Goal: Information Seeking & Learning: Learn about a topic

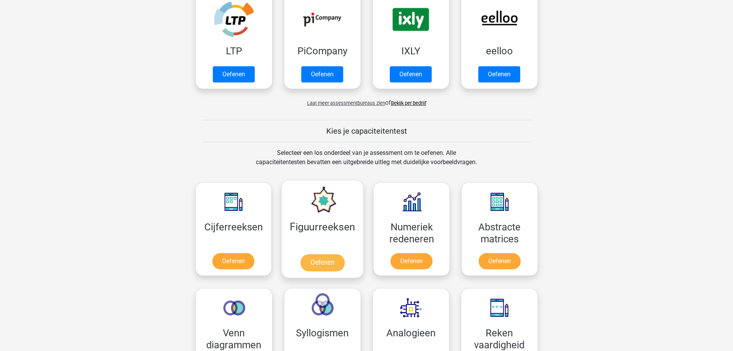
scroll to position [192, 0]
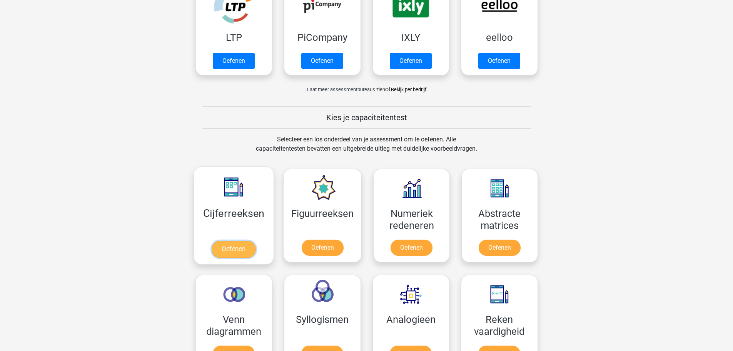
click at [241, 241] on link "Oefenen" at bounding box center [234, 249] width 44 height 17
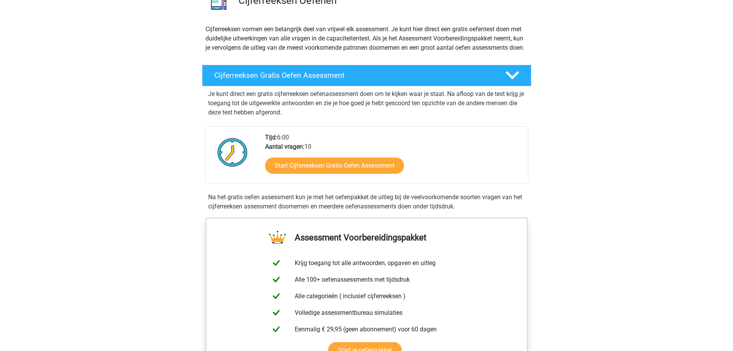
scroll to position [77, 0]
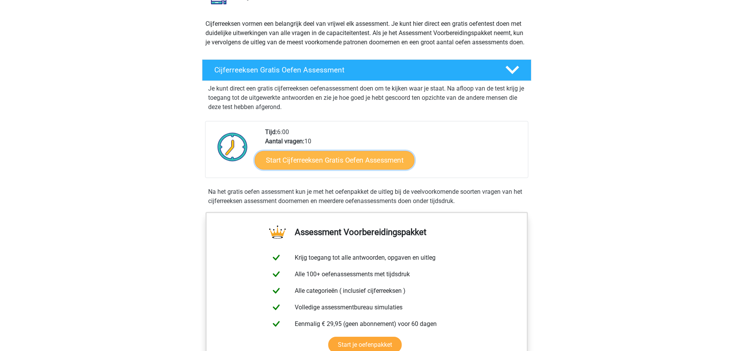
click at [326, 169] on link "Start Cijferreeksen Gratis Oefen Assessment" at bounding box center [335, 159] width 160 height 18
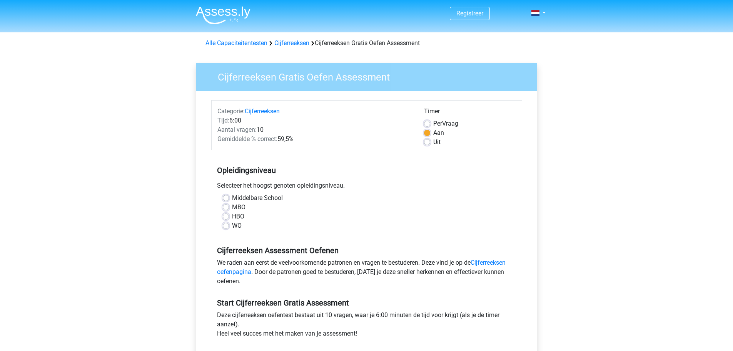
click at [232, 214] on label "HBO" at bounding box center [238, 216] width 12 height 9
click at [225, 214] on input "HBO" at bounding box center [226, 216] width 6 height 8
radio input "true"
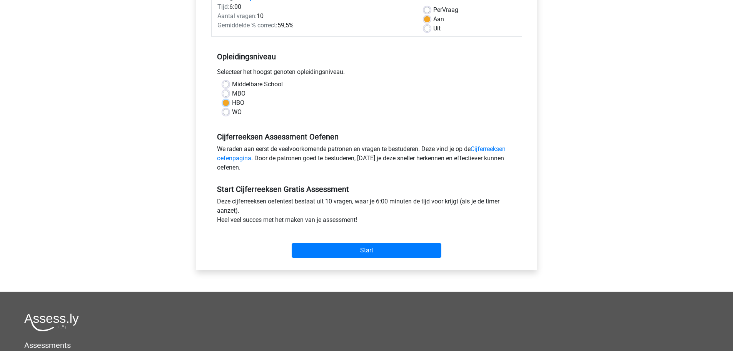
scroll to position [115, 0]
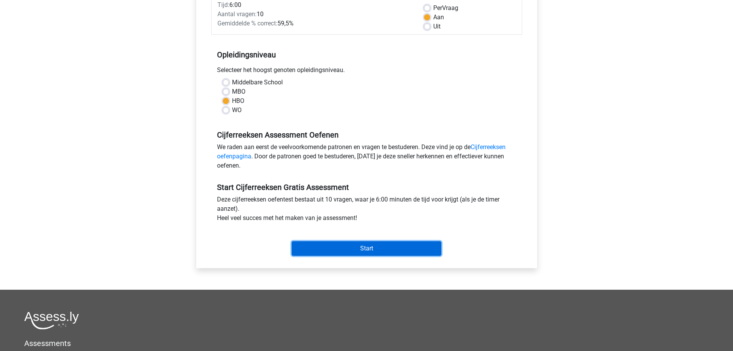
click at [376, 248] on input "Start" at bounding box center [367, 248] width 150 height 15
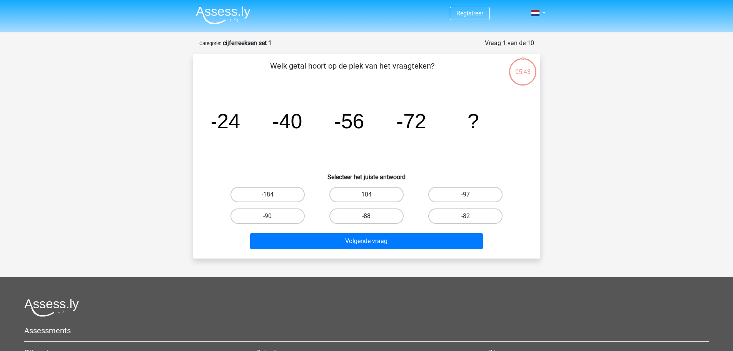
click at [369, 214] on label "-88" at bounding box center [366, 215] width 74 height 15
click at [369, 216] on input "-88" at bounding box center [368, 218] width 5 height 5
radio input "true"
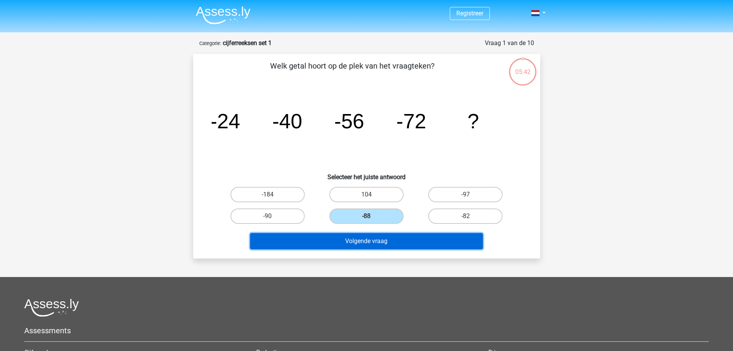
click at [369, 240] on button "Volgende vraag" at bounding box center [366, 241] width 233 height 16
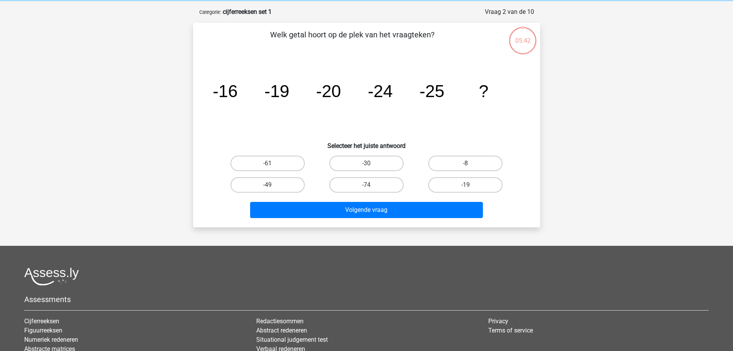
scroll to position [38, 0]
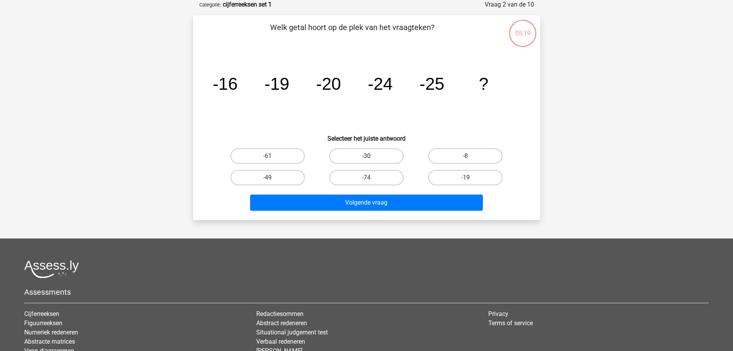
click at [364, 152] on label "-30" at bounding box center [366, 155] width 74 height 15
click at [366, 156] on input "-30" at bounding box center [368, 158] width 5 height 5
radio input "true"
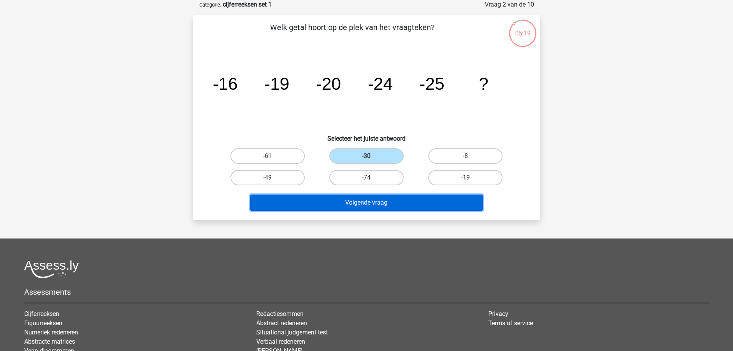
click at [372, 201] on button "Volgende vraag" at bounding box center [366, 202] width 233 height 16
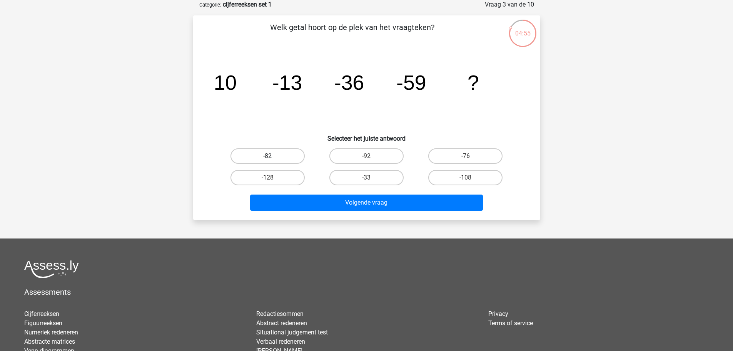
click at [276, 154] on label "-82" at bounding box center [268, 155] width 74 height 15
click at [273, 156] on input "-82" at bounding box center [269, 158] width 5 height 5
radio input "true"
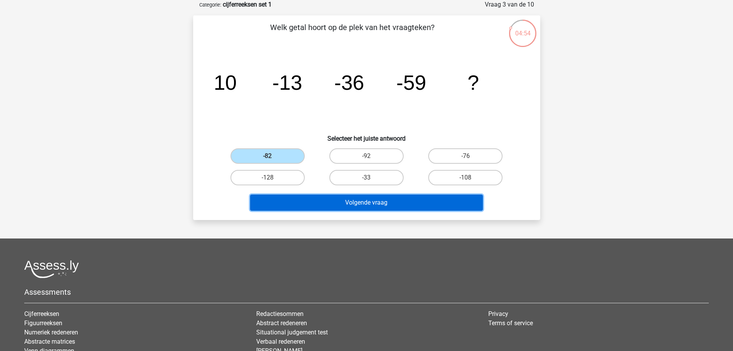
click at [373, 201] on button "Volgende vraag" at bounding box center [366, 202] width 233 height 16
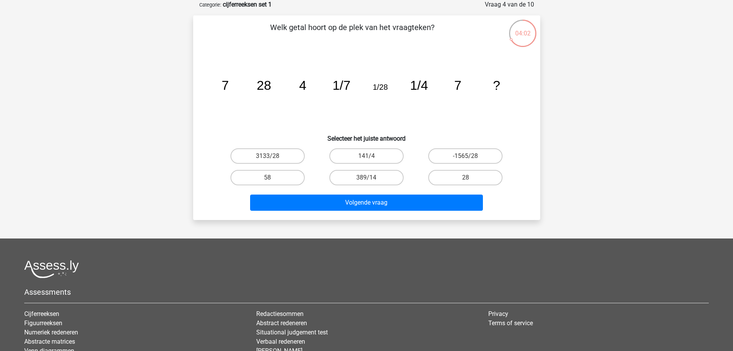
click at [466, 177] on input "28" at bounding box center [468, 179] width 5 height 5
radio input "true"
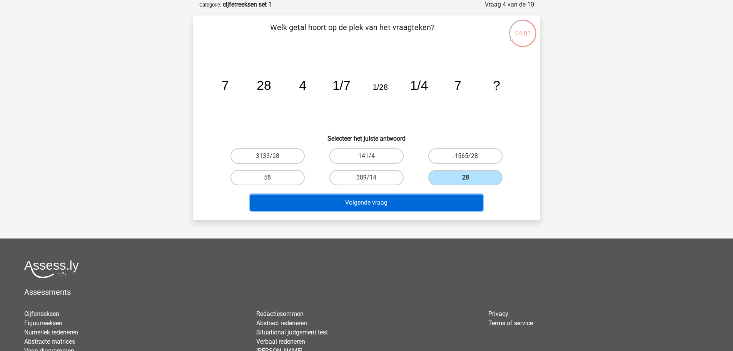
click at [372, 203] on button "Volgende vraag" at bounding box center [366, 202] width 233 height 16
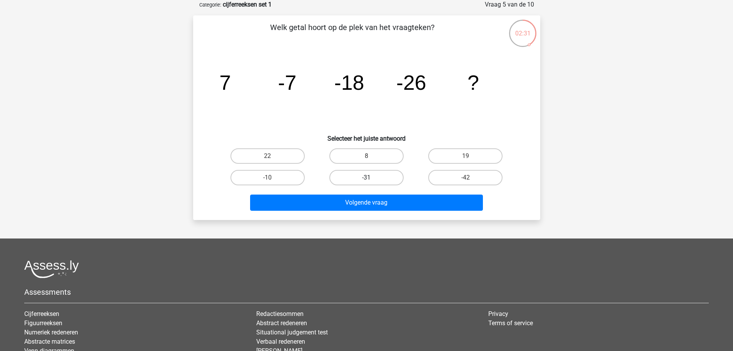
click at [366, 173] on label "-31" at bounding box center [366, 177] width 74 height 15
click at [366, 177] on input "-31" at bounding box center [368, 179] width 5 height 5
radio input "true"
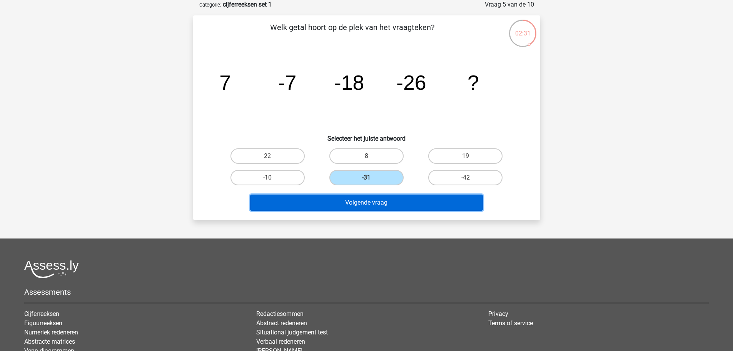
click at [365, 204] on button "Volgende vraag" at bounding box center [366, 202] width 233 height 16
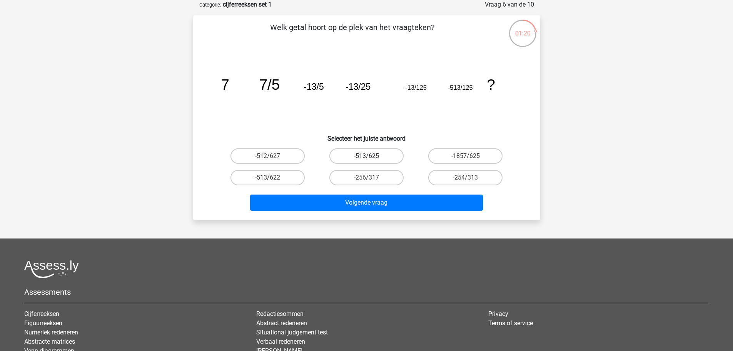
click at [379, 157] on label "-513/625" at bounding box center [366, 155] width 74 height 15
click at [371, 157] on input "-513/625" at bounding box center [368, 158] width 5 height 5
radio input "true"
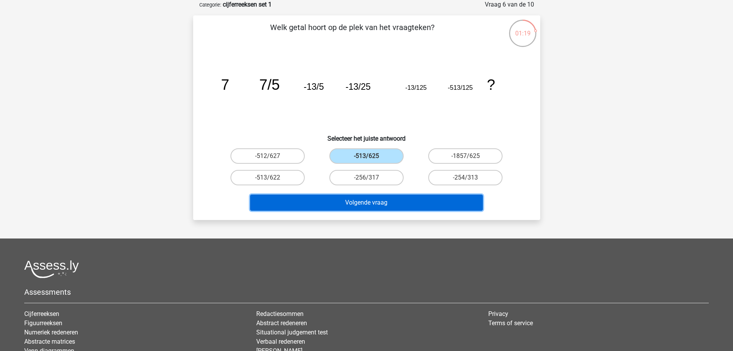
click at [380, 199] on button "Volgende vraag" at bounding box center [366, 202] width 233 height 16
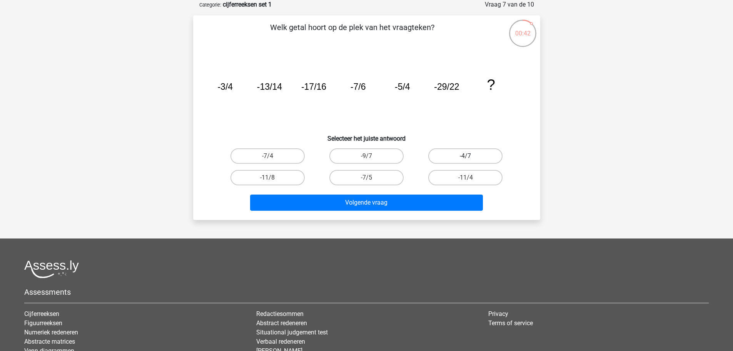
click at [463, 155] on label "-4/7" at bounding box center [465, 155] width 74 height 15
click at [466, 156] on input "-4/7" at bounding box center [468, 158] width 5 height 5
radio input "true"
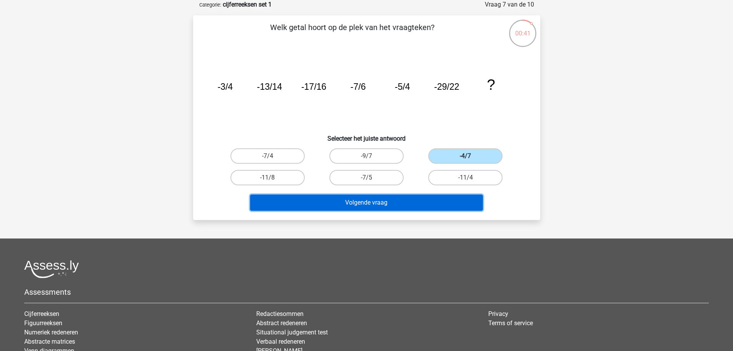
click at [419, 207] on button "Volgende vraag" at bounding box center [366, 202] width 233 height 16
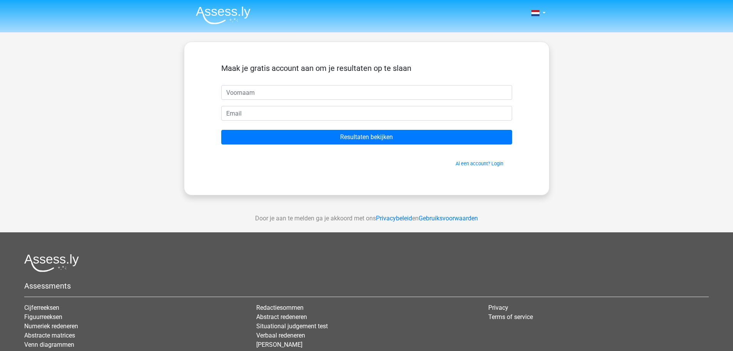
click at [362, 88] on input "text" at bounding box center [366, 92] width 291 height 15
type input "[PERSON_NAME]"
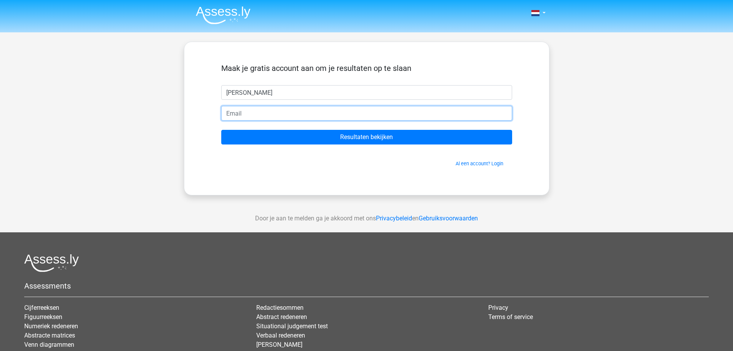
click at [287, 113] on input "email" at bounding box center [366, 113] width 291 height 15
type input "[EMAIL_ADDRESS][DOMAIN_NAME]"
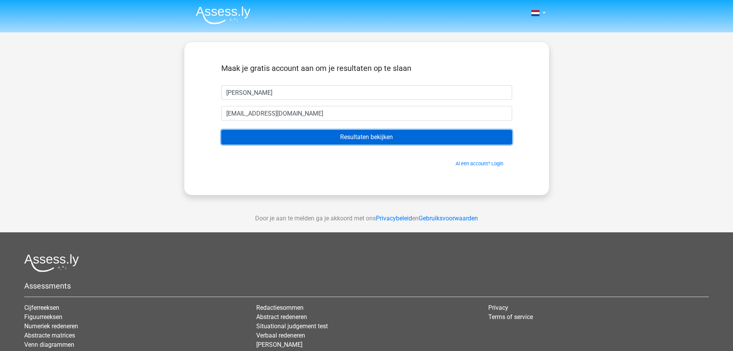
click at [356, 139] on input "Resultaten bekijken" at bounding box center [366, 137] width 291 height 15
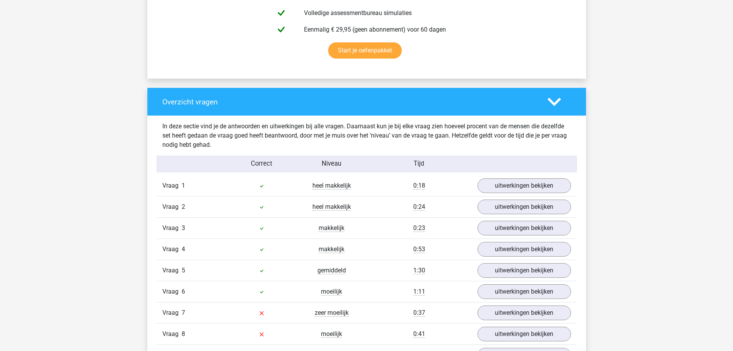
scroll to position [539, 0]
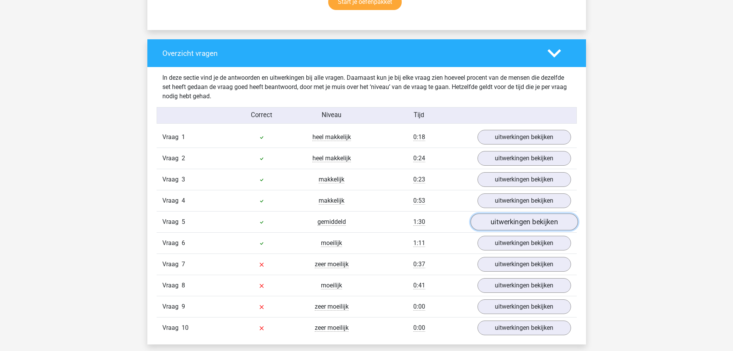
click at [525, 218] on link "uitwerkingen bekijken" at bounding box center [523, 222] width 107 height 17
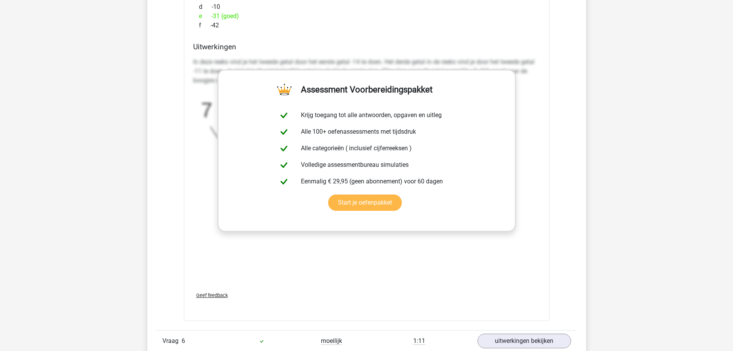
scroll to position [1039, 0]
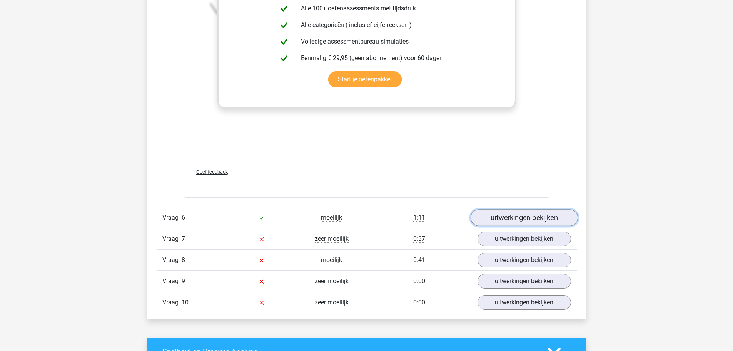
click at [534, 218] on link "uitwerkingen bekijken" at bounding box center [523, 217] width 107 height 17
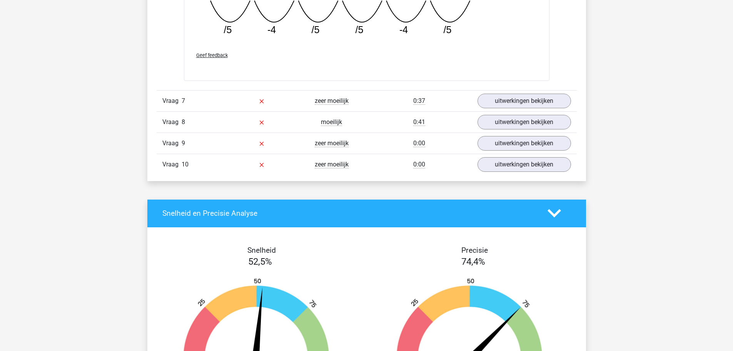
scroll to position [1540, 0]
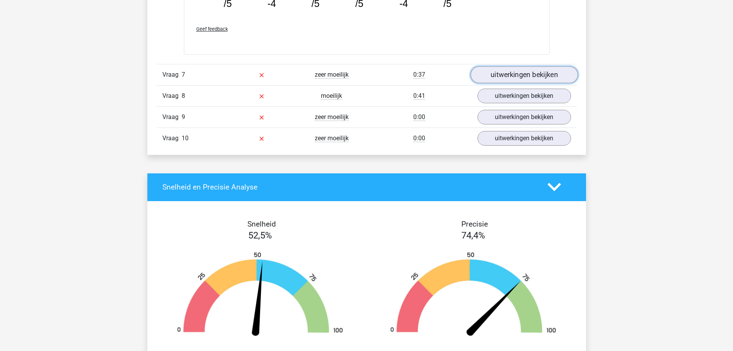
click at [501, 72] on link "uitwerkingen bekijken" at bounding box center [523, 74] width 107 height 17
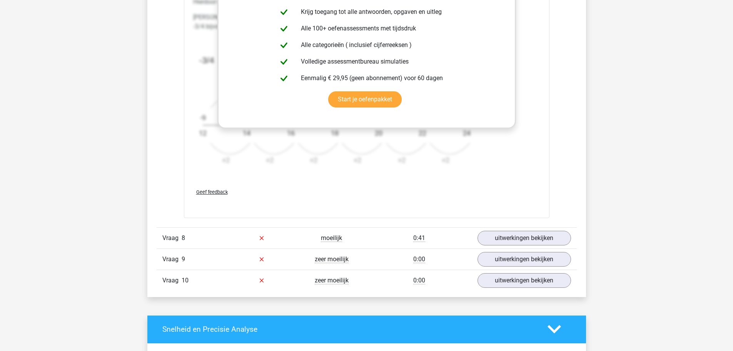
scroll to position [1924, 0]
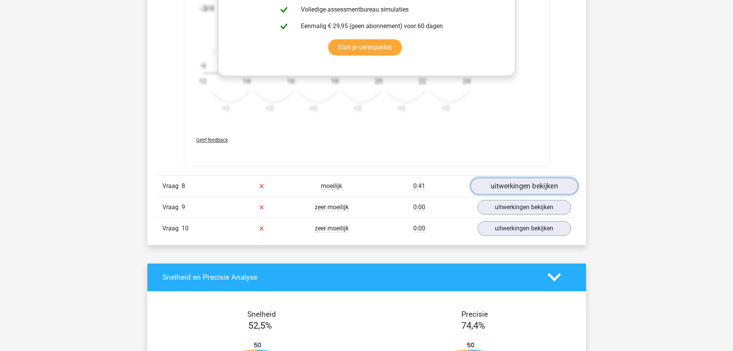
click at [513, 182] on link "uitwerkingen bekijken" at bounding box center [523, 185] width 107 height 17
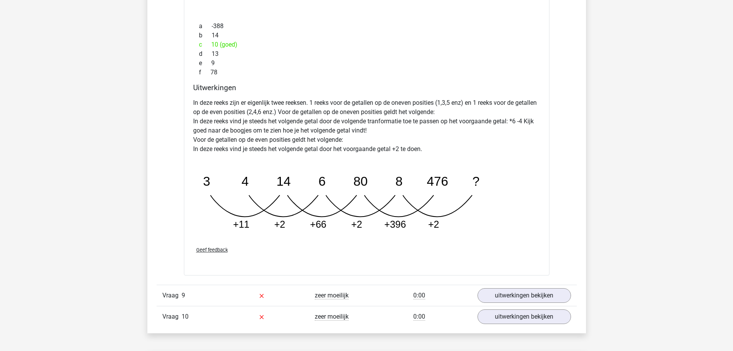
scroll to position [2232, 0]
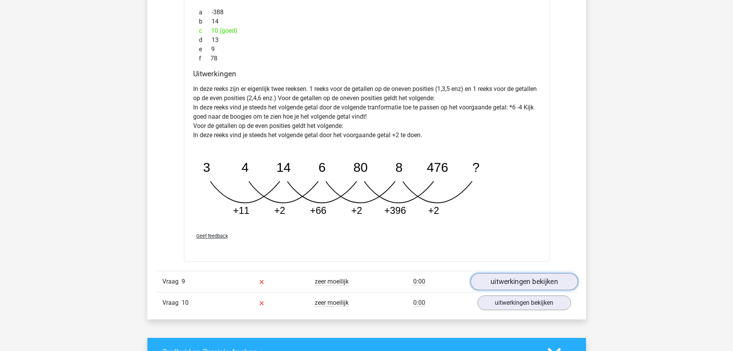
click at [504, 285] on link "uitwerkingen bekijken" at bounding box center [523, 281] width 107 height 17
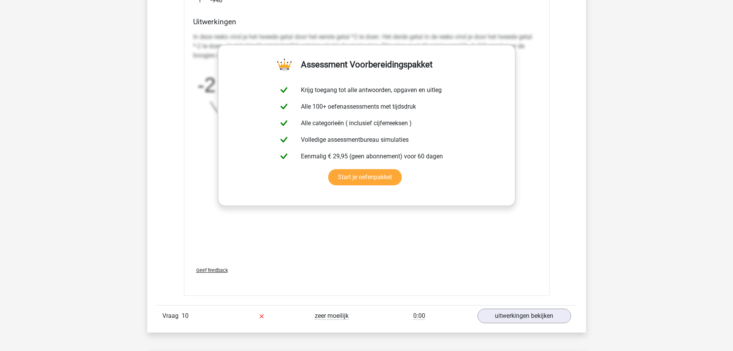
scroll to position [2733, 0]
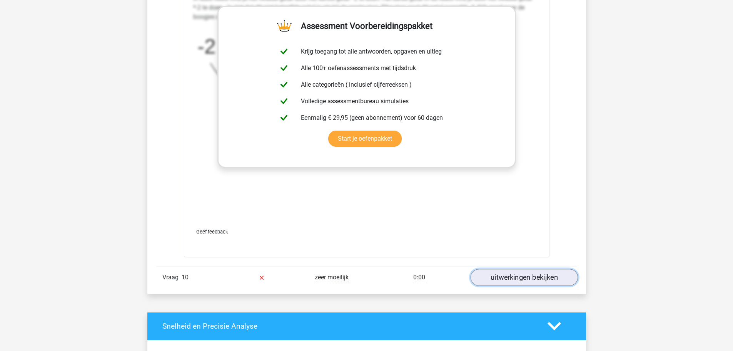
click at [500, 274] on link "uitwerkingen bekijken" at bounding box center [523, 277] width 107 height 17
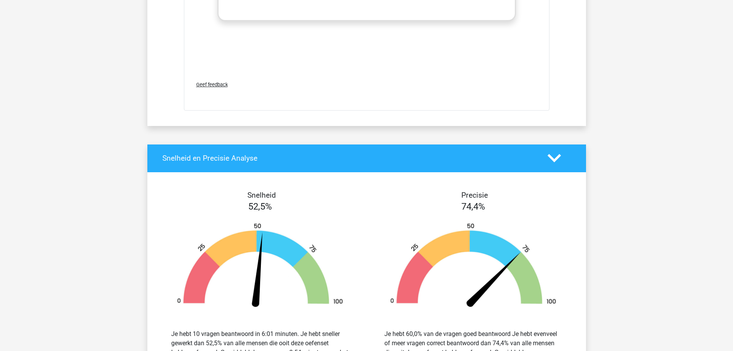
scroll to position [3272, 0]
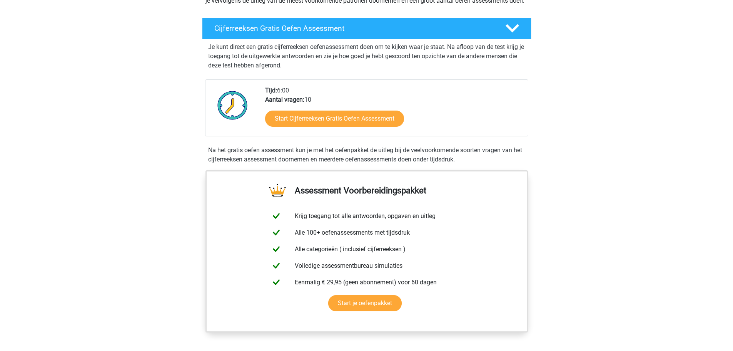
scroll to position [115, 0]
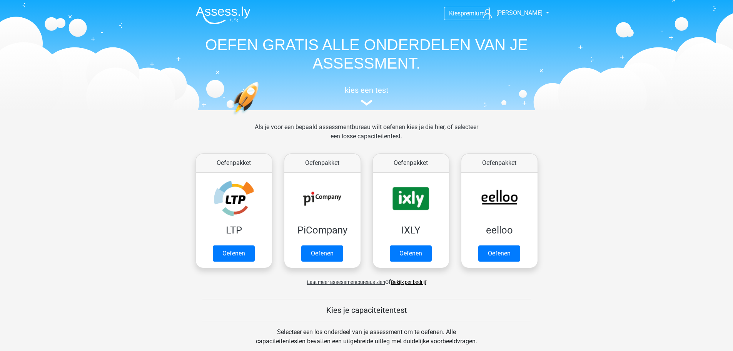
scroll to position [192, 0]
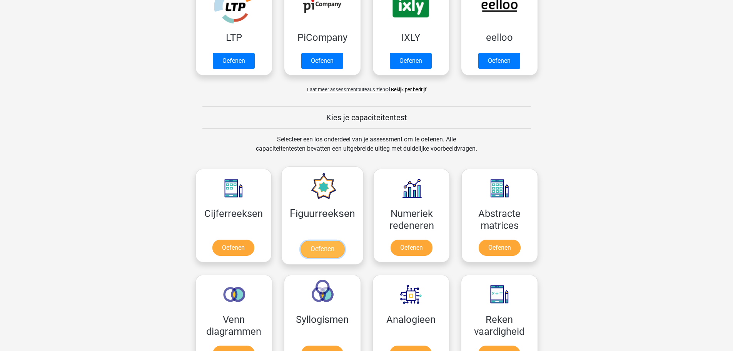
click at [328, 241] on link "Oefenen" at bounding box center [323, 249] width 44 height 17
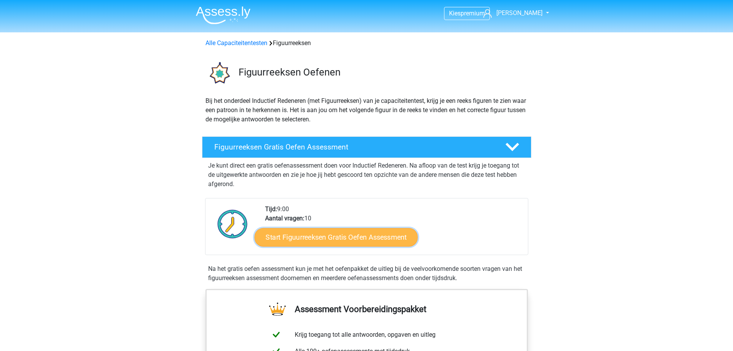
click at [363, 232] on link "Start Figuurreeksen Gratis Oefen Assessment" at bounding box center [335, 236] width 163 height 18
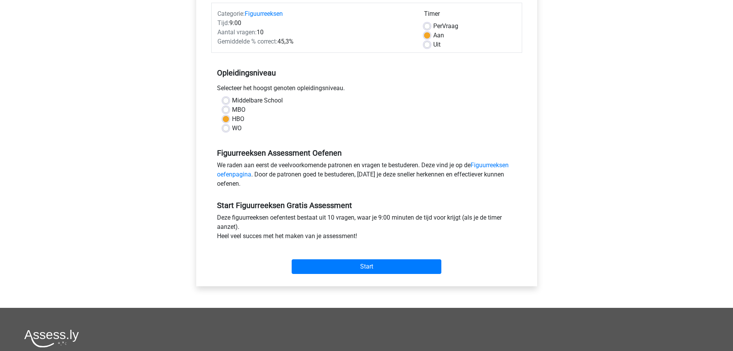
scroll to position [115, 0]
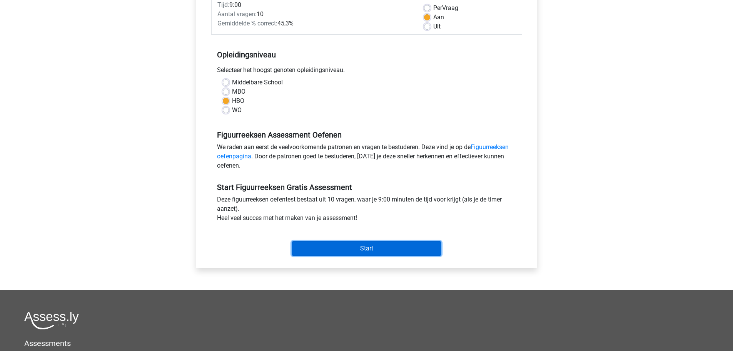
click at [367, 247] on input "Start" at bounding box center [367, 248] width 150 height 15
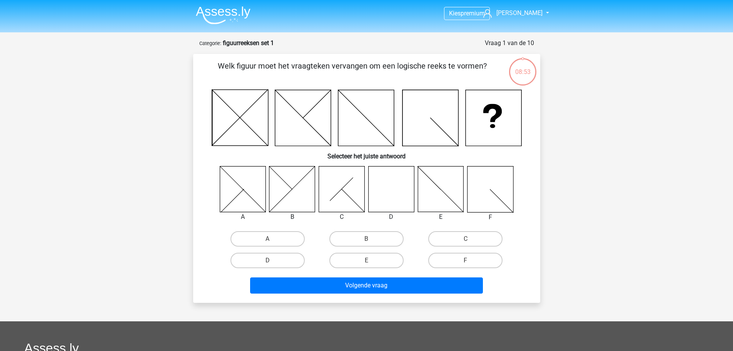
click at [400, 189] on icon at bounding box center [391, 189] width 46 height 46
click at [274, 259] on label "D" at bounding box center [268, 259] width 74 height 15
click at [273, 260] on input "D" at bounding box center [269, 262] width 5 height 5
radio input "true"
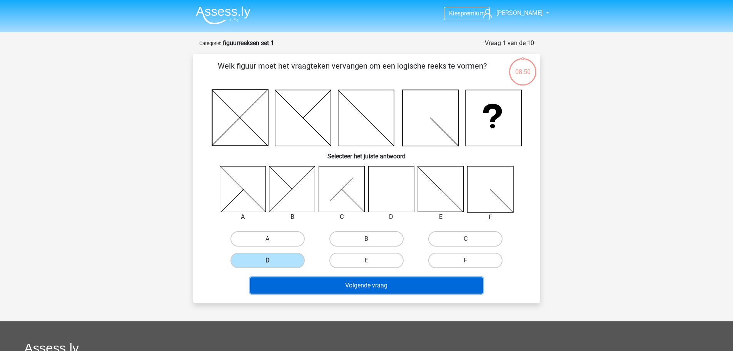
click at [349, 284] on button "Volgende vraag" at bounding box center [366, 285] width 233 height 16
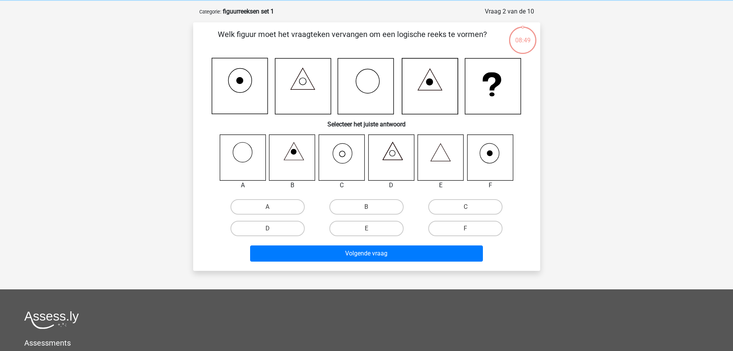
scroll to position [38, 0]
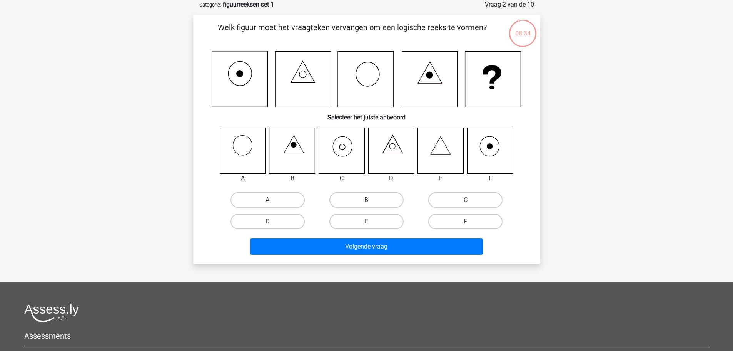
click at [462, 200] on label "C" at bounding box center [465, 199] width 74 height 15
click at [466, 200] on input "C" at bounding box center [468, 202] width 5 height 5
radio input "true"
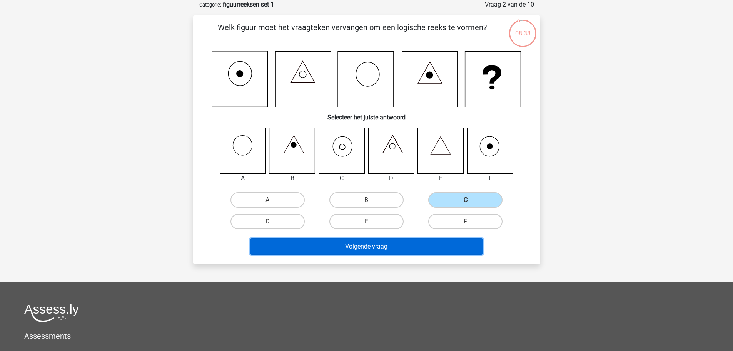
click at [392, 246] on button "Volgende vraag" at bounding box center [366, 246] width 233 height 16
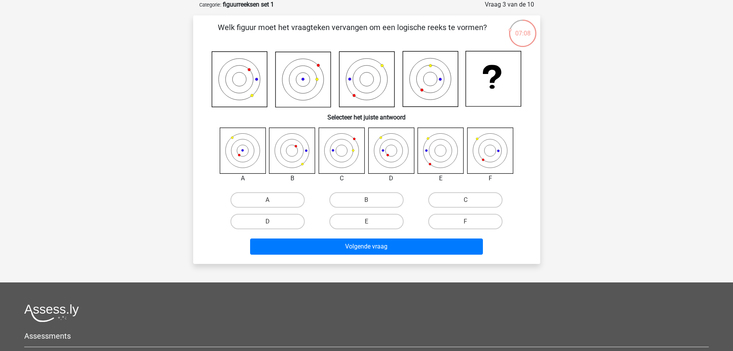
click at [441, 153] on icon at bounding box center [441, 150] width 46 height 46
click at [366, 217] on label "E" at bounding box center [366, 221] width 74 height 15
click at [366, 221] on input "E" at bounding box center [368, 223] width 5 height 5
radio input "true"
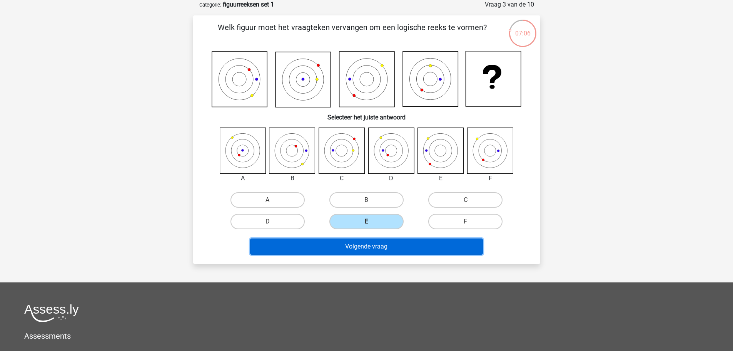
click at [373, 246] on button "Volgende vraag" at bounding box center [366, 246] width 233 height 16
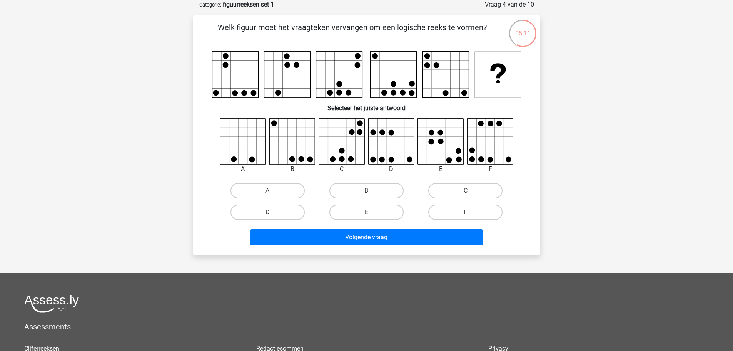
drag, startPoint x: 463, startPoint y: 211, endPoint x: 455, endPoint y: 218, distance: 11.2
click at [464, 210] on label "F" at bounding box center [465, 211] width 74 height 15
click at [466, 212] on input "F" at bounding box center [468, 214] width 5 height 5
radio input "true"
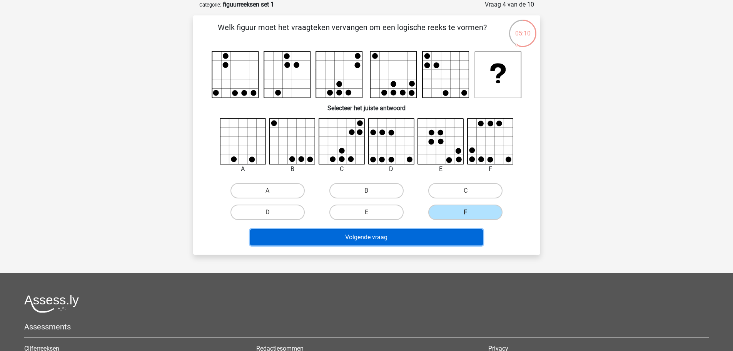
click at [350, 237] on button "Volgende vraag" at bounding box center [366, 237] width 233 height 16
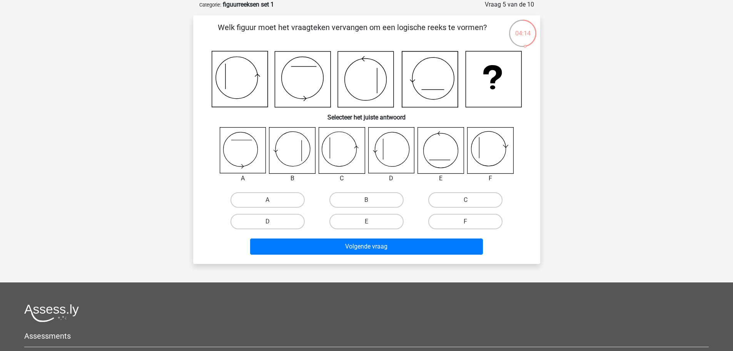
click at [387, 154] on icon at bounding box center [391, 150] width 46 height 46
click at [283, 224] on label "D" at bounding box center [268, 221] width 74 height 15
click at [273, 224] on input "D" at bounding box center [269, 223] width 5 height 5
radio input "true"
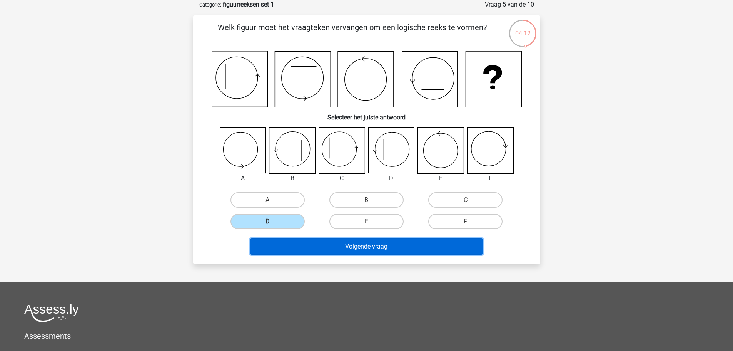
click at [336, 242] on button "Volgende vraag" at bounding box center [366, 246] width 233 height 16
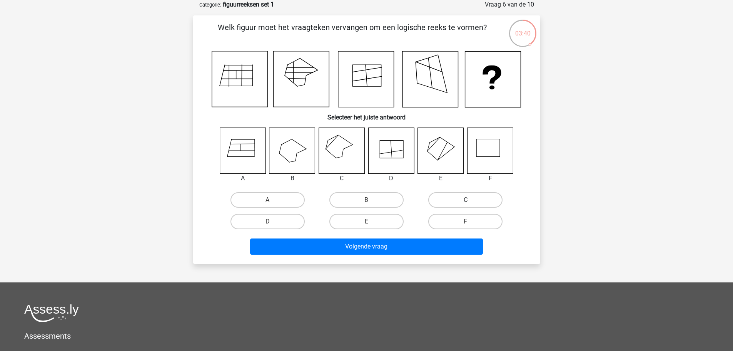
click at [468, 194] on label "C" at bounding box center [465, 199] width 74 height 15
click at [468, 200] on input "C" at bounding box center [468, 202] width 5 height 5
radio input "true"
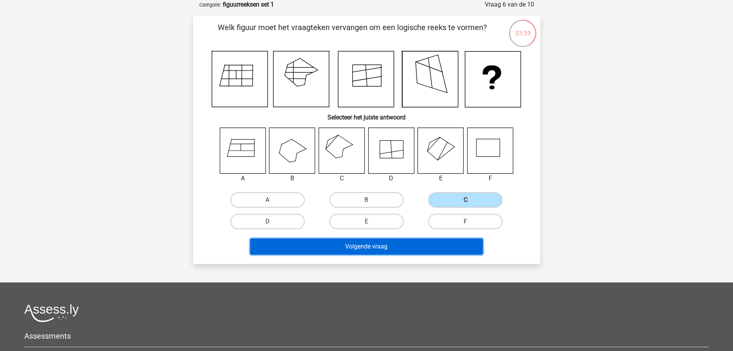
click at [368, 249] on button "Volgende vraag" at bounding box center [366, 246] width 233 height 16
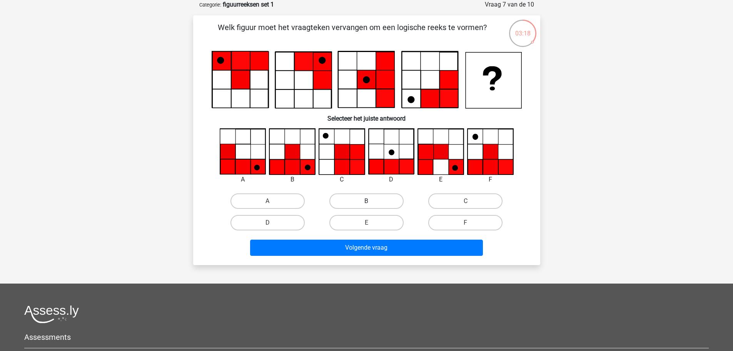
click at [369, 197] on label "B" at bounding box center [366, 200] width 74 height 15
click at [369, 201] on input "B" at bounding box center [368, 203] width 5 height 5
radio input "true"
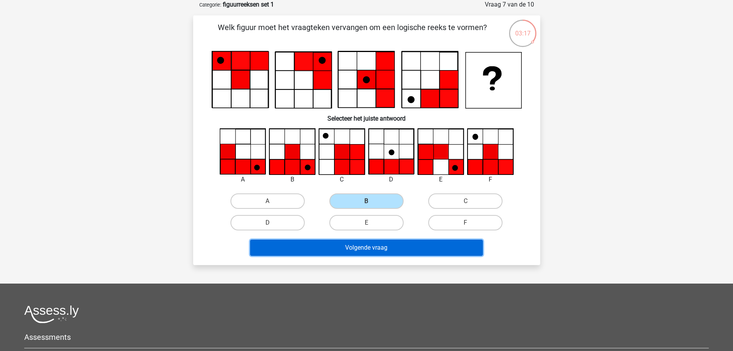
click at [376, 245] on button "Volgende vraag" at bounding box center [366, 247] width 233 height 16
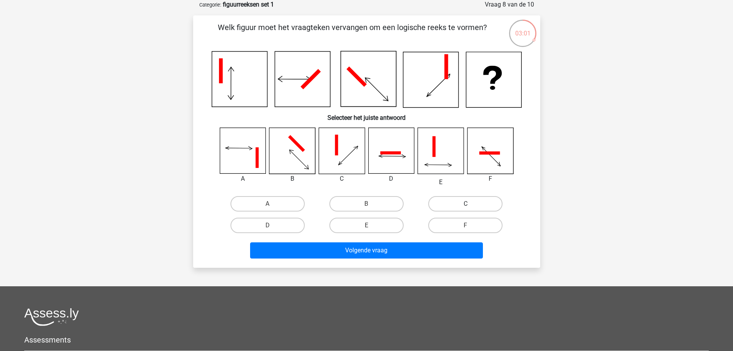
click at [466, 200] on label "C" at bounding box center [465, 203] width 74 height 15
click at [466, 204] on input "C" at bounding box center [468, 206] width 5 height 5
radio input "true"
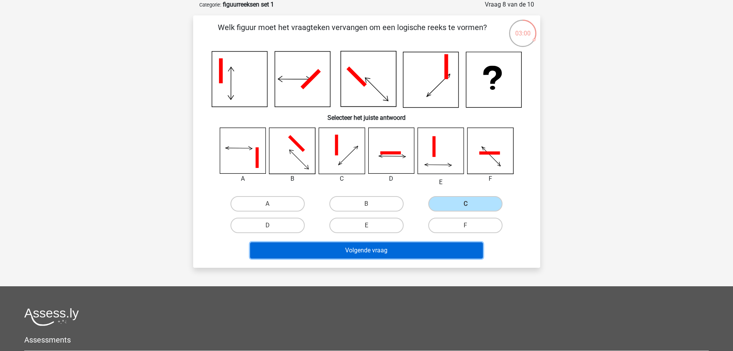
click at [436, 250] on button "Volgende vraag" at bounding box center [366, 250] width 233 height 16
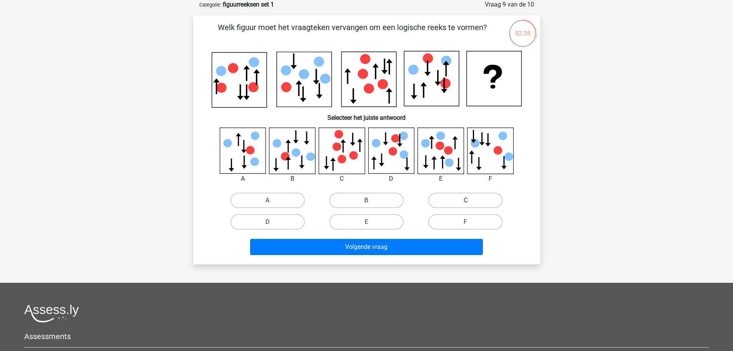
click at [465, 199] on label "C" at bounding box center [465, 199] width 74 height 15
click at [466, 200] on input "C" at bounding box center [468, 202] width 5 height 5
radio input "true"
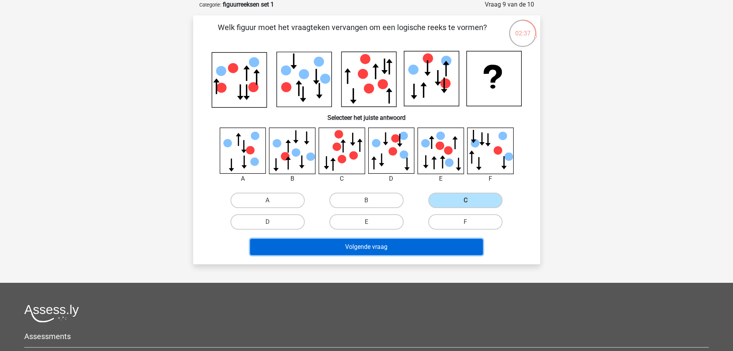
click at [430, 243] on button "Volgende vraag" at bounding box center [366, 247] width 233 height 16
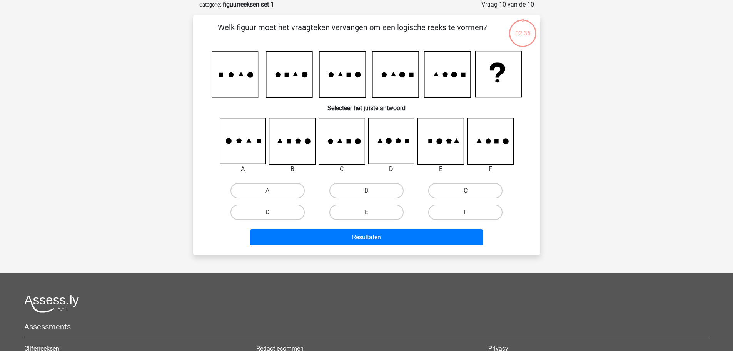
click at [470, 188] on label "C" at bounding box center [465, 190] width 74 height 15
click at [470, 191] on input "C" at bounding box center [468, 193] width 5 height 5
radio input "true"
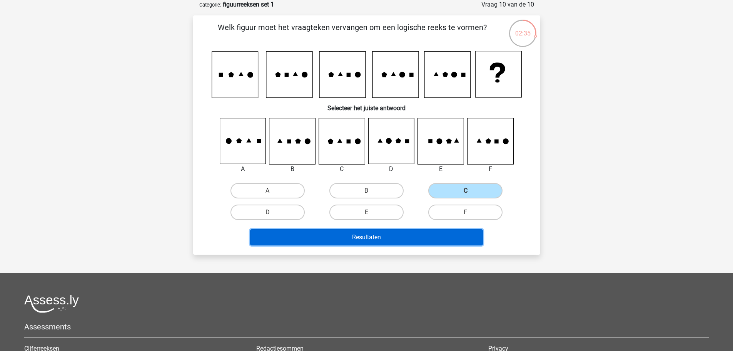
click at [427, 243] on button "Resultaten" at bounding box center [366, 237] width 233 height 16
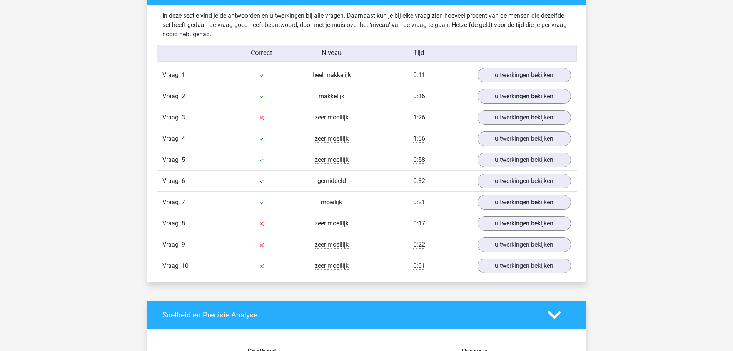
scroll to position [616, 0]
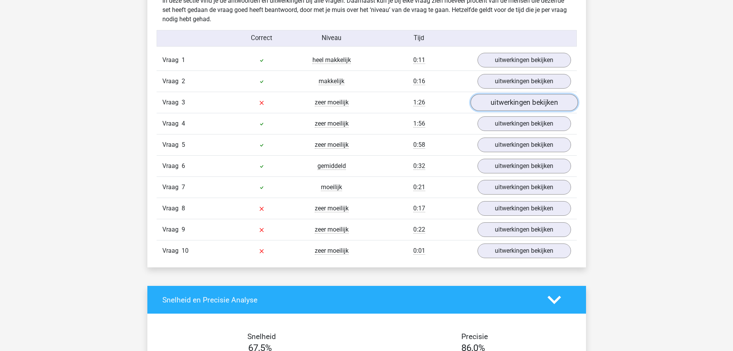
click at [525, 102] on link "uitwerkingen bekijken" at bounding box center [523, 102] width 107 height 17
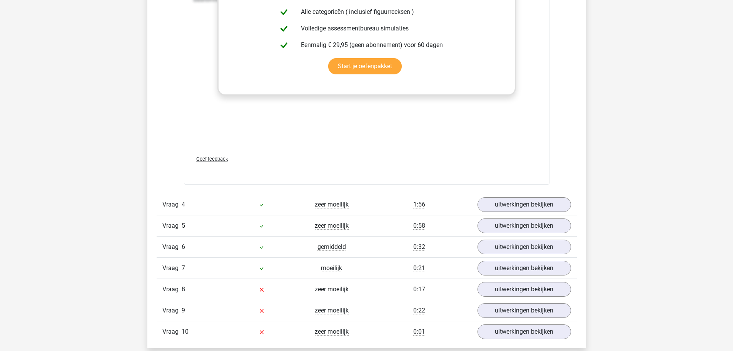
scroll to position [1193, 0]
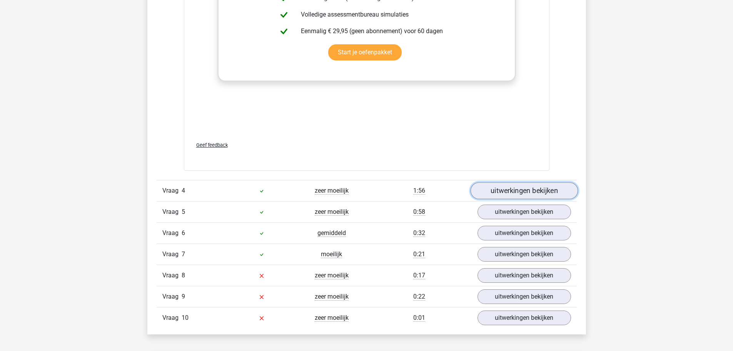
click at [498, 189] on link "uitwerkingen bekijken" at bounding box center [523, 190] width 107 height 17
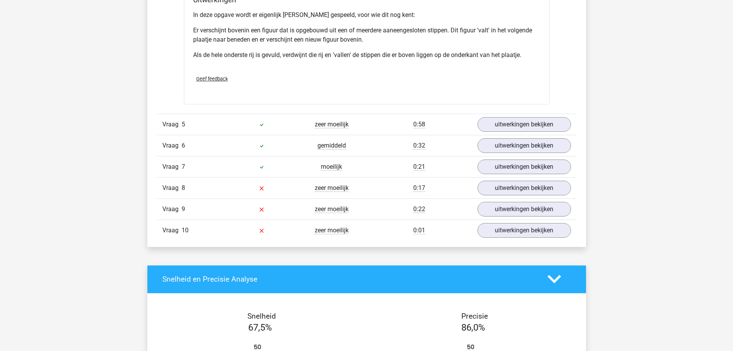
scroll to position [1770, 0]
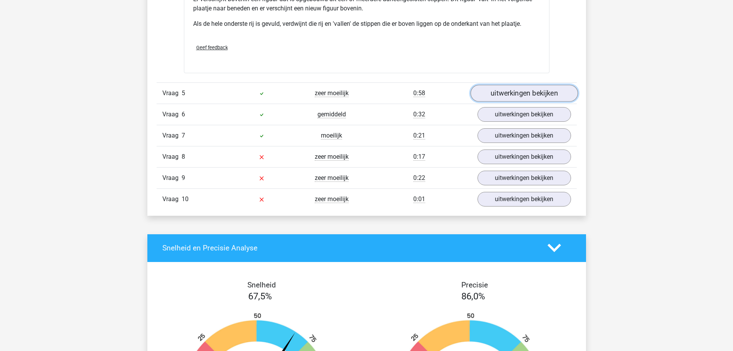
click at [517, 88] on link "uitwerkingen bekijken" at bounding box center [523, 93] width 107 height 17
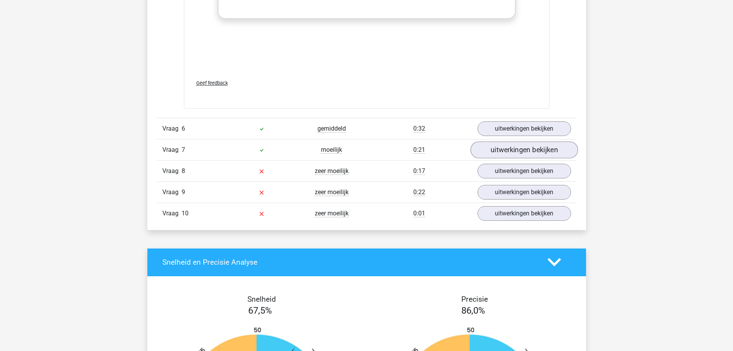
scroll to position [2425, 0]
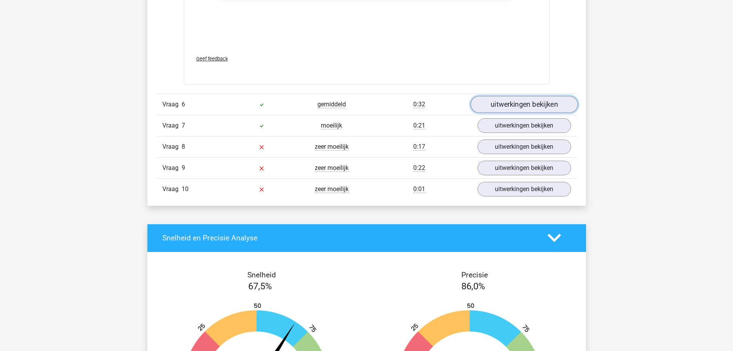
click at [522, 98] on link "uitwerkingen bekijken" at bounding box center [523, 104] width 107 height 17
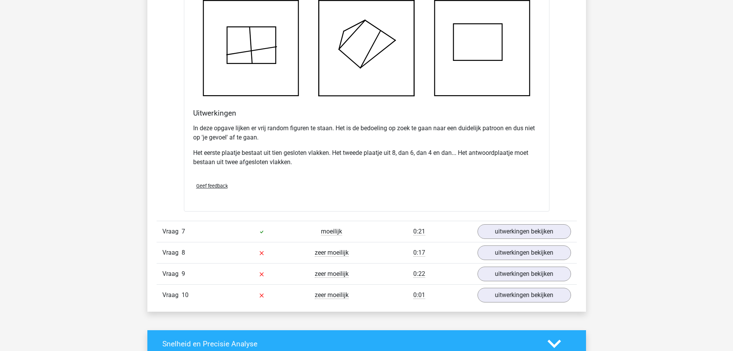
scroll to position [2810, 0]
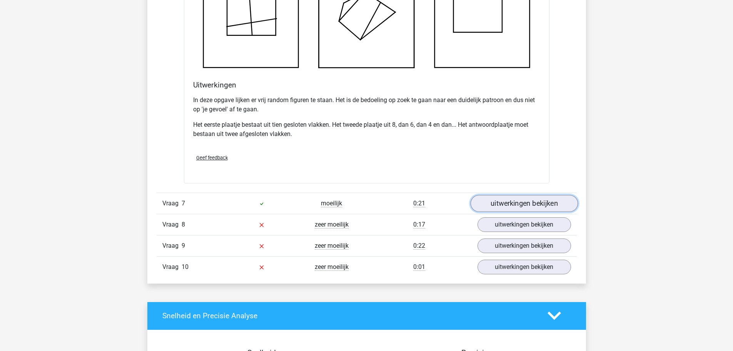
click at [534, 206] on link "uitwerkingen bekijken" at bounding box center [523, 203] width 107 height 17
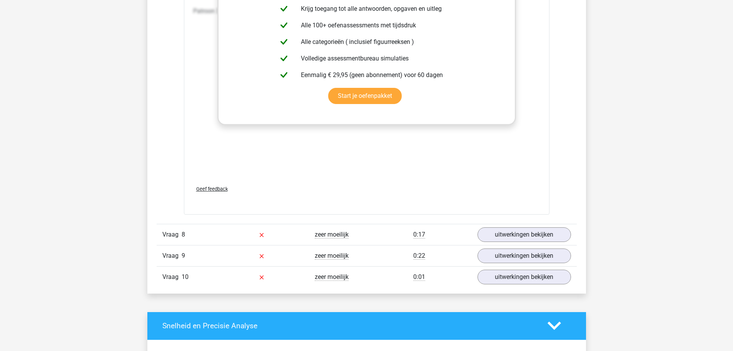
scroll to position [3503, 0]
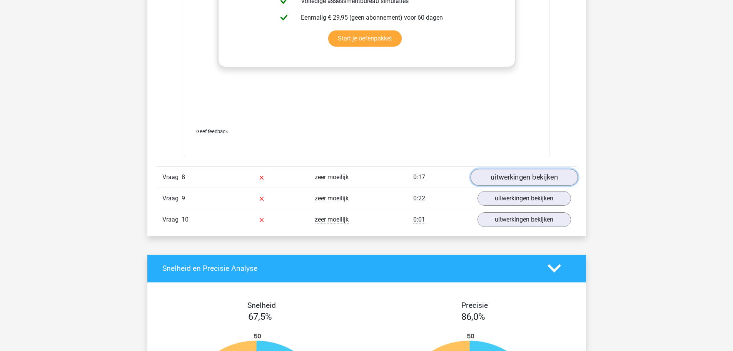
click at [525, 173] on link "uitwerkingen bekijken" at bounding box center [523, 177] width 107 height 17
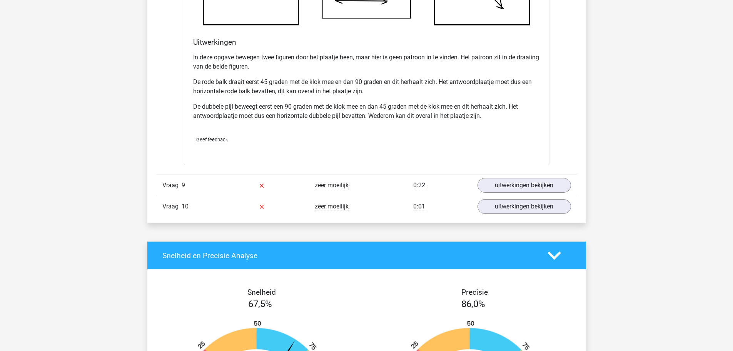
scroll to position [4041, 0]
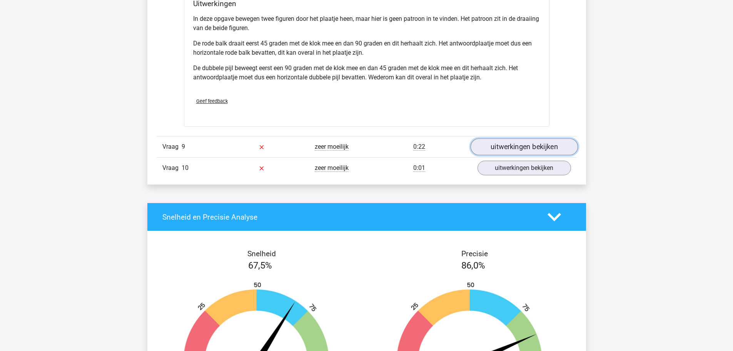
click at [513, 146] on link "uitwerkingen bekijken" at bounding box center [523, 147] width 107 height 17
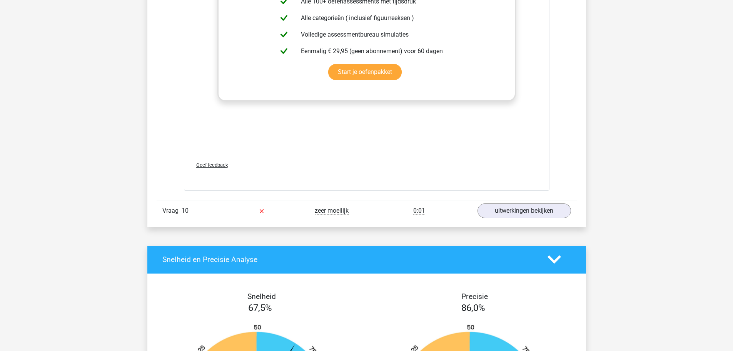
scroll to position [4657, 0]
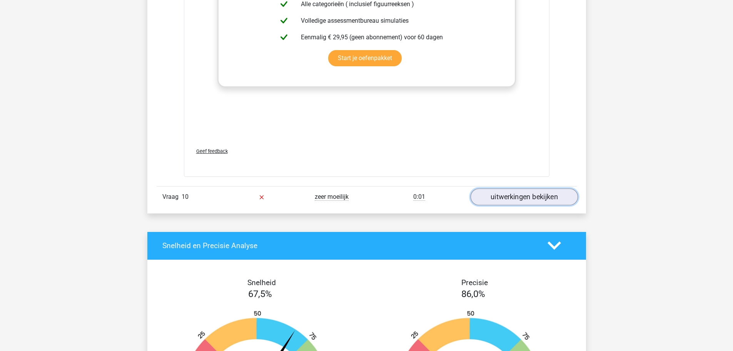
click at [523, 195] on link "uitwerkingen bekijken" at bounding box center [523, 196] width 107 height 17
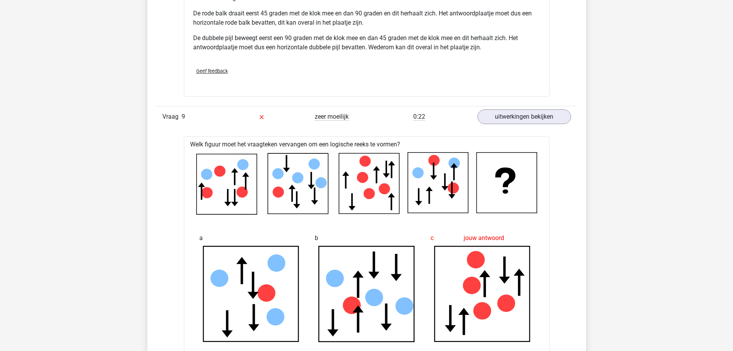
scroll to position [3964, 0]
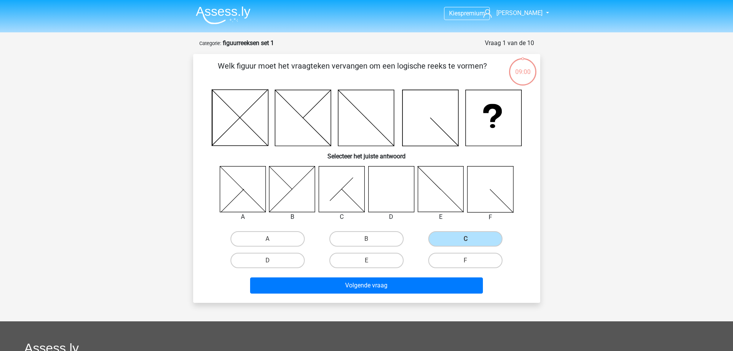
scroll to position [38, 0]
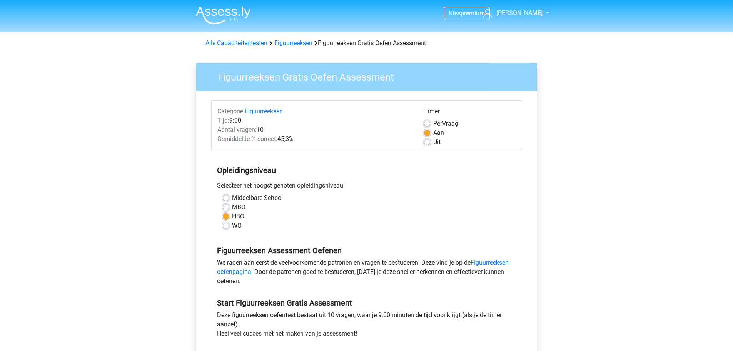
scroll to position [115, 0]
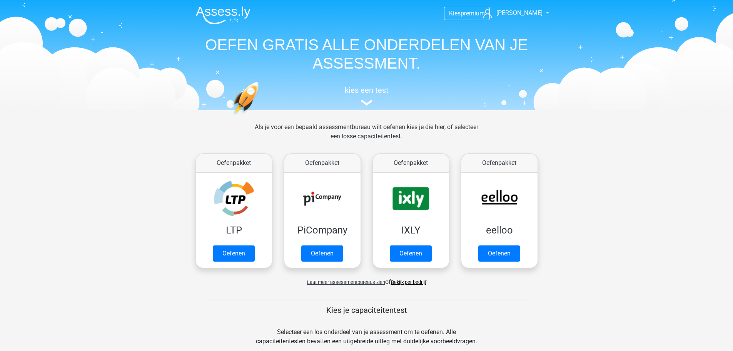
scroll to position [192, 0]
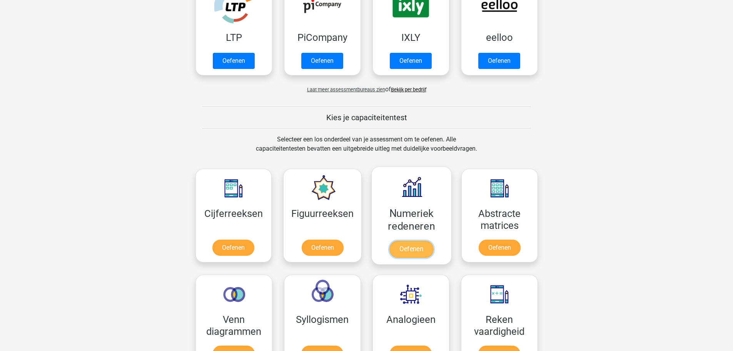
click at [409, 241] on link "Oefenen" at bounding box center [412, 249] width 44 height 17
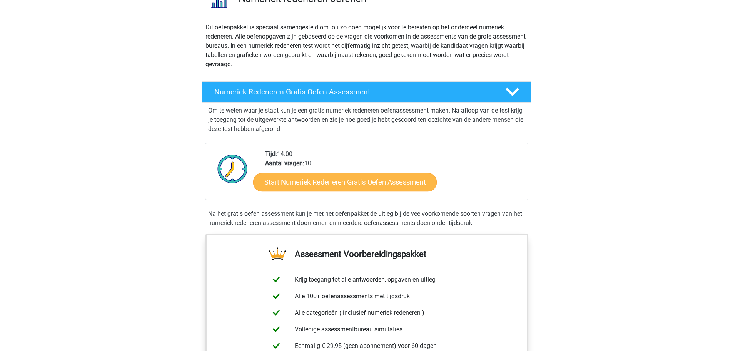
scroll to position [77, 0]
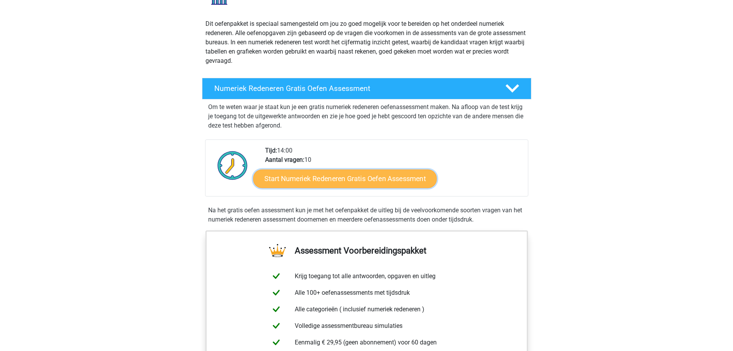
click at [377, 178] on link "Start Numeriek Redeneren Gratis Oefen Assessment" at bounding box center [345, 178] width 184 height 18
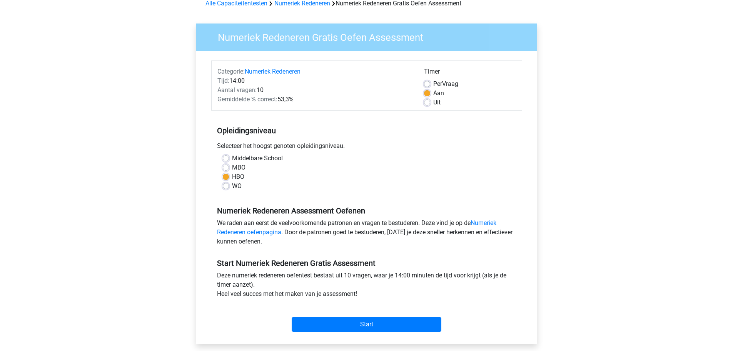
scroll to position [154, 0]
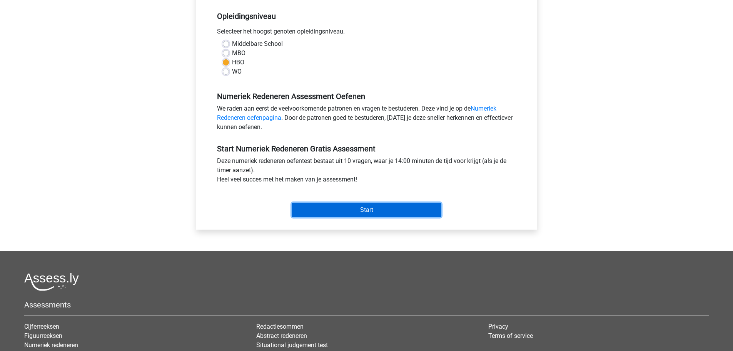
click at [358, 211] on input "Start" at bounding box center [367, 209] width 150 height 15
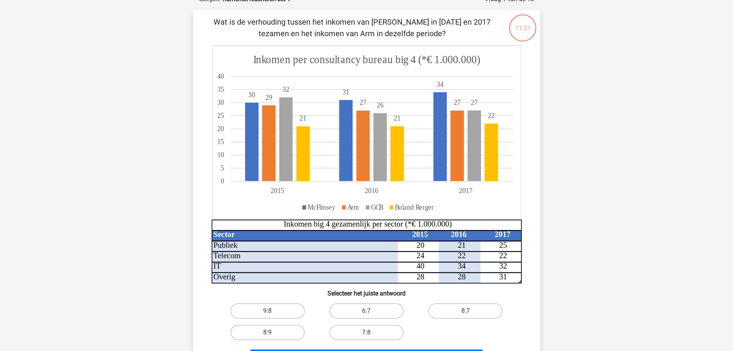
scroll to position [115, 0]
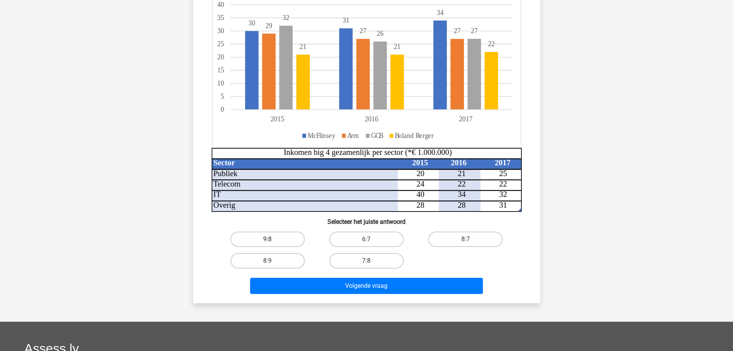
click at [269, 239] on label "9:8" at bounding box center [268, 238] width 74 height 15
click at [269, 239] on input "9:8" at bounding box center [269, 241] width 5 height 5
radio input "true"
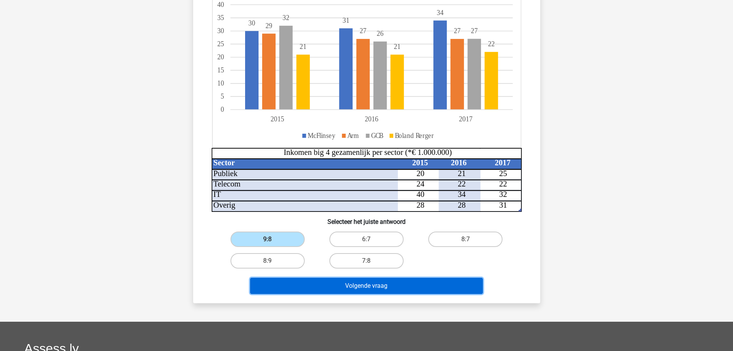
click at [403, 286] on button "Volgende vraag" at bounding box center [366, 286] width 233 height 16
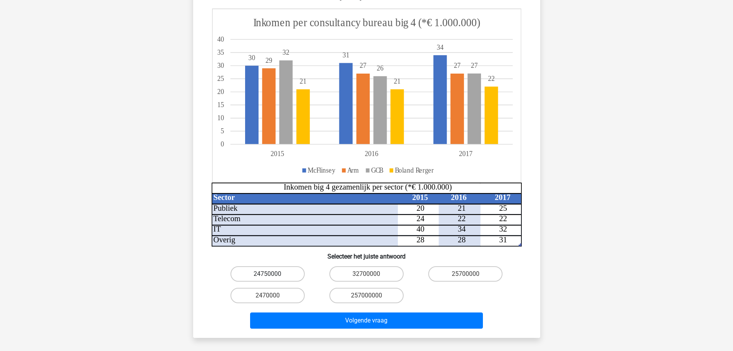
click at [276, 266] on label "24750000" at bounding box center [268, 273] width 74 height 15
click at [273, 274] on input "24750000" at bounding box center [269, 276] width 5 height 5
radio input "true"
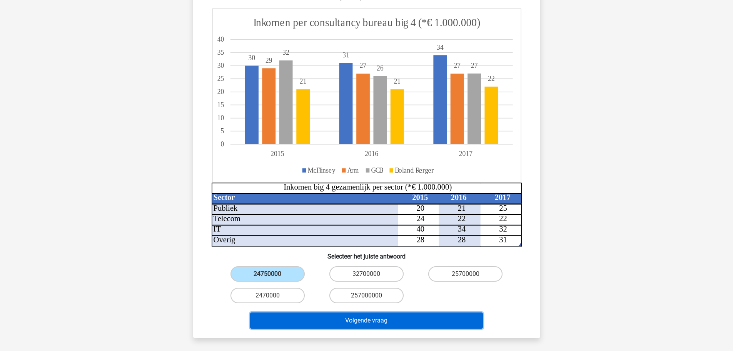
click at [368, 312] on button "Volgende vraag" at bounding box center [366, 320] width 233 height 16
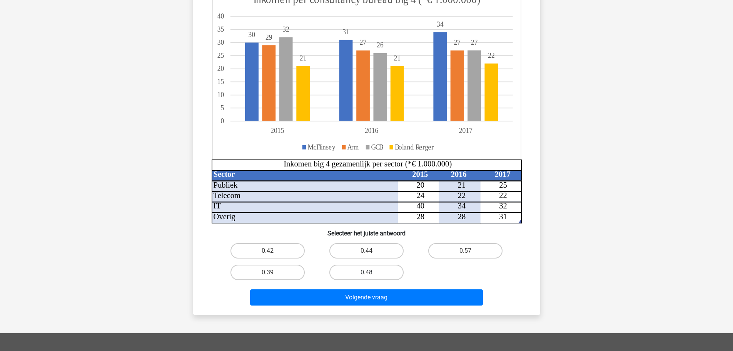
click at [365, 271] on label "0.48" at bounding box center [366, 271] width 74 height 15
click at [366, 272] on input "0.48" at bounding box center [368, 274] width 5 height 5
radio input "true"
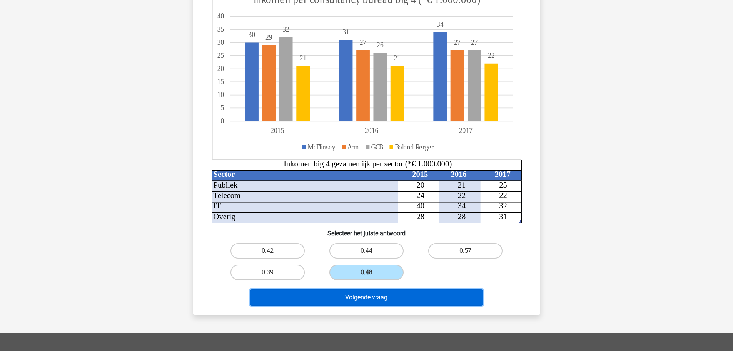
click at [373, 296] on button "Volgende vraag" at bounding box center [366, 297] width 233 height 16
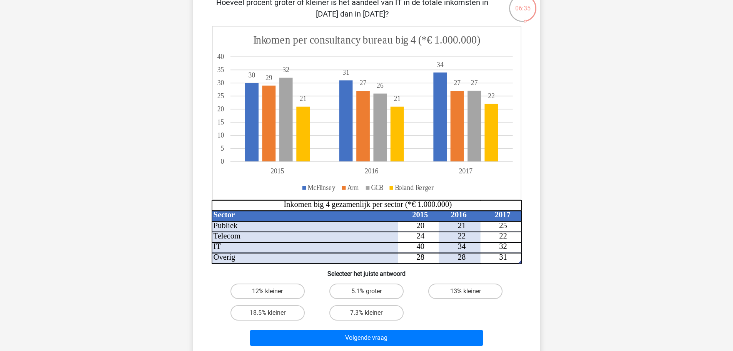
scroll to position [77, 0]
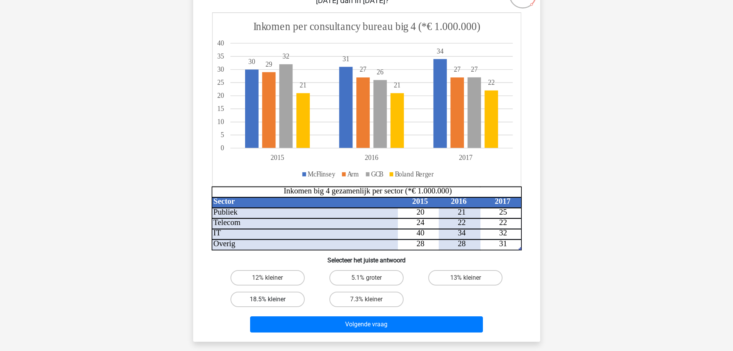
click at [265, 299] on label "18.5% kleiner" at bounding box center [268, 298] width 74 height 15
click at [267, 299] on input "18.5% kleiner" at bounding box center [269, 301] width 5 height 5
radio input "true"
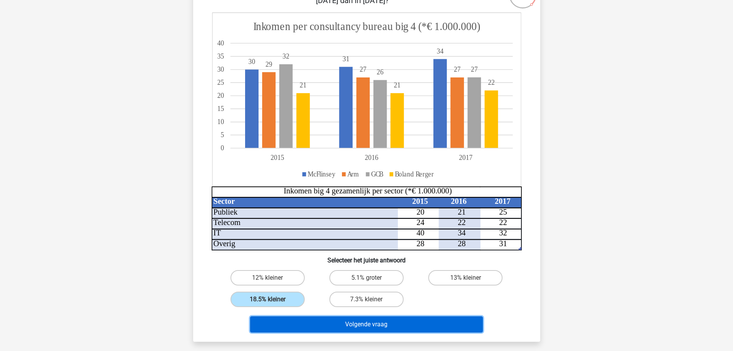
click at [366, 324] on button "Volgende vraag" at bounding box center [366, 324] width 233 height 16
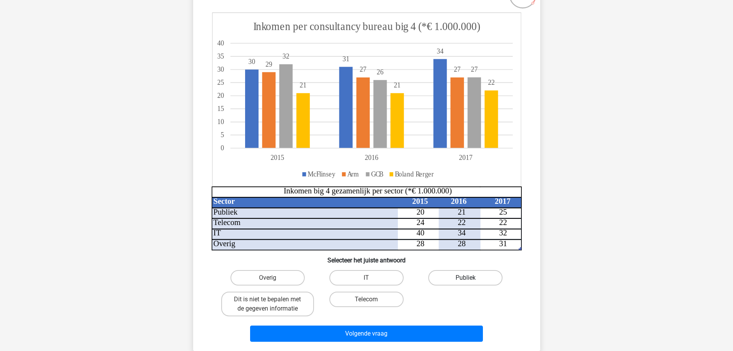
click at [467, 275] on label "Publiek" at bounding box center [465, 277] width 74 height 15
click at [467, 278] on input "Publiek" at bounding box center [468, 280] width 5 height 5
radio input "true"
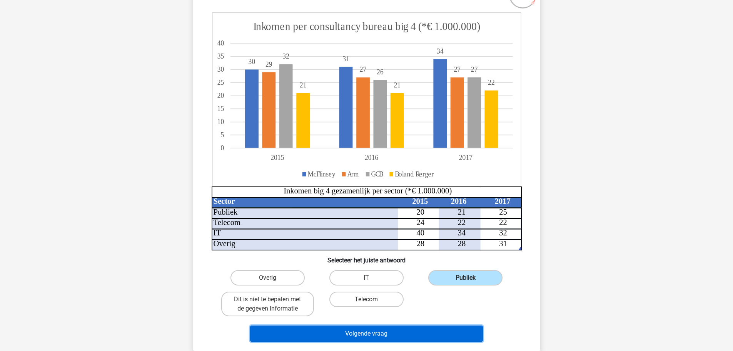
click at [415, 327] on button "Volgende vraag" at bounding box center [366, 333] width 233 height 16
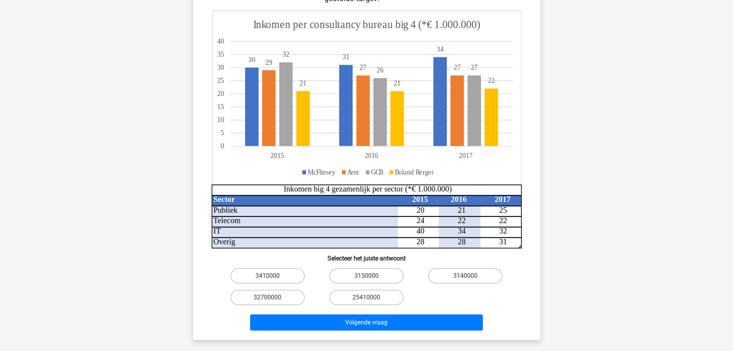
scroll to position [115, 0]
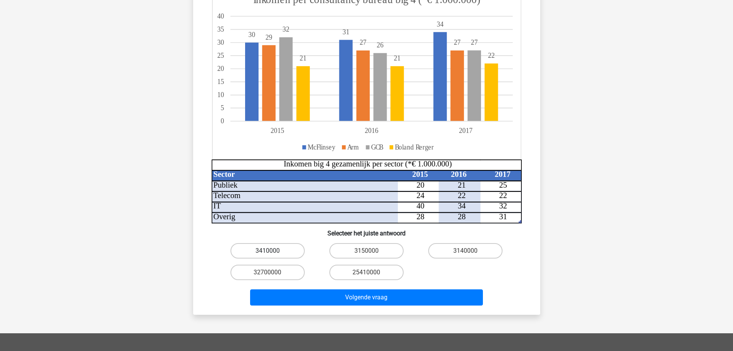
click at [281, 249] on label "3410000" at bounding box center [268, 250] width 74 height 15
click at [273, 251] on input "3410000" at bounding box center [269, 253] width 5 height 5
radio input "true"
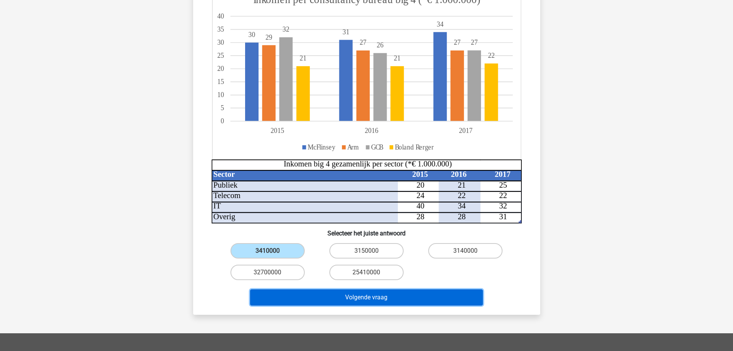
click at [361, 296] on button "Volgende vraag" at bounding box center [366, 297] width 233 height 16
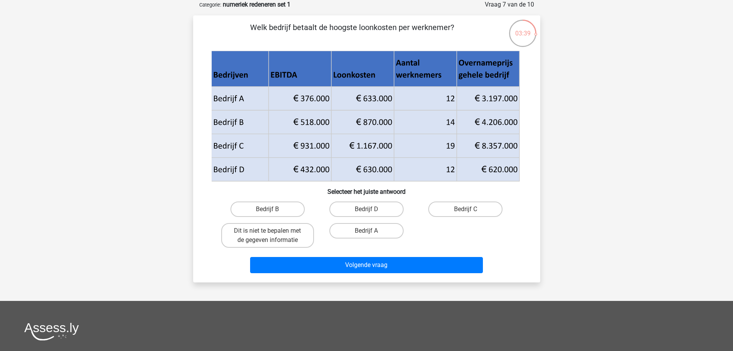
scroll to position [0, 0]
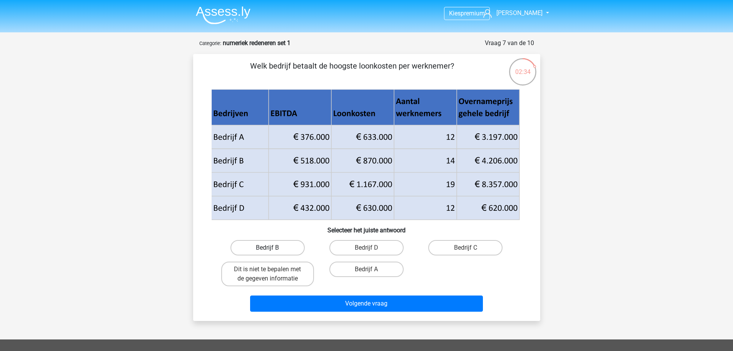
click at [281, 244] on label "Bedrijf B" at bounding box center [268, 247] width 74 height 15
click at [273, 247] on input "Bedrijf B" at bounding box center [269, 249] width 5 height 5
radio input "true"
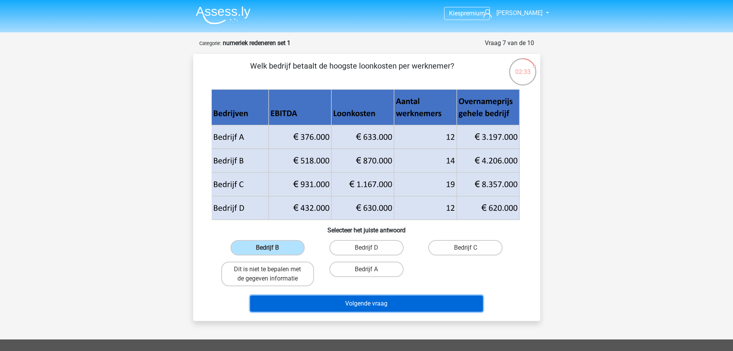
click at [396, 305] on button "Volgende vraag" at bounding box center [366, 303] width 233 height 16
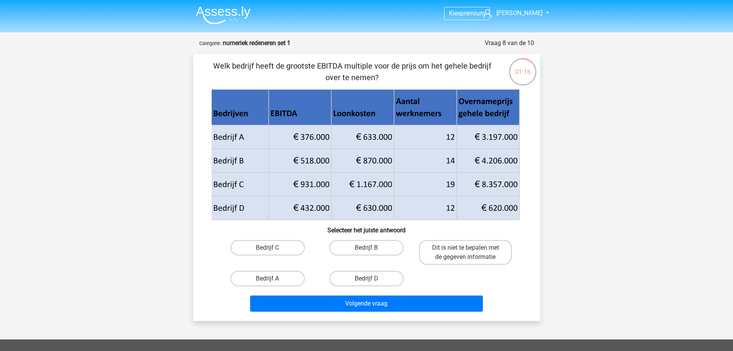
drag, startPoint x: 271, startPoint y: 244, endPoint x: 226, endPoint y: 231, distance: 47.3
click at [226, 231] on div "Welk bedrijf heeft de grootste EBITDA multiple voor de prijs om het gehele bedr…" at bounding box center [366, 187] width 341 height 254
click at [267, 247] on label "Bedrijf C" at bounding box center [268, 247] width 74 height 15
click at [267, 247] on input "Bedrijf C" at bounding box center [269, 249] width 5 height 5
radio input "true"
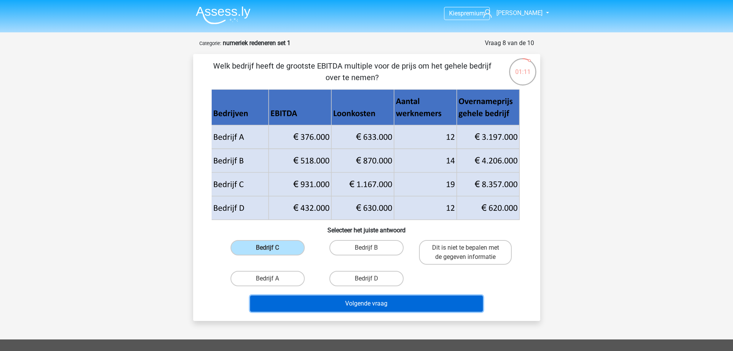
click at [365, 301] on button "Volgende vraag" at bounding box center [366, 303] width 233 height 16
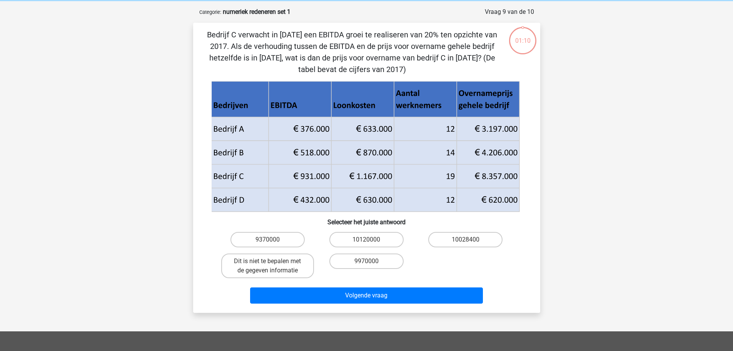
scroll to position [38, 0]
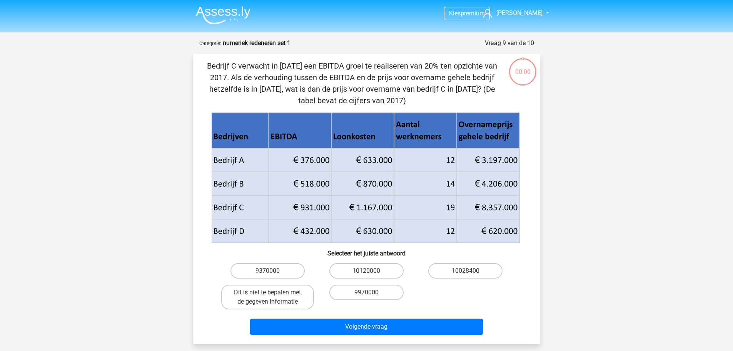
scroll to position [38, 0]
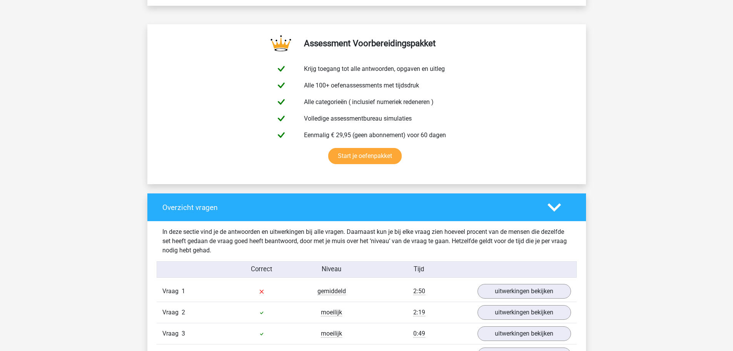
scroll to position [539, 0]
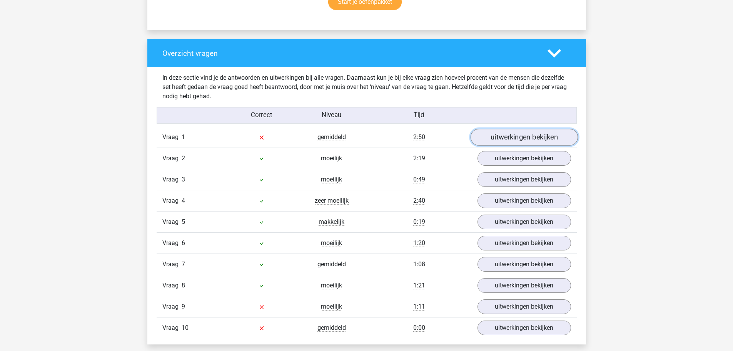
click at [552, 134] on link "uitwerkingen bekijken" at bounding box center [523, 137] width 107 height 17
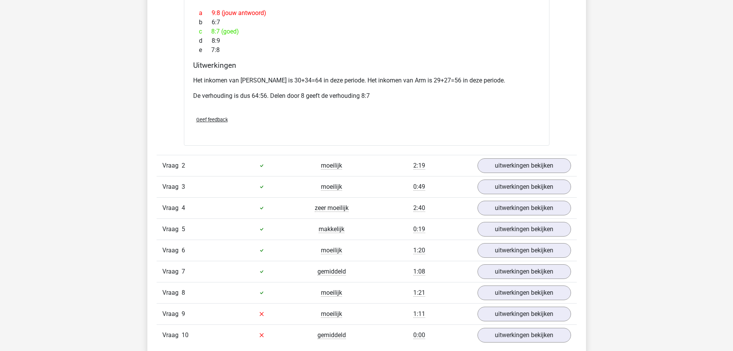
scroll to position [1001, 0]
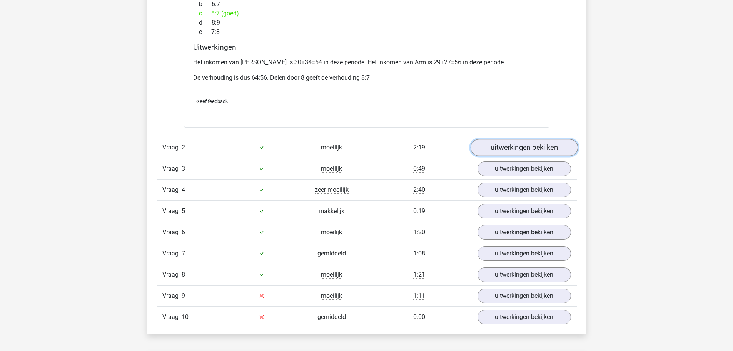
click at [516, 139] on link "uitwerkingen bekijken" at bounding box center [523, 147] width 107 height 17
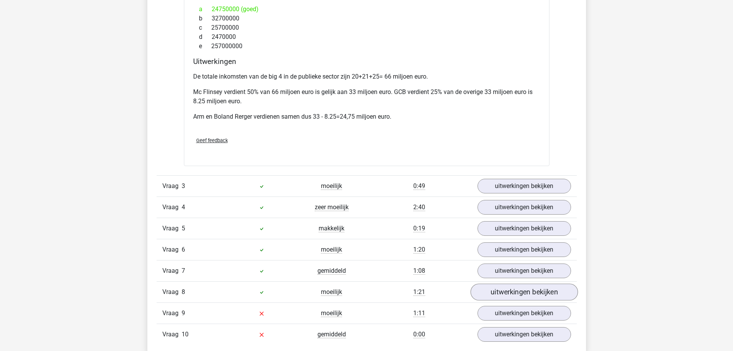
scroll to position [1540, 0]
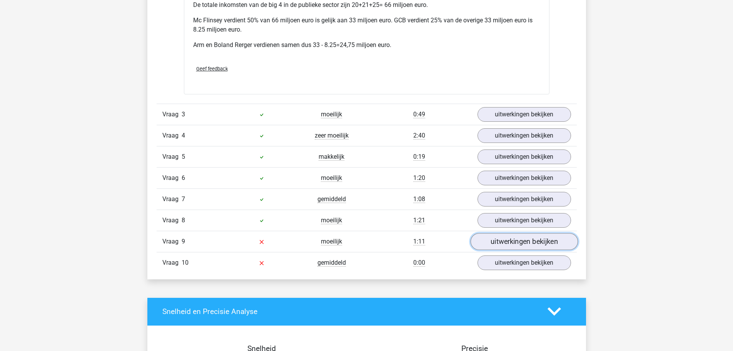
click at [526, 233] on link "uitwerkingen bekijken" at bounding box center [523, 241] width 107 height 17
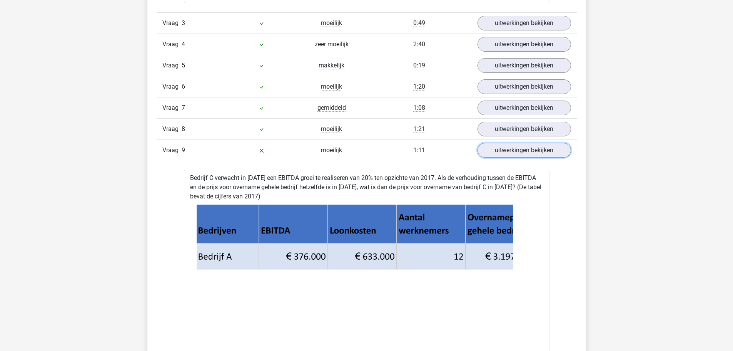
scroll to position [1655, 0]
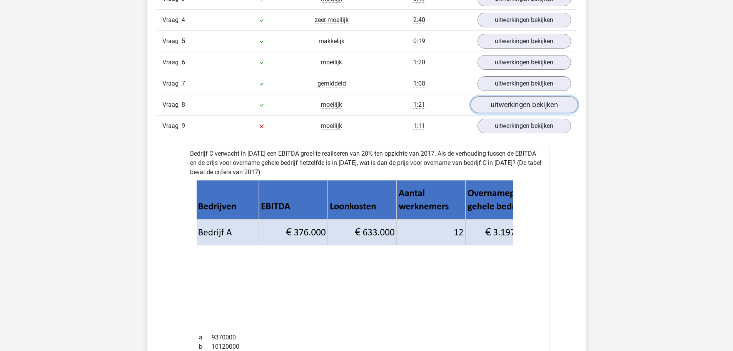
click at [495, 98] on link "uitwerkingen bekijken" at bounding box center [523, 104] width 107 height 17
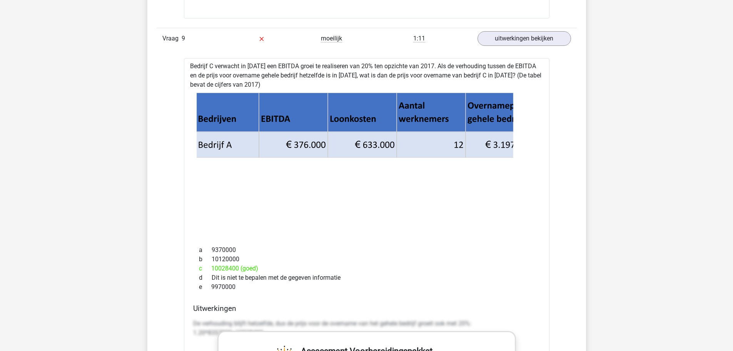
scroll to position [2040, 0]
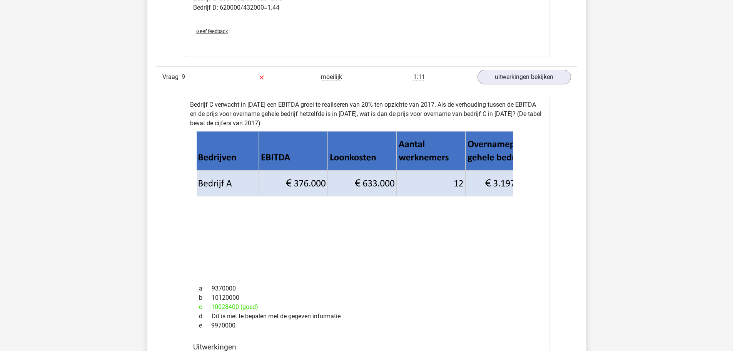
click at [425, 160] on icon at bounding box center [365, 150] width 339 height 39
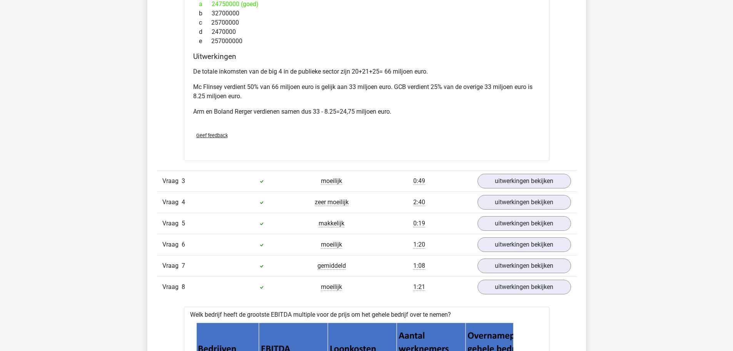
scroll to position [1540, 0]
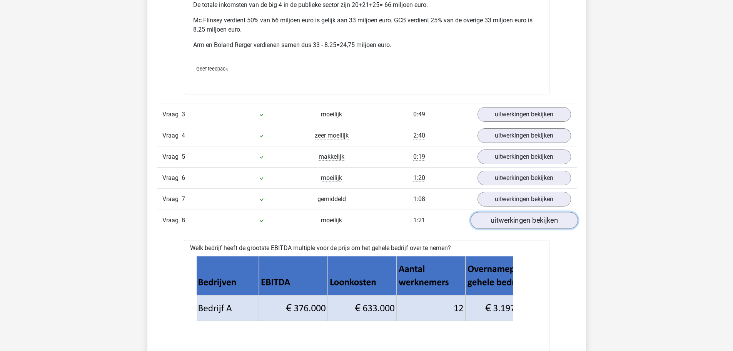
click at [522, 212] on link "uitwerkingen bekijken" at bounding box center [523, 220] width 107 height 17
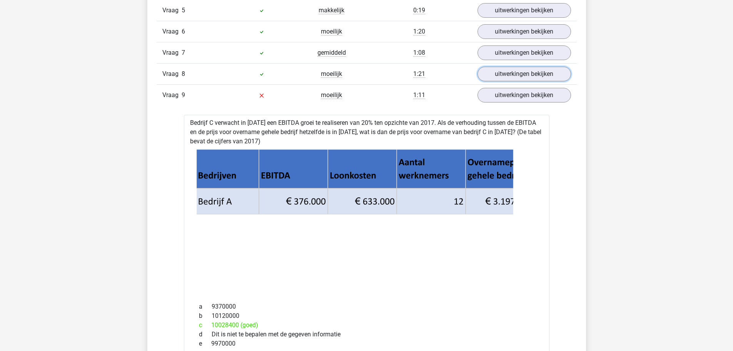
scroll to position [1694, 0]
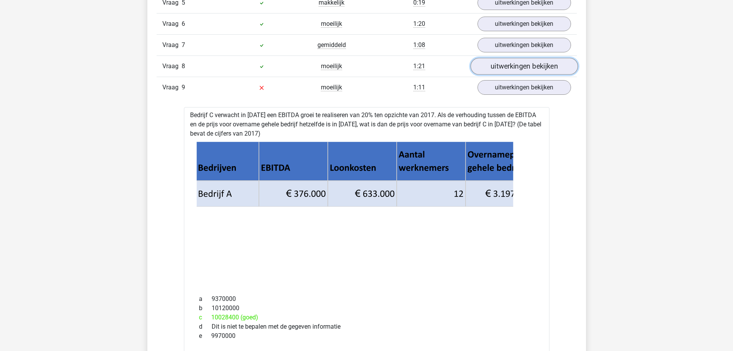
click at [532, 58] on link "uitwerkingen bekijken" at bounding box center [523, 66] width 107 height 17
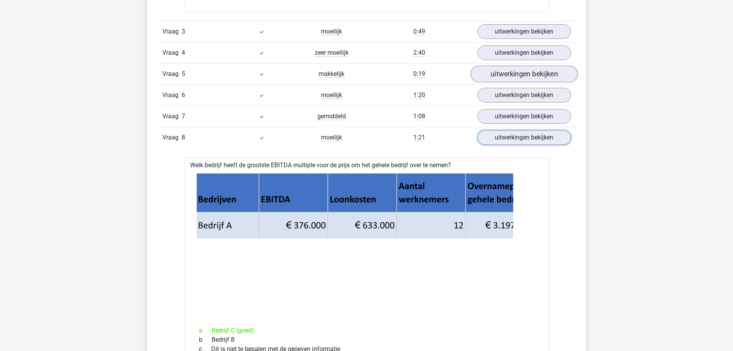
scroll to position [1578, 0]
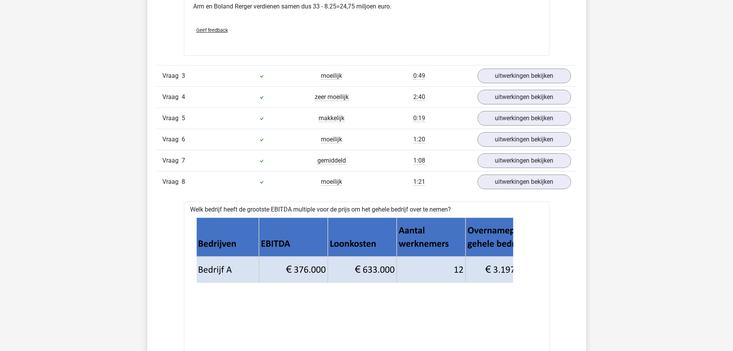
click at [527, 129] on div "Vraag 6 moeilijk 1:20 uitwerkingen bekijken" at bounding box center [367, 139] width 420 height 21
click at [527, 131] on link "uitwerkingen bekijken" at bounding box center [523, 139] width 107 height 17
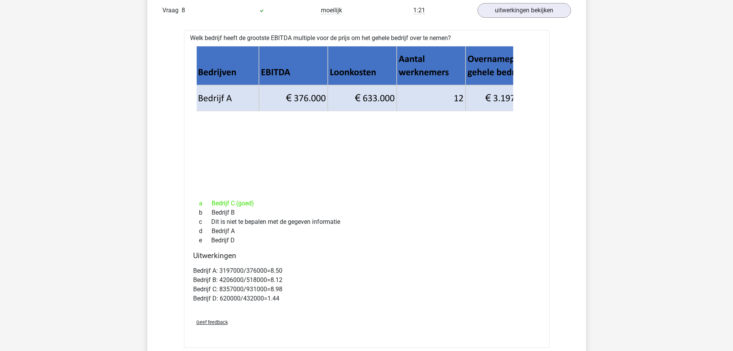
scroll to position [2078, 0]
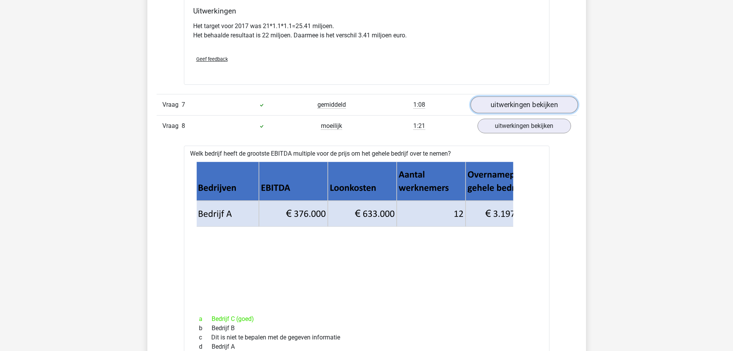
click at [538, 96] on link "uitwerkingen bekijken" at bounding box center [523, 104] width 107 height 17
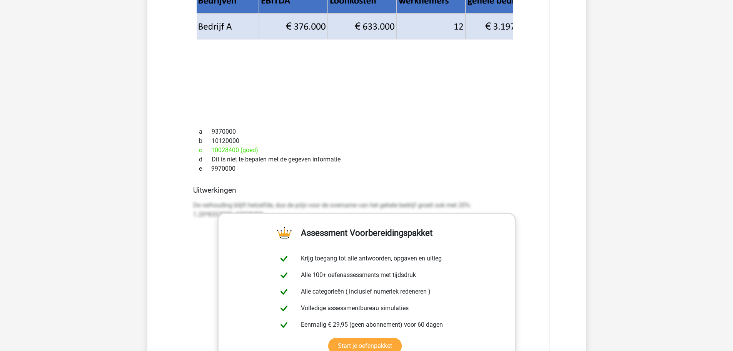
scroll to position [3079, 0]
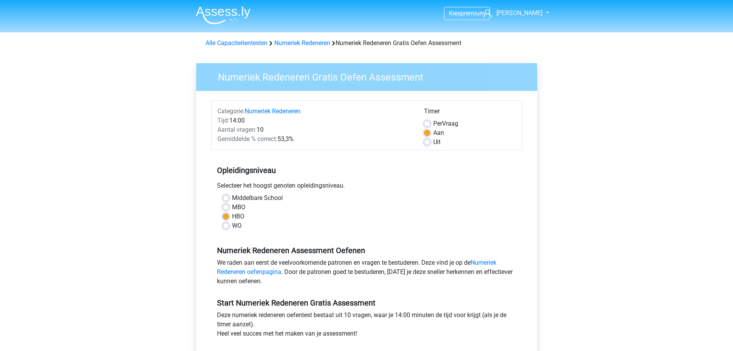
scroll to position [154, 0]
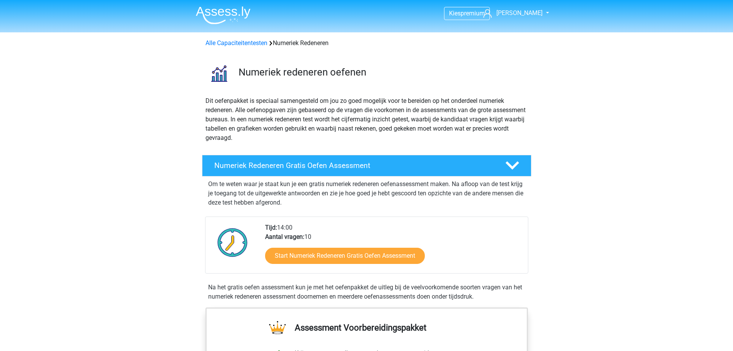
scroll to position [77, 0]
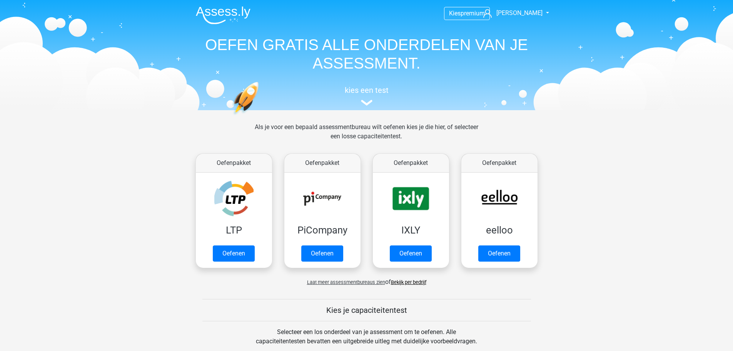
scroll to position [192, 0]
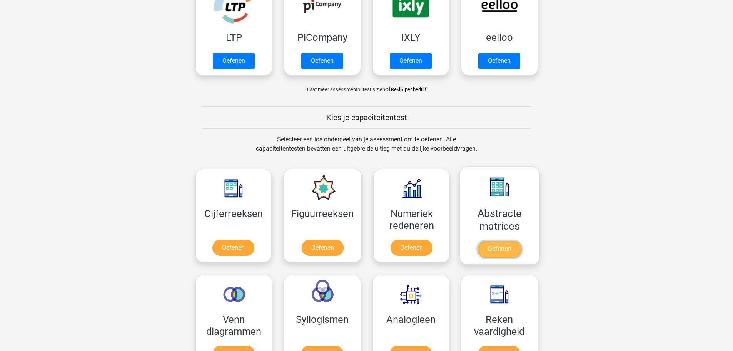
click at [499, 241] on link "Oefenen" at bounding box center [500, 249] width 44 height 17
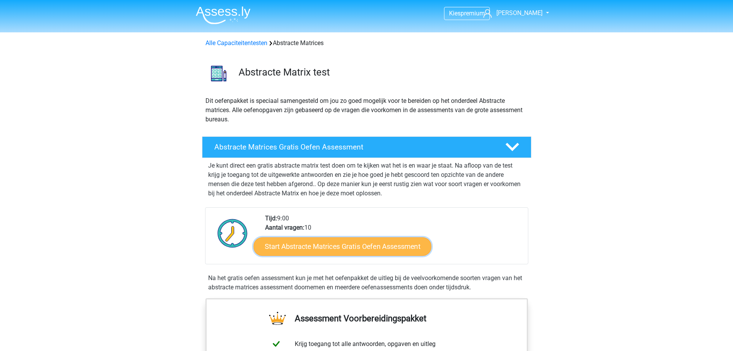
click at [380, 242] on link "Start Abstracte Matrices Gratis Oefen Assessment" at bounding box center [343, 246] width 178 height 18
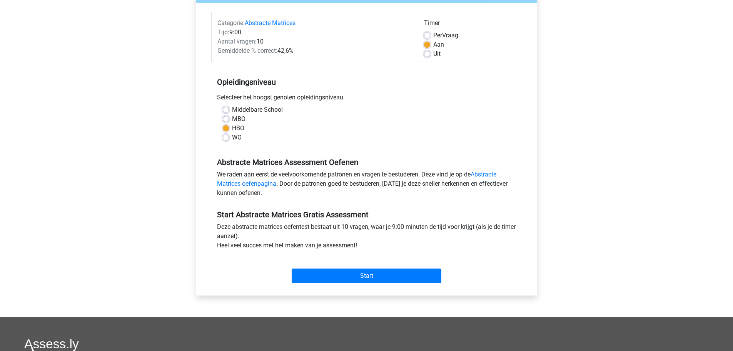
scroll to position [115, 0]
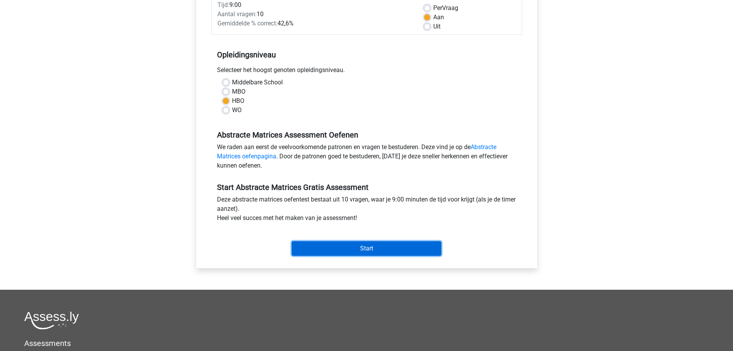
click at [371, 250] on input "Start" at bounding box center [367, 248] width 150 height 15
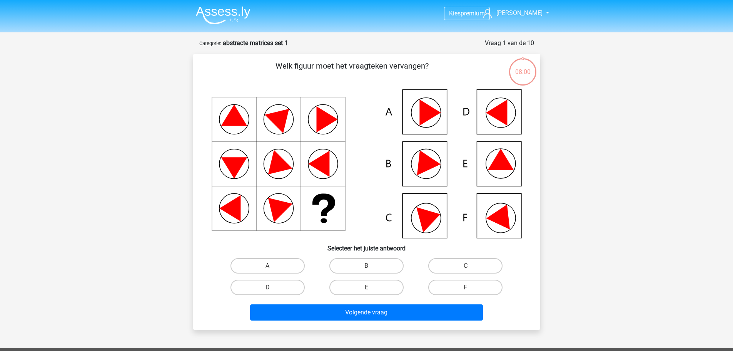
click at [426, 112] on icon at bounding box center [430, 112] width 21 height 26
click at [285, 260] on label "A" at bounding box center [268, 265] width 74 height 15
click at [273, 266] on input "A" at bounding box center [269, 268] width 5 height 5
radio input "true"
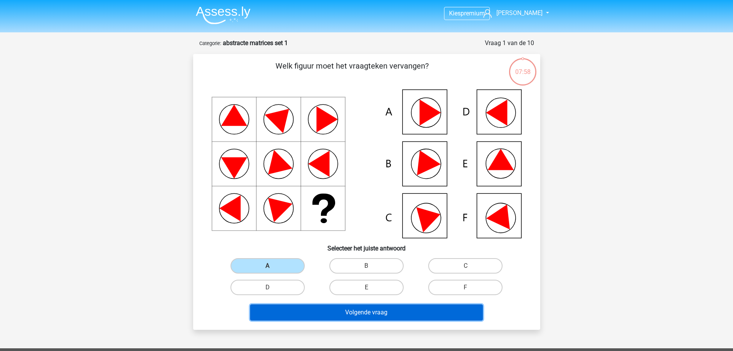
click at [348, 313] on button "Volgende vraag" at bounding box center [366, 312] width 233 height 16
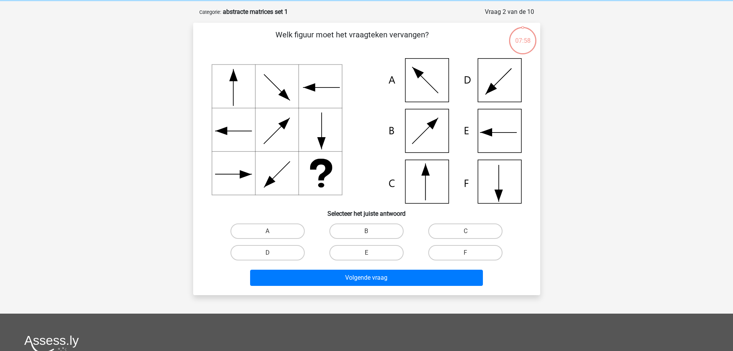
scroll to position [38, 0]
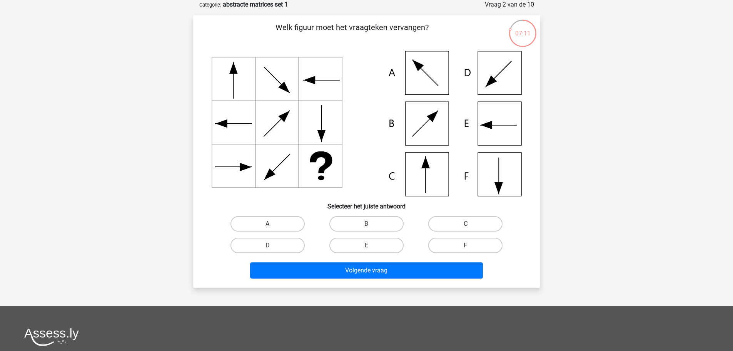
click at [475, 221] on label "C" at bounding box center [465, 223] width 74 height 15
click at [471, 224] on input "C" at bounding box center [468, 226] width 5 height 5
radio input "true"
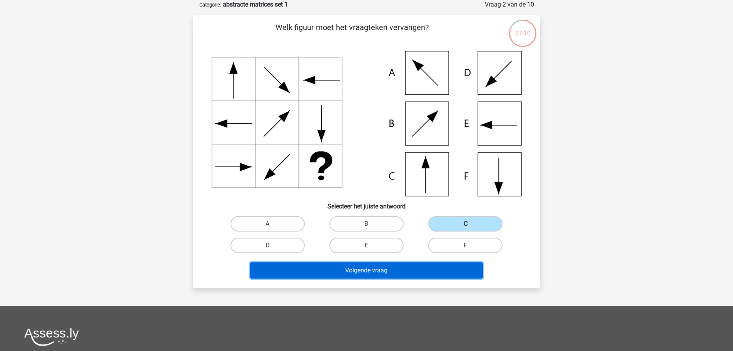
click at [398, 267] on button "Volgende vraag" at bounding box center [366, 270] width 233 height 16
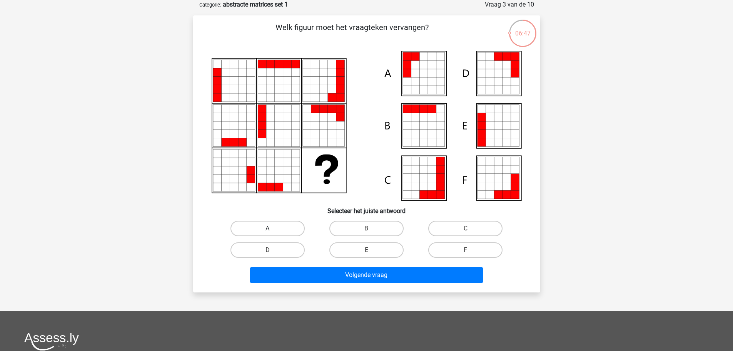
click at [287, 221] on label "A" at bounding box center [268, 228] width 74 height 15
click at [273, 228] on input "A" at bounding box center [269, 230] width 5 height 5
radio input "true"
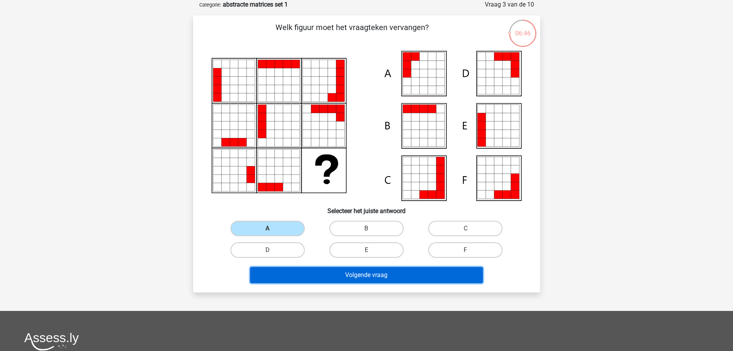
click at [361, 274] on button "Volgende vraag" at bounding box center [366, 275] width 233 height 16
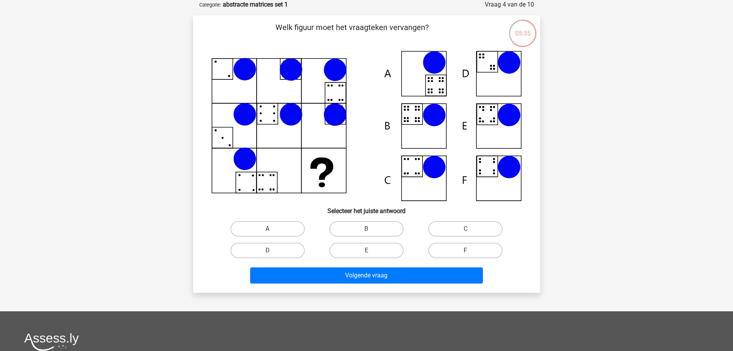
click at [267, 224] on label "A" at bounding box center [268, 228] width 74 height 15
click at [267, 229] on input "A" at bounding box center [269, 231] width 5 height 5
radio input "true"
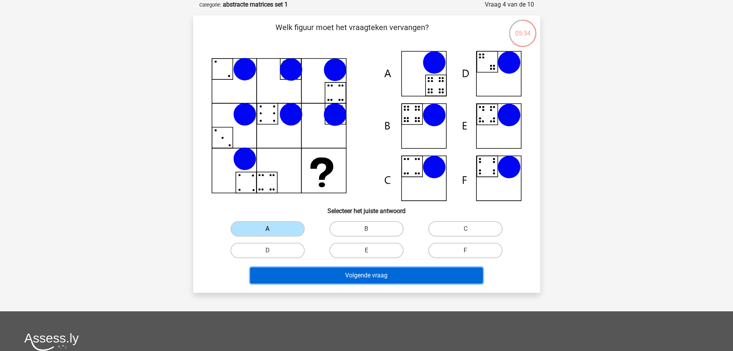
click at [369, 276] on button "Volgende vraag" at bounding box center [366, 275] width 233 height 16
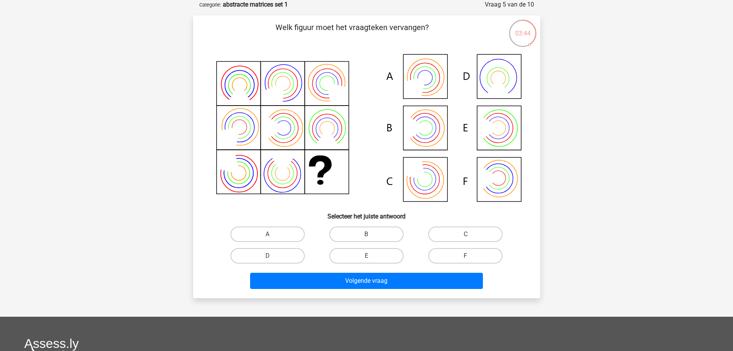
click at [508, 135] on icon at bounding box center [367, 128] width 310 height 155
click at [349, 254] on label "E" at bounding box center [366, 255] width 74 height 15
click at [366, 256] on input "E" at bounding box center [368, 258] width 5 height 5
radio input "true"
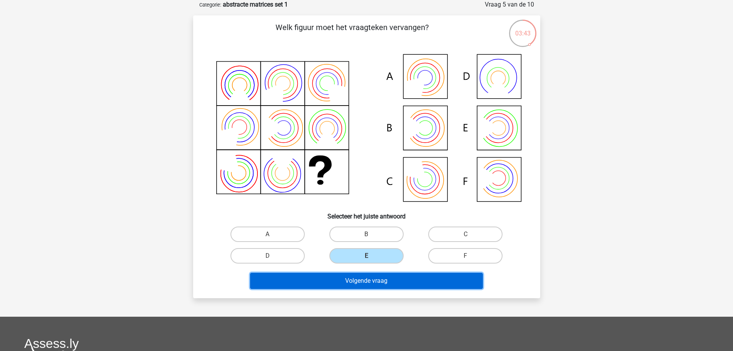
click at [369, 286] on button "Volgende vraag" at bounding box center [366, 281] width 233 height 16
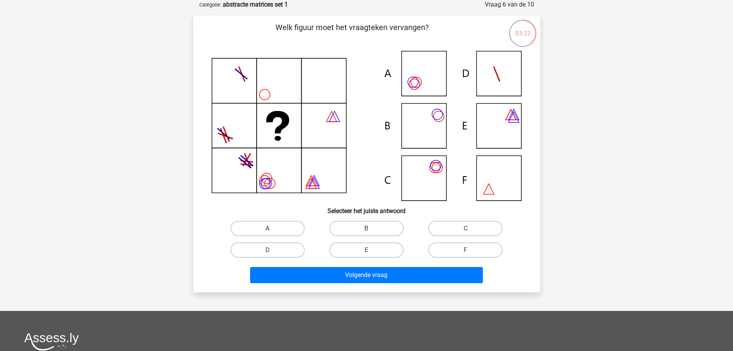
click at [273, 223] on label "A" at bounding box center [268, 228] width 74 height 15
click at [273, 228] on input "A" at bounding box center [269, 230] width 5 height 5
radio input "true"
click at [300, 266] on div "Volgende vraag" at bounding box center [367, 273] width 323 height 25
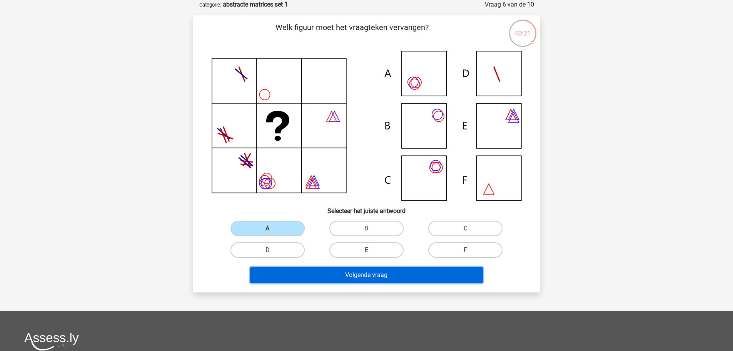
click at [309, 271] on button "Volgende vraag" at bounding box center [366, 275] width 233 height 16
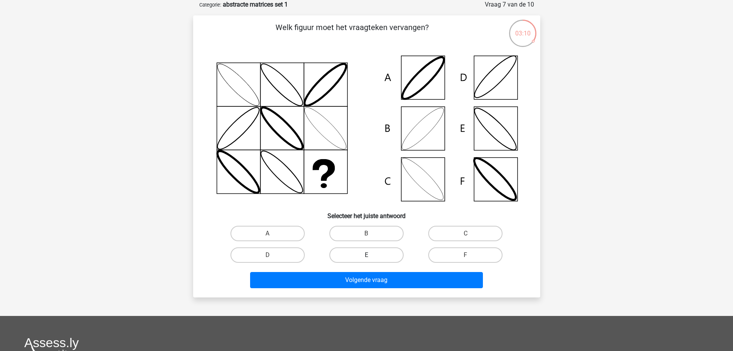
click at [376, 253] on label "E" at bounding box center [366, 254] width 74 height 15
click at [371, 255] on input "E" at bounding box center [368, 257] width 5 height 5
radio input "true"
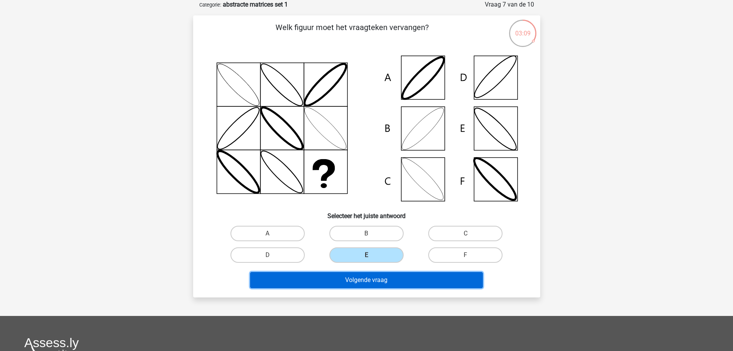
click at [383, 282] on button "Volgende vraag" at bounding box center [366, 280] width 233 height 16
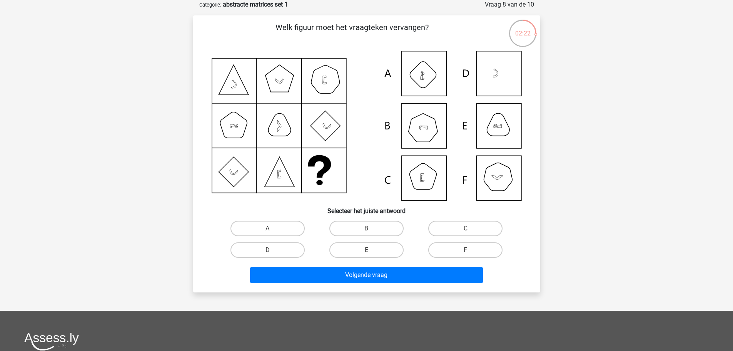
drag, startPoint x: 366, startPoint y: 252, endPoint x: 370, endPoint y: 252, distance: 4.2
click at [314, 236] on div "E" at bounding box center [267, 228] width 93 height 15
click at [370, 249] on label "E" at bounding box center [366, 249] width 74 height 15
click at [370, 250] on input "E" at bounding box center [368, 252] width 5 height 5
radio input "true"
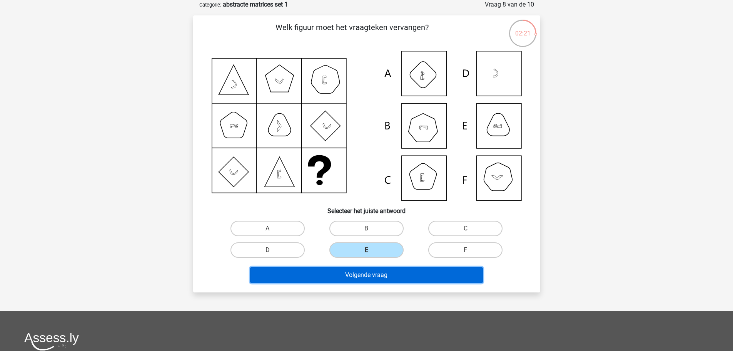
click at [370, 272] on button "Volgende vraag" at bounding box center [366, 275] width 233 height 16
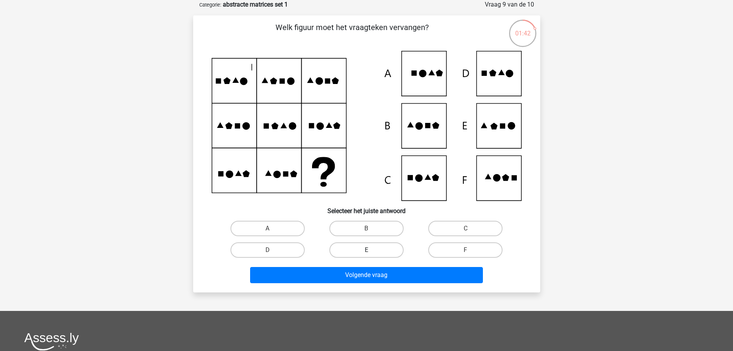
click at [361, 244] on label "E" at bounding box center [366, 249] width 74 height 15
click at [366, 250] on input "E" at bounding box center [368, 252] width 5 height 5
radio input "true"
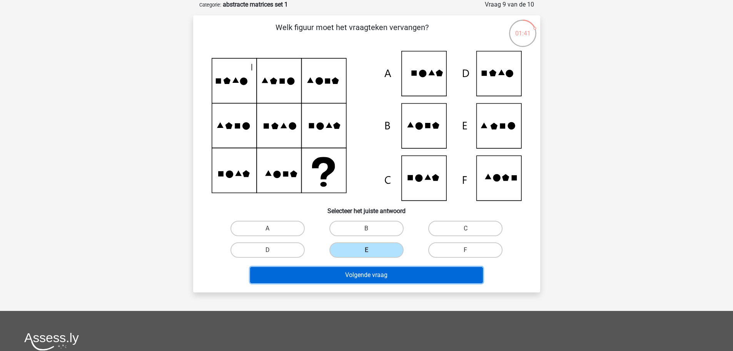
click at [367, 273] on button "Volgende vraag" at bounding box center [366, 275] width 233 height 16
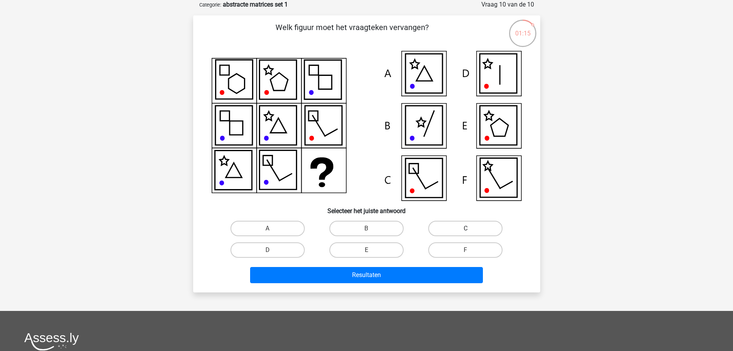
drag, startPoint x: 476, startPoint y: 227, endPoint x: 472, endPoint y: 234, distance: 8.3
click at [476, 228] on label "C" at bounding box center [465, 228] width 74 height 15
click at [471, 228] on input "C" at bounding box center [468, 230] width 5 height 5
radio input "true"
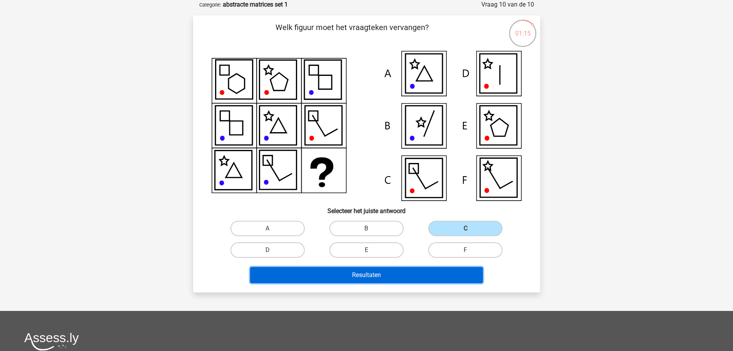
click at [400, 275] on button "Resultaten" at bounding box center [366, 275] width 233 height 16
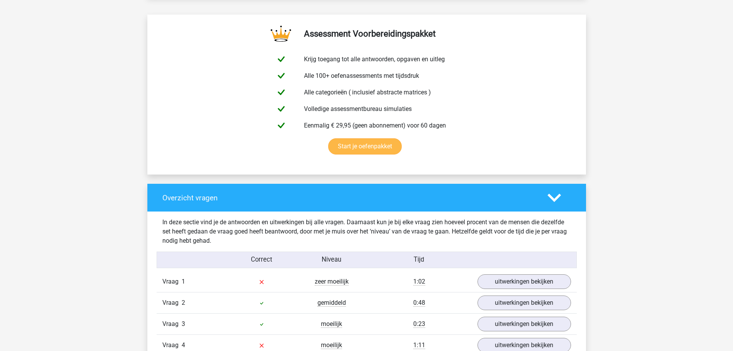
scroll to position [500, 0]
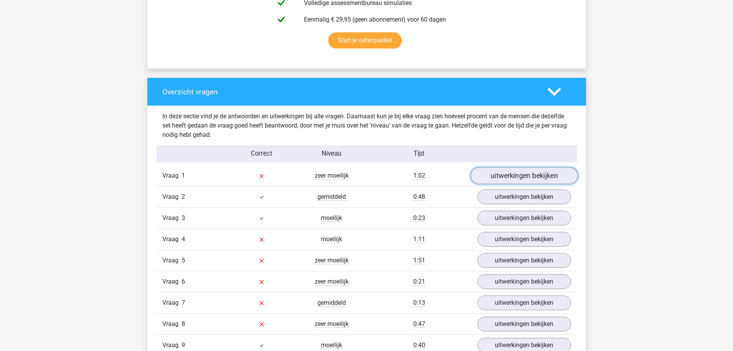
click at [535, 174] on link "uitwerkingen bekijken" at bounding box center [523, 175] width 107 height 17
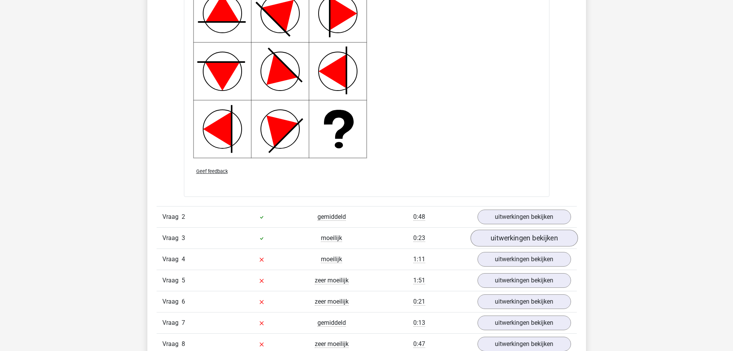
scroll to position [1039, 0]
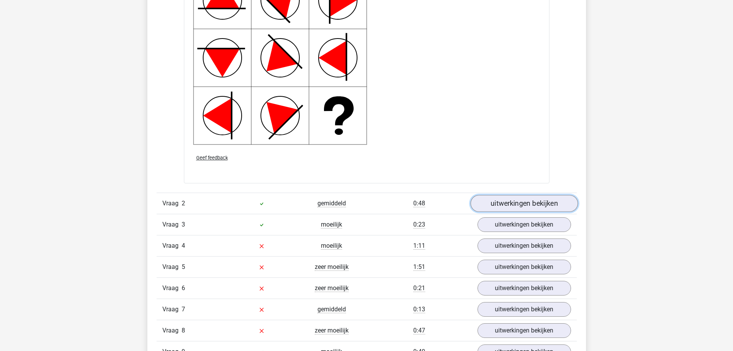
click at [509, 199] on link "uitwerkingen bekijken" at bounding box center [523, 203] width 107 height 17
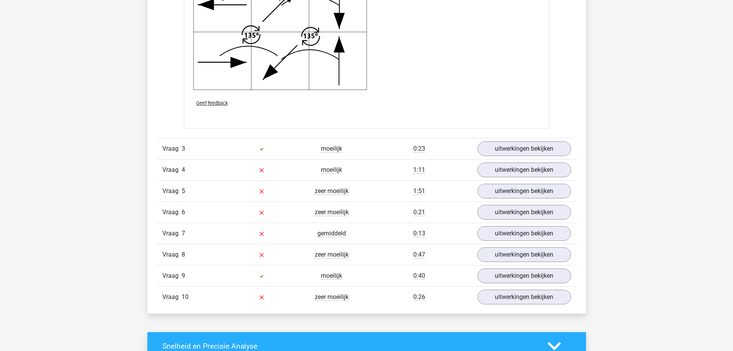
scroll to position [1655, 0]
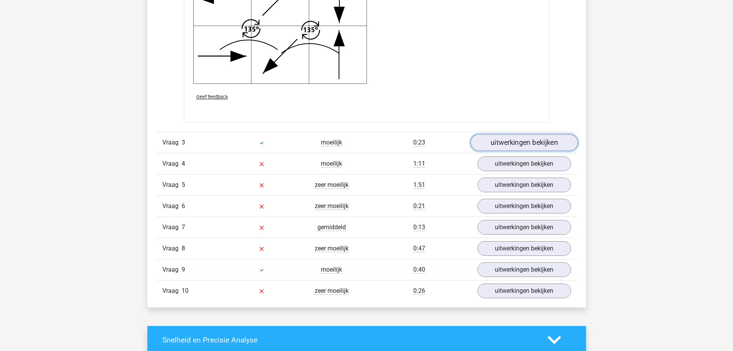
click at [543, 142] on link "uitwerkingen bekijken" at bounding box center [523, 142] width 107 height 17
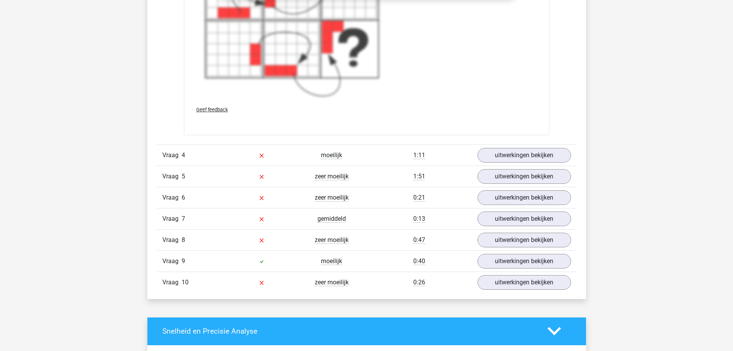
scroll to position [2309, 0]
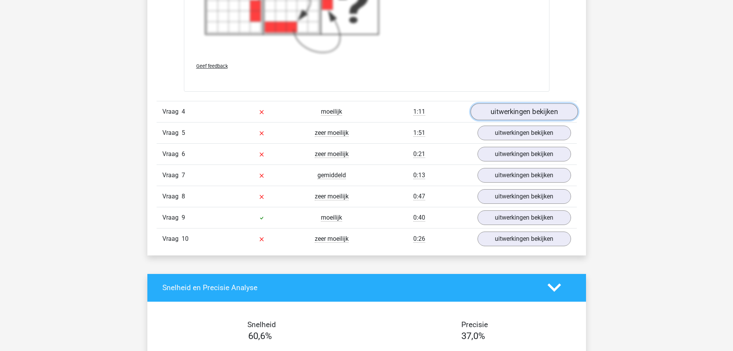
click at [538, 109] on link "uitwerkingen bekijken" at bounding box center [523, 111] width 107 height 17
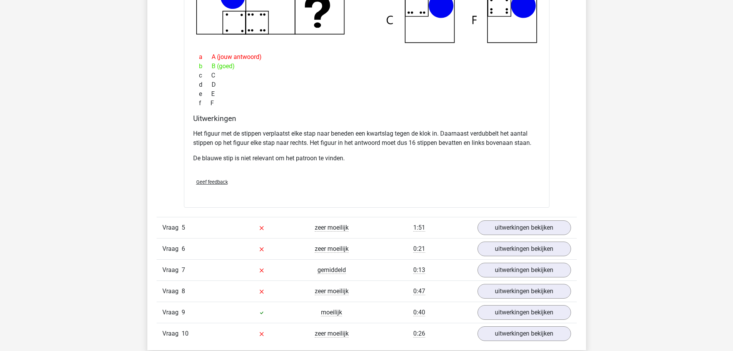
scroll to position [2579, 0]
click at [537, 226] on link "uitwerkingen bekijken" at bounding box center [523, 227] width 107 height 17
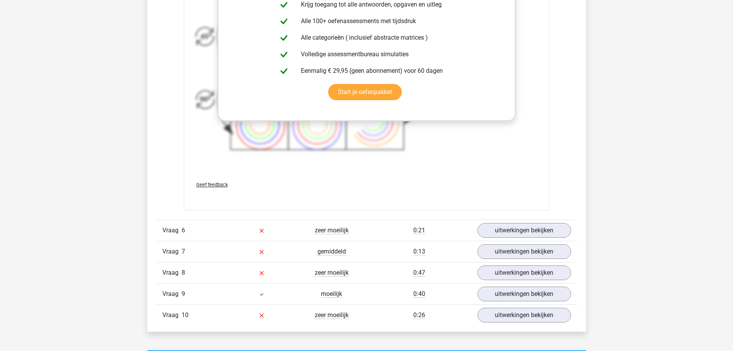
scroll to position [3195, 0]
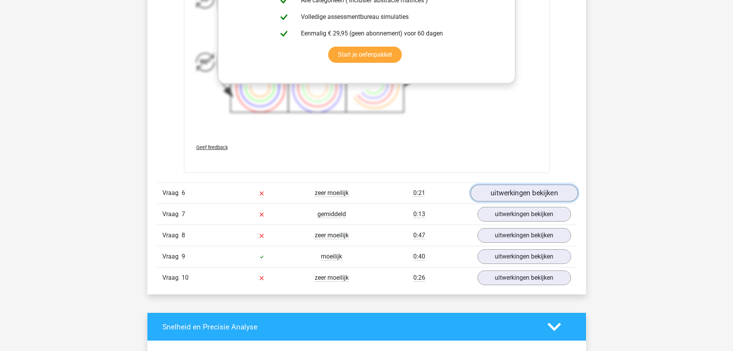
click at [500, 190] on link "uitwerkingen bekijken" at bounding box center [523, 193] width 107 height 17
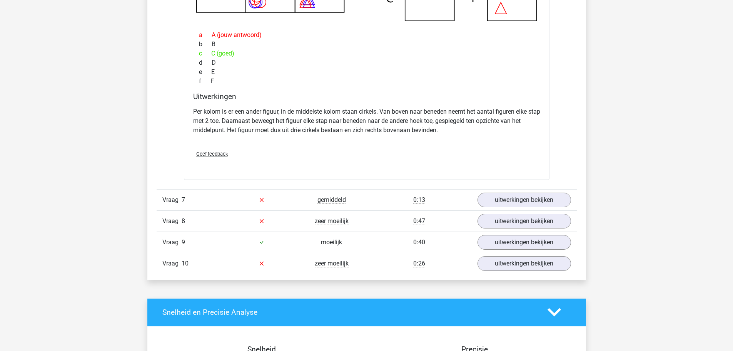
scroll to position [3579, 0]
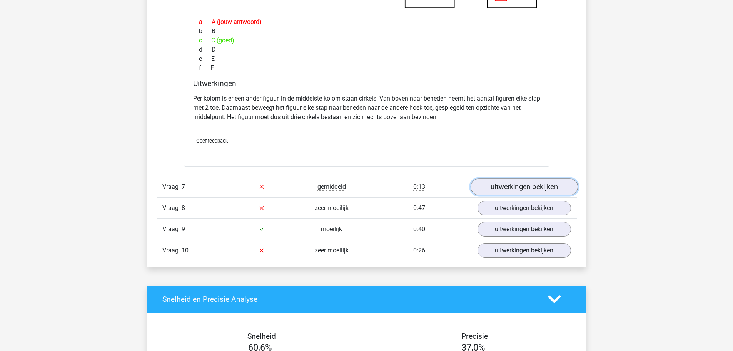
click at [523, 186] on link "uitwerkingen bekijken" at bounding box center [523, 186] width 107 height 17
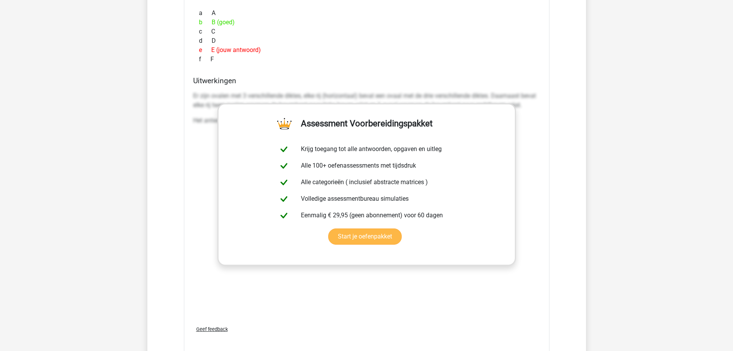
scroll to position [4080, 0]
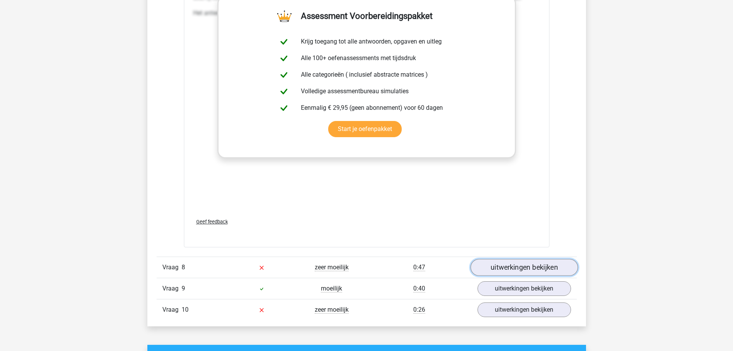
click at [513, 263] on link "uitwerkingen bekijken" at bounding box center [523, 267] width 107 height 17
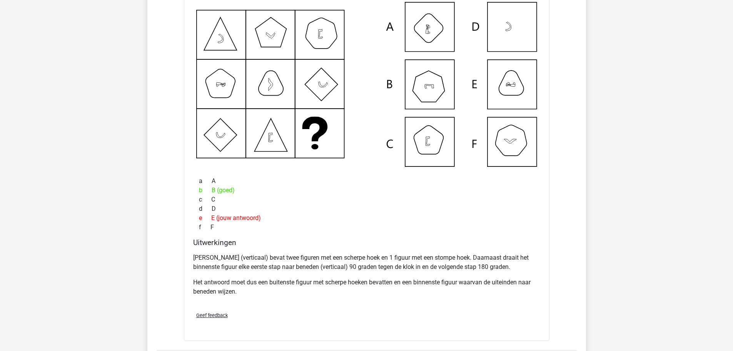
scroll to position [4465, 0]
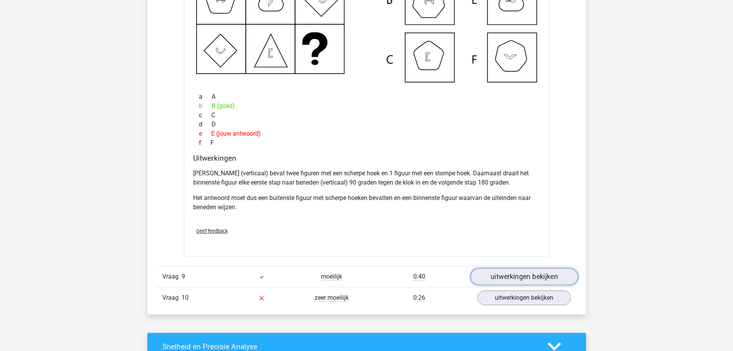
click at [523, 278] on link "uitwerkingen bekijken" at bounding box center [523, 276] width 107 height 17
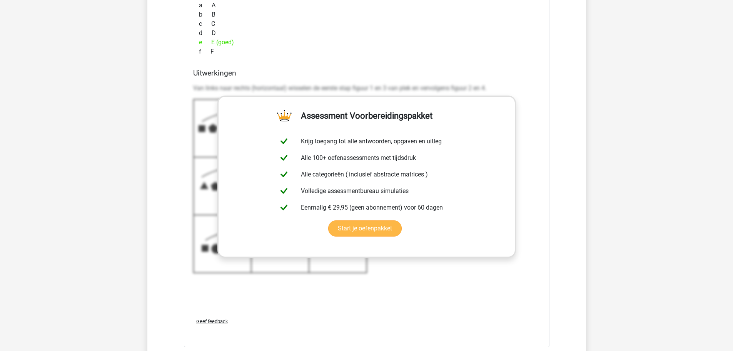
scroll to position [5042, 0]
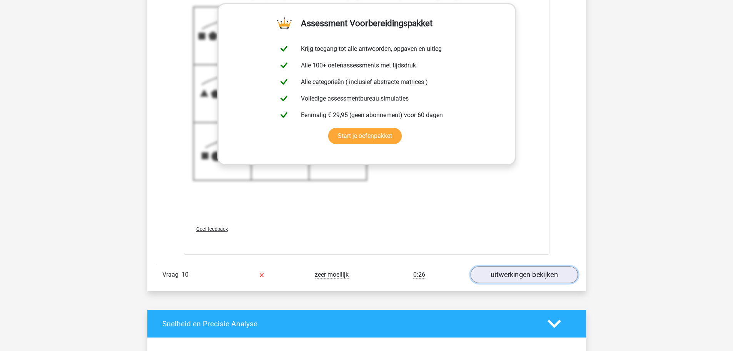
click at [531, 279] on link "uitwerkingen bekijken" at bounding box center [523, 274] width 107 height 17
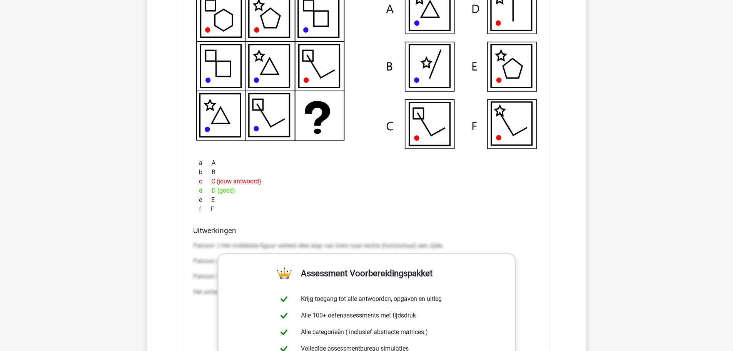
scroll to position [5388, 0]
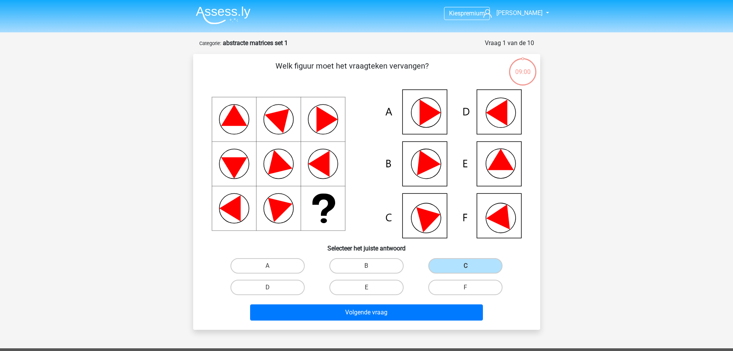
scroll to position [38, 0]
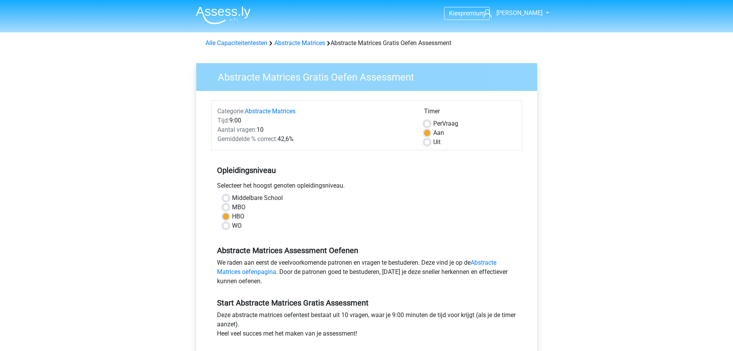
scroll to position [115, 0]
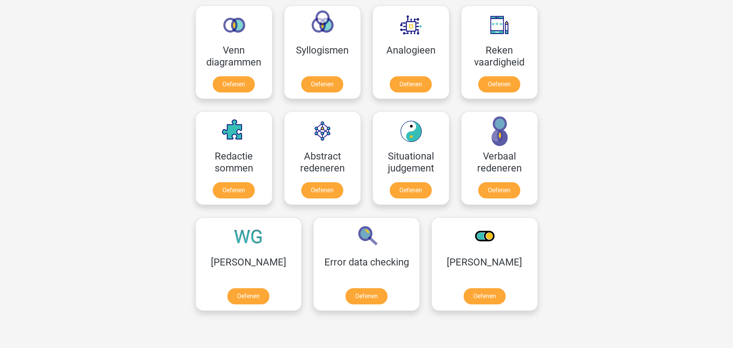
scroll to position [462, 0]
click at [498, 183] on link "Oefenen" at bounding box center [499, 191] width 44 height 17
click at [463, 289] on link "Oefenen" at bounding box center [485, 297] width 44 height 17
click at [521, 77] on link "Oefenen" at bounding box center [499, 85] width 44 height 17
click at [410, 183] on link "Oefenen" at bounding box center [411, 191] width 44 height 17
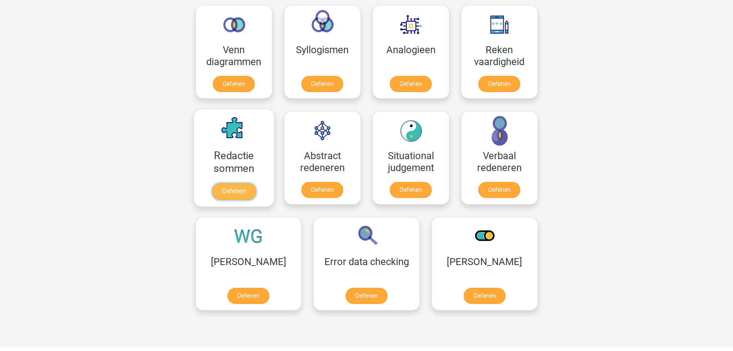
click at [233, 183] on link "Oefenen" at bounding box center [234, 191] width 44 height 17
click at [247, 289] on link "Oefenen" at bounding box center [249, 297] width 44 height 17
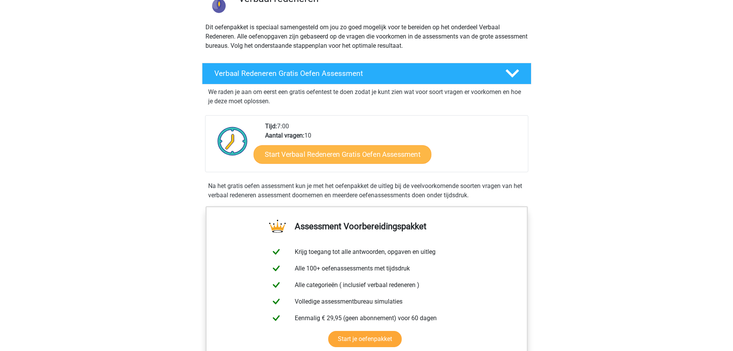
scroll to position [38, 0]
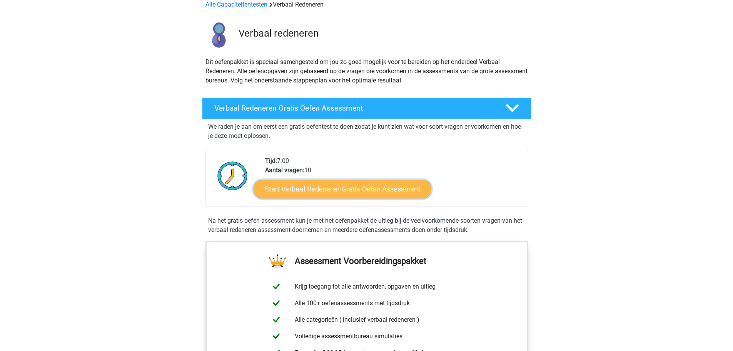
click at [359, 193] on link "Start Verbaal Redeneren Gratis Oefen Assessment" at bounding box center [343, 189] width 178 height 18
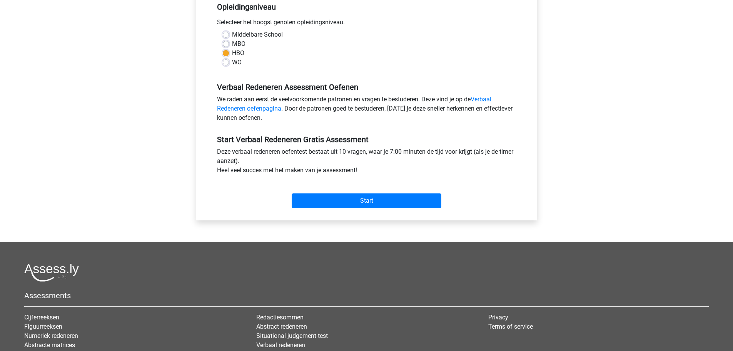
scroll to position [192, 0]
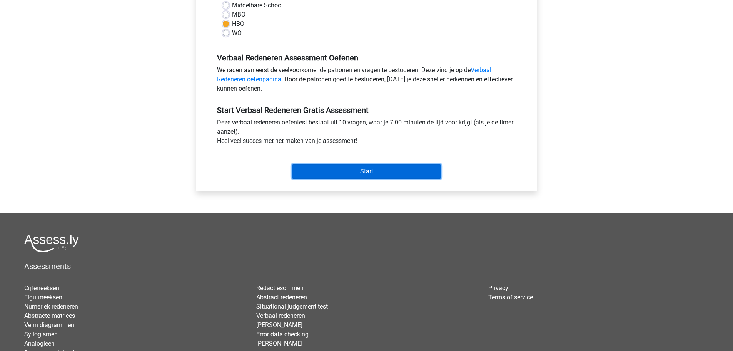
click at [366, 177] on input "Start" at bounding box center [367, 171] width 150 height 15
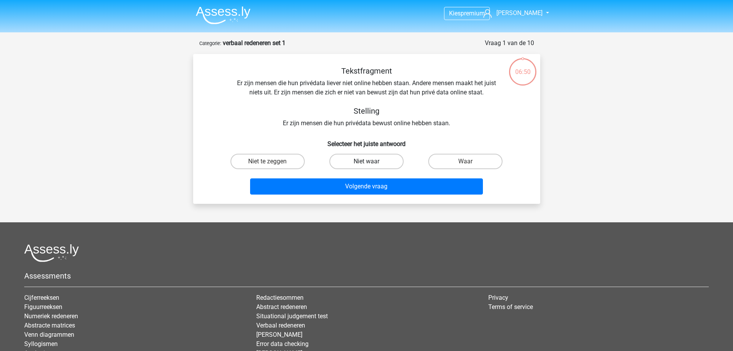
click at [373, 161] on label "Niet waar" at bounding box center [366, 161] width 74 height 15
click at [371, 161] on input "Niet waar" at bounding box center [368, 163] width 5 height 5
radio input "true"
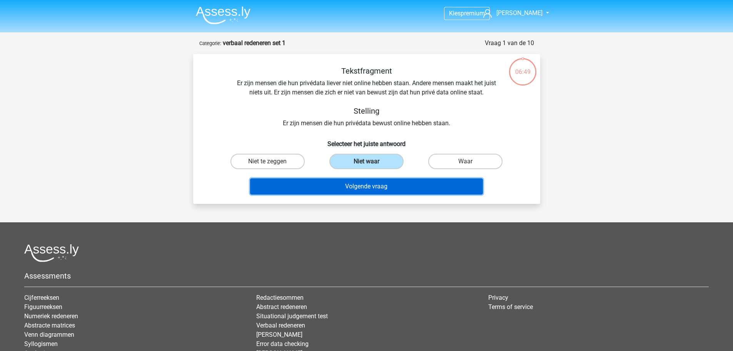
click at [381, 186] on button "Volgende vraag" at bounding box center [366, 186] width 233 height 16
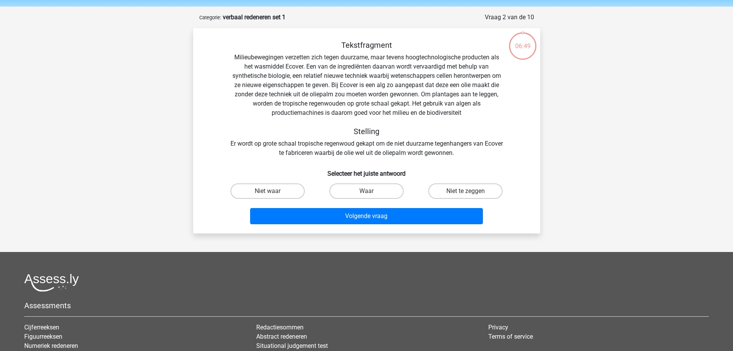
scroll to position [38, 0]
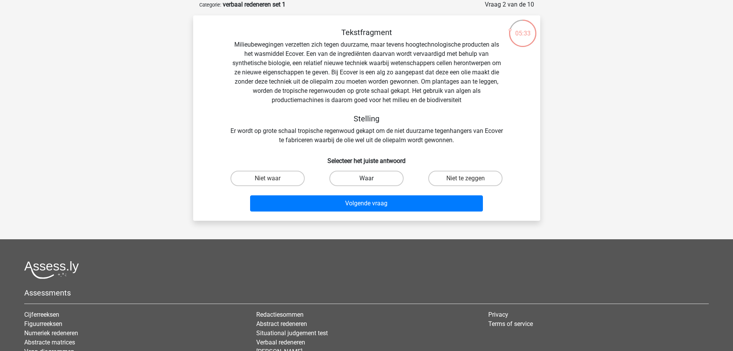
click at [362, 176] on label "Waar" at bounding box center [366, 178] width 74 height 15
click at [366, 178] on input "Waar" at bounding box center [368, 180] width 5 height 5
radio input "true"
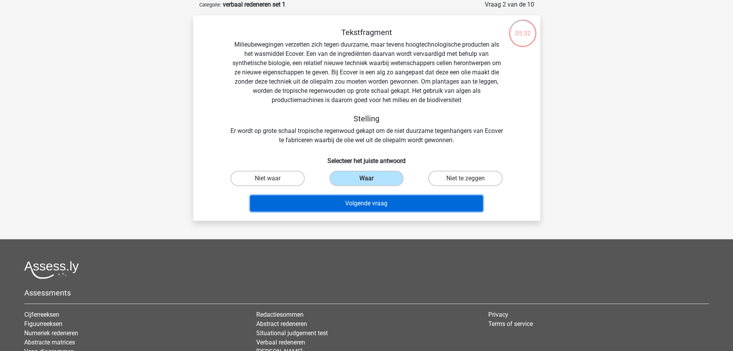
click at [363, 206] on button "Volgende vraag" at bounding box center [366, 203] width 233 height 16
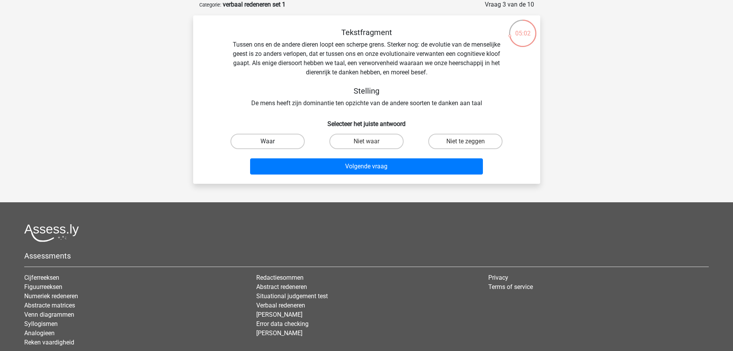
click at [275, 140] on label "Waar" at bounding box center [268, 141] width 74 height 15
click at [273, 141] on input "Waar" at bounding box center [269, 143] width 5 height 5
radio input "true"
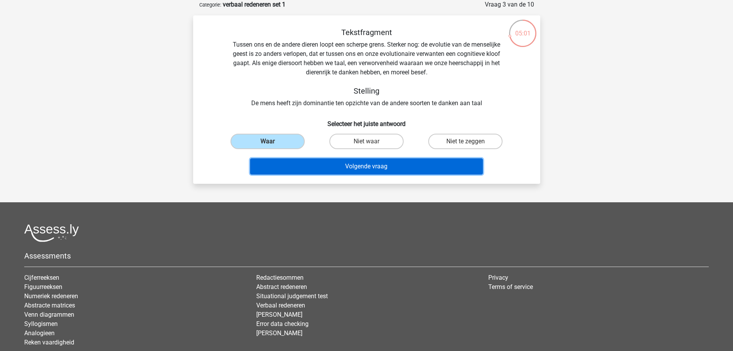
click at [377, 169] on button "Volgende vraag" at bounding box center [366, 166] width 233 height 16
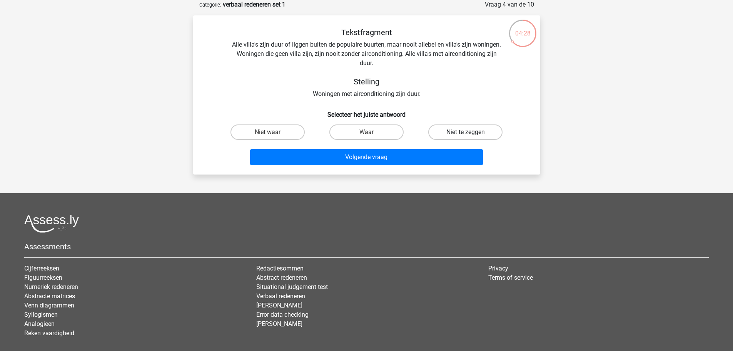
click at [461, 127] on label "Niet te zeggen" at bounding box center [465, 131] width 74 height 15
click at [466, 132] on input "Niet te zeggen" at bounding box center [468, 134] width 5 height 5
radio input "true"
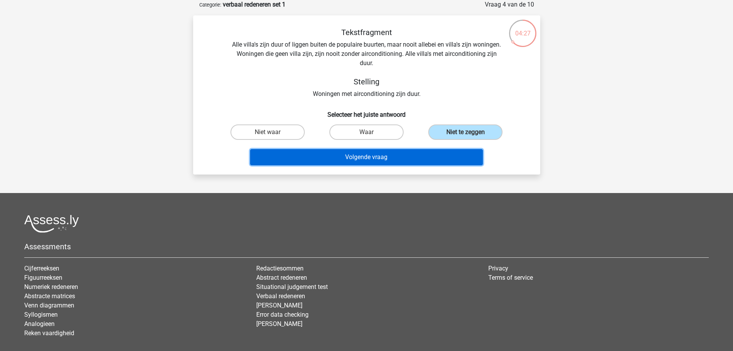
click at [415, 152] on button "Volgende vraag" at bounding box center [366, 157] width 233 height 16
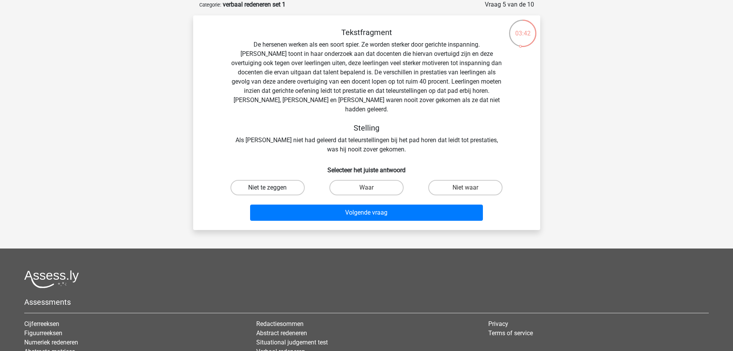
drag, startPoint x: 278, startPoint y: 178, endPoint x: 284, endPoint y: 176, distance: 6.2
click at [280, 180] on label "Niet te zeggen" at bounding box center [268, 187] width 74 height 15
click at [273, 187] on input "Niet te zeggen" at bounding box center [269, 189] width 5 height 5
radio input "true"
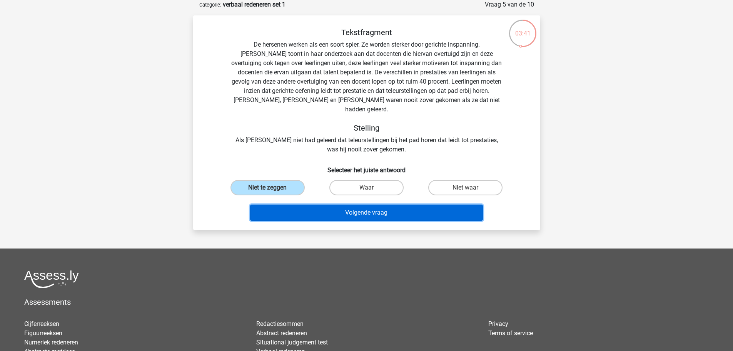
click at [347, 204] on button "Volgende vraag" at bounding box center [366, 212] width 233 height 16
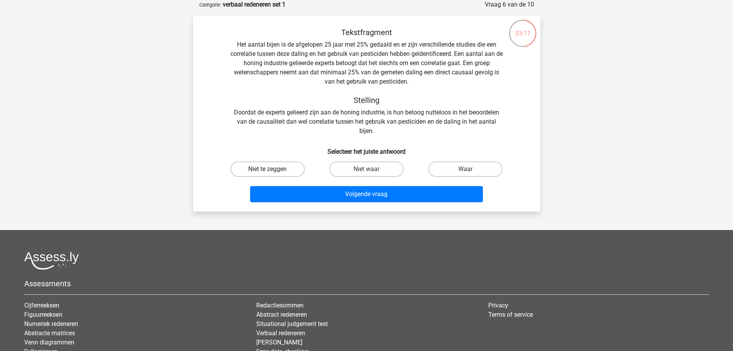
click at [270, 167] on label "Niet te zeggen" at bounding box center [268, 168] width 74 height 15
click at [270, 169] on input "Niet te zeggen" at bounding box center [269, 171] width 5 height 5
radio input "true"
click at [366, 169] on label "Niet waar" at bounding box center [366, 168] width 74 height 15
click at [366, 169] on input "Niet waar" at bounding box center [368, 171] width 5 height 5
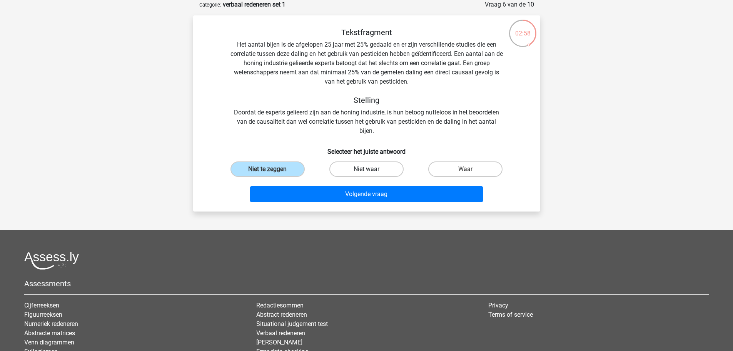
radio input "true"
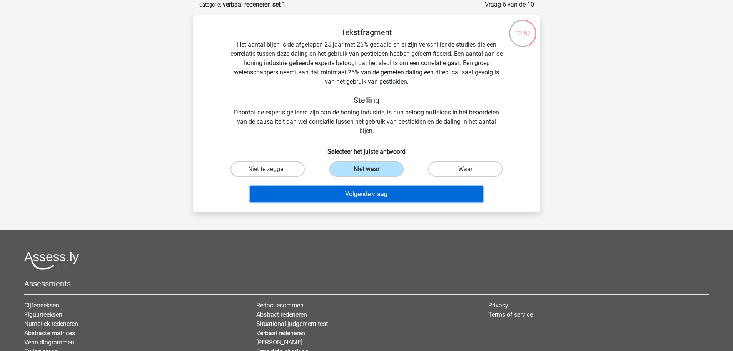
click at [367, 191] on button "Volgende vraag" at bounding box center [366, 194] width 233 height 16
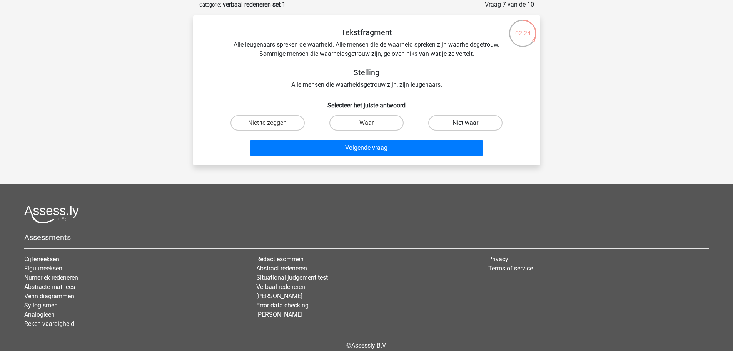
click at [479, 121] on label "Niet waar" at bounding box center [465, 122] width 74 height 15
click at [471, 123] on input "Niet waar" at bounding box center [468, 125] width 5 height 5
radio input "true"
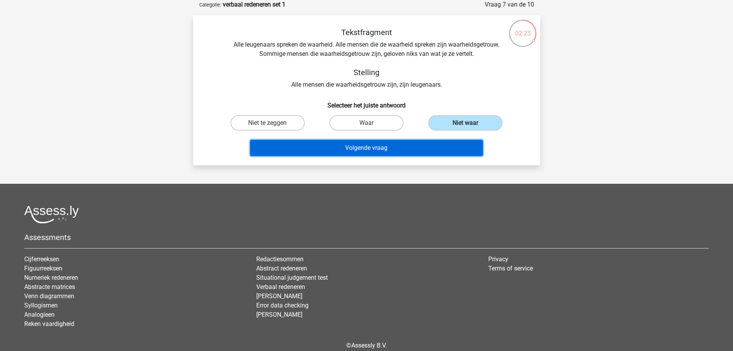
click at [427, 152] on button "Volgende vraag" at bounding box center [366, 148] width 233 height 16
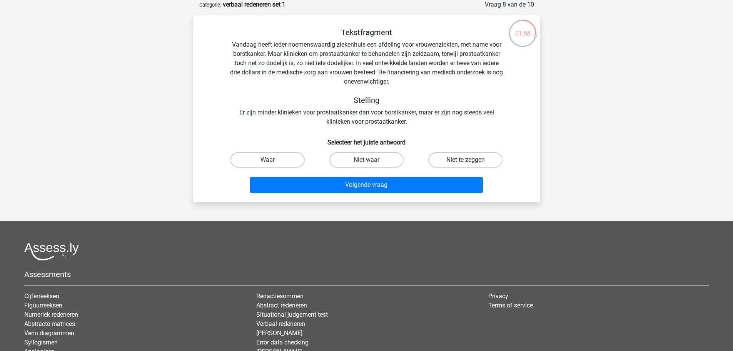
click at [455, 156] on label "Niet te zeggen" at bounding box center [465, 159] width 74 height 15
click at [466, 160] on input "Niet te zeggen" at bounding box center [468, 162] width 5 height 5
radio input "true"
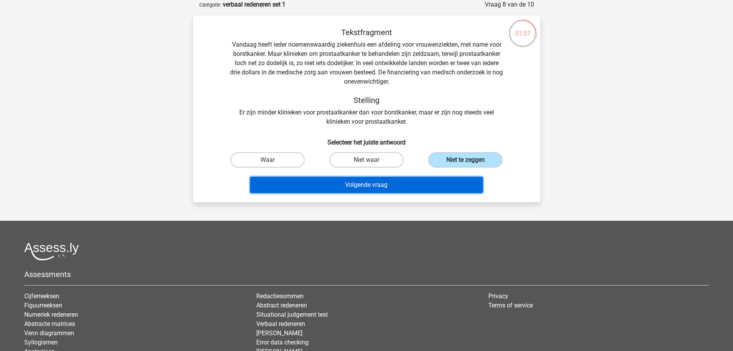
click at [434, 183] on button "Volgende vraag" at bounding box center [366, 185] width 233 height 16
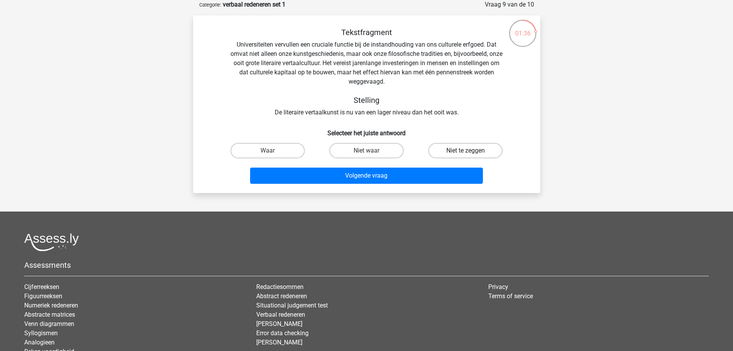
click at [447, 150] on label "Niet te zeggen" at bounding box center [465, 150] width 74 height 15
click at [466, 150] on input "Niet te zeggen" at bounding box center [468, 152] width 5 height 5
radio input "true"
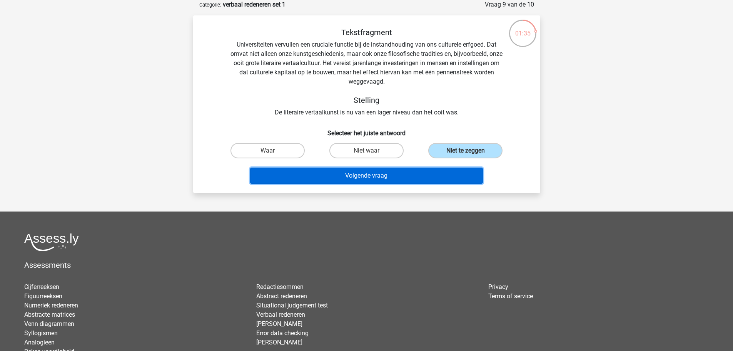
click at [419, 172] on button "Volgende vraag" at bounding box center [366, 175] width 233 height 16
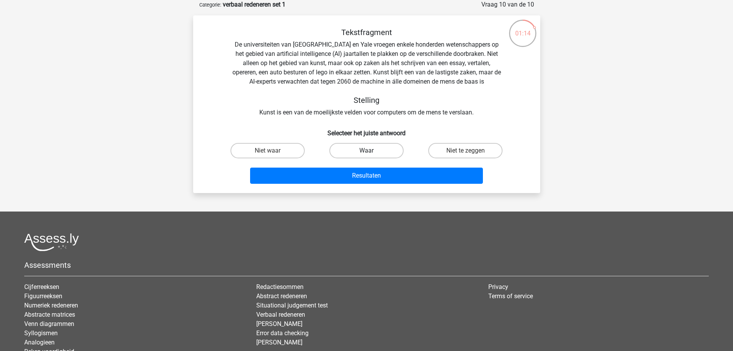
click at [365, 150] on label "Waar" at bounding box center [366, 150] width 74 height 15
click at [366, 150] on input "Waar" at bounding box center [368, 152] width 5 height 5
radio input "true"
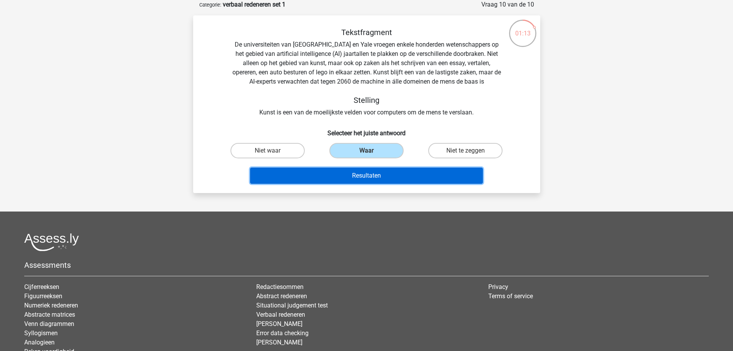
click at [373, 173] on button "Resultaten" at bounding box center [366, 175] width 233 height 16
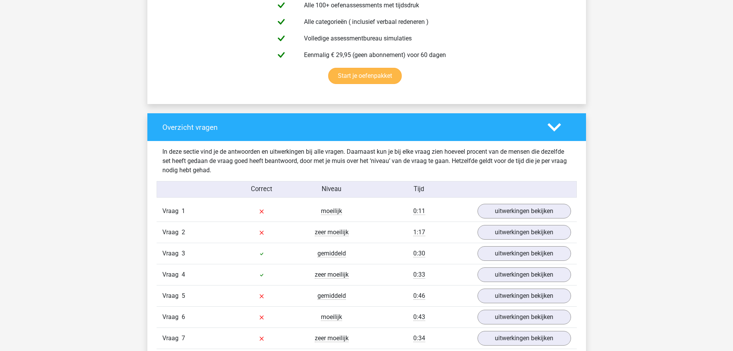
scroll to position [577, 0]
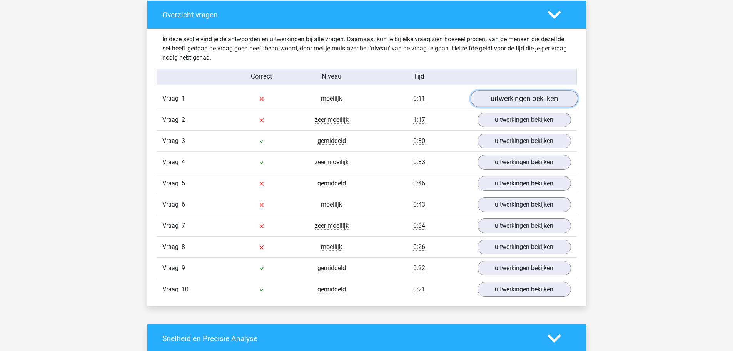
click at [521, 95] on link "uitwerkingen bekijken" at bounding box center [523, 98] width 107 height 17
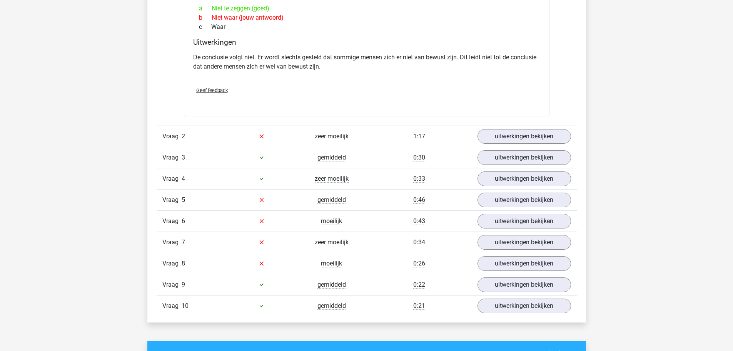
scroll to position [770, 0]
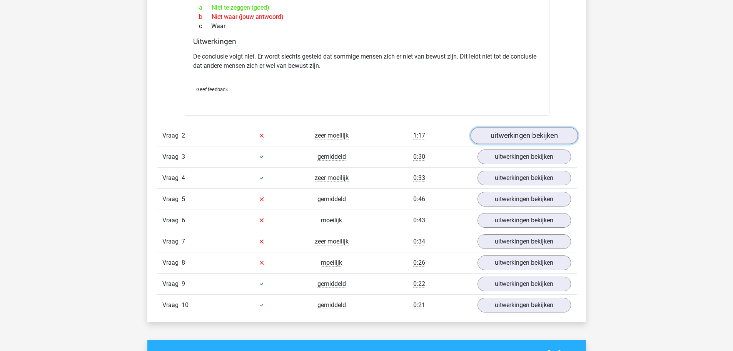
click at [539, 134] on link "uitwerkingen bekijken" at bounding box center [523, 135] width 107 height 17
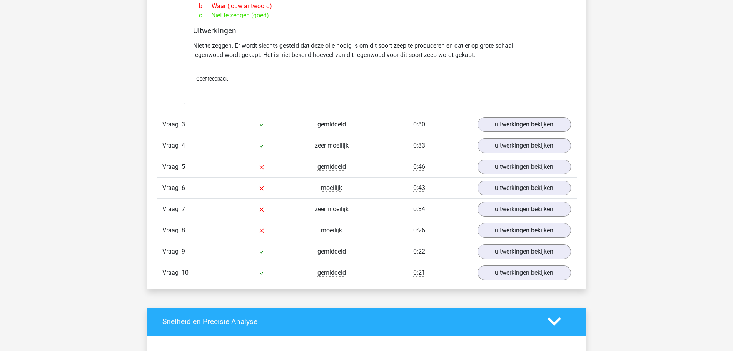
scroll to position [1078, 0]
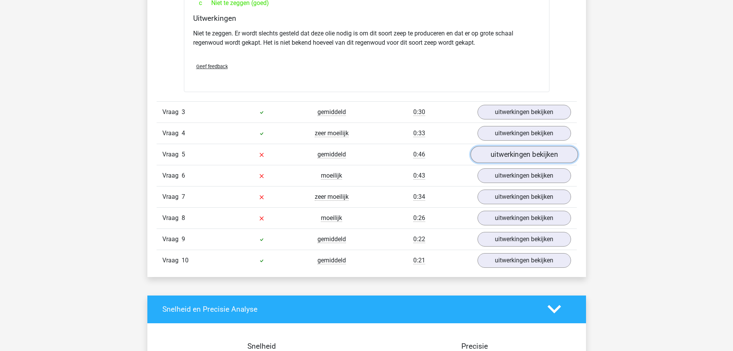
click at [510, 153] on link "uitwerkingen bekijken" at bounding box center [523, 154] width 107 height 17
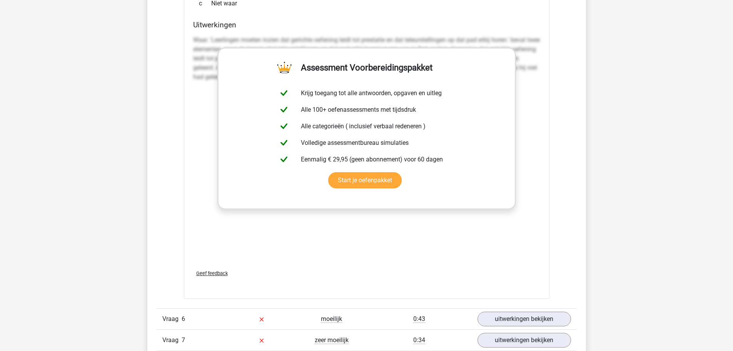
scroll to position [1501, 0]
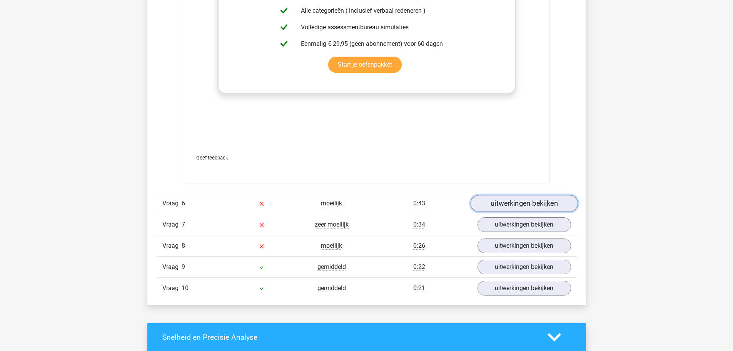
click at [511, 201] on link "uitwerkingen bekijken" at bounding box center [523, 203] width 107 height 17
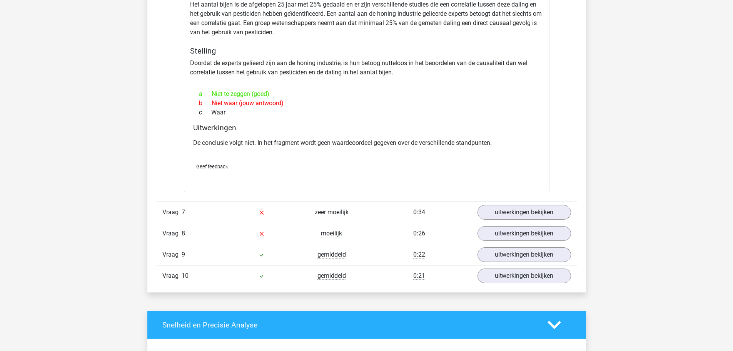
scroll to position [1770, 0]
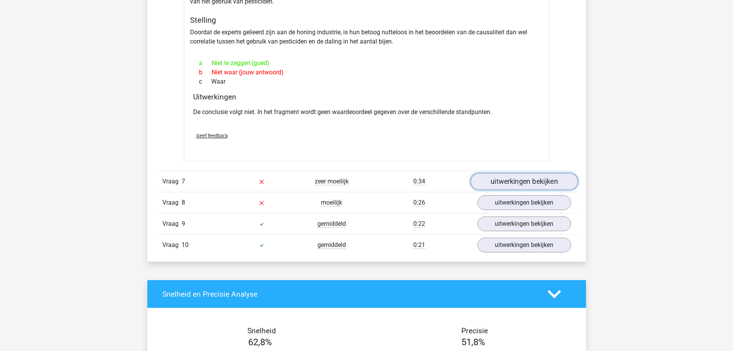
click at [500, 179] on link "uitwerkingen bekijken" at bounding box center [523, 181] width 107 height 17
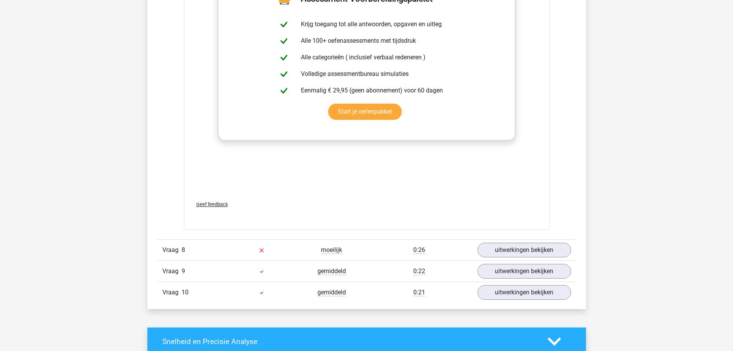
scroll to position [2194, 0]
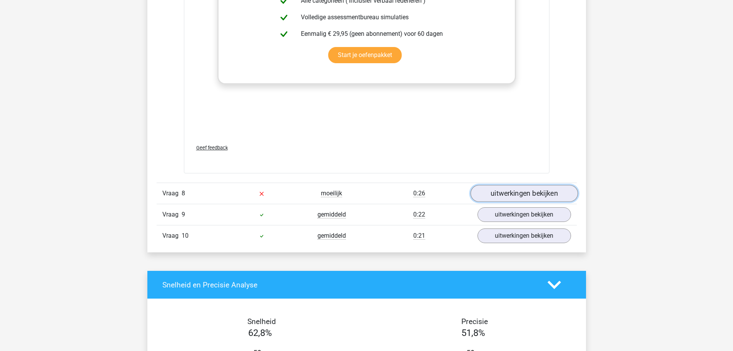
click at [506, 191] on link "uitwerkingen bekijken" at bounding box center [523, 193] width 107 height 17
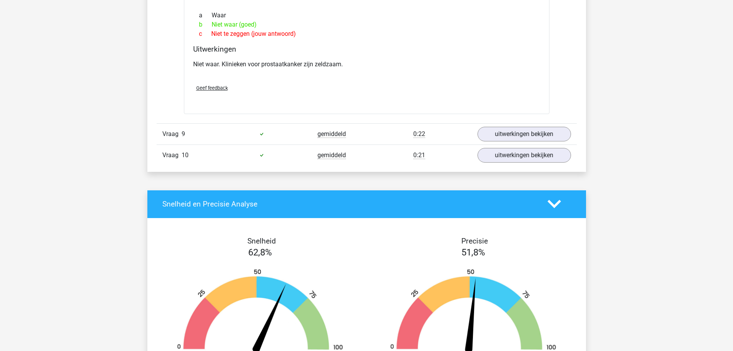
scroll to position [2502, 0]
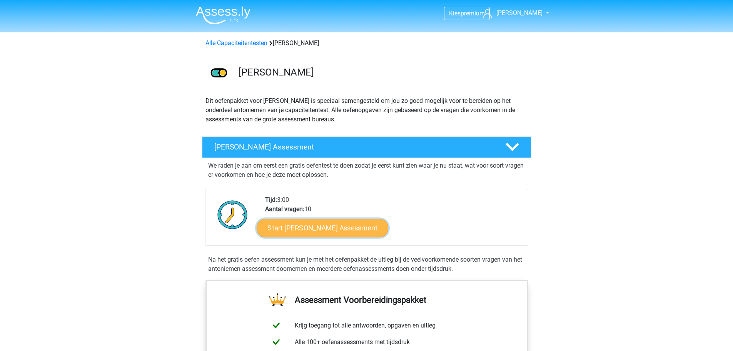
click at [357, 229] on link "Start [PERSON_NAME] Assessment" at bounding box center [322, 227] width 132 height 18
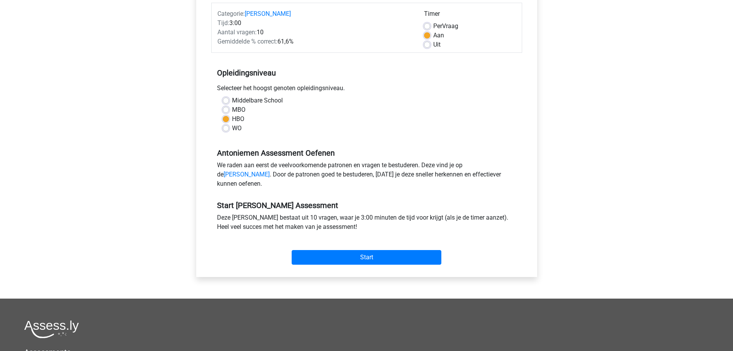
scroll to position [192, 0]
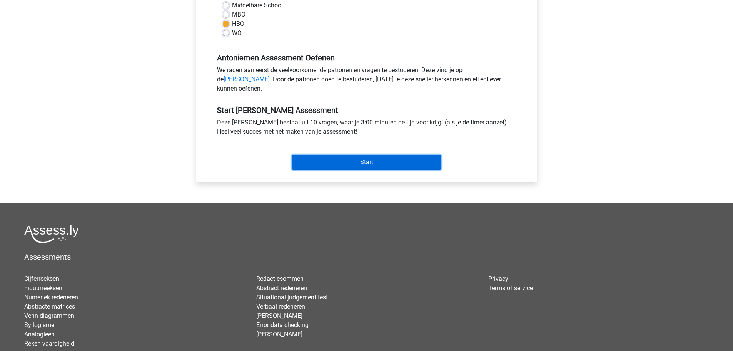
click at [376, 168] on input "Start" at bounding box center [367, 162] width 150 height 15
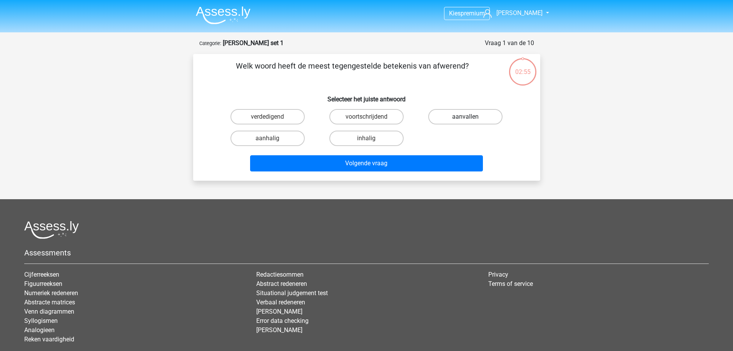
click at [457, 116] on label "aanvallen" at bounding box center [465, 116] width 74 height 15
click at [466, 117] on input "aanvallen" at bounding box center [468, 119] width 5 height 5
radio input "true"
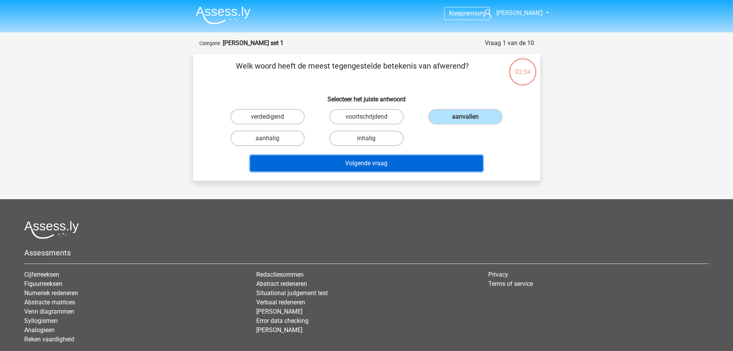
click at [430, 160] on button "Volgende vraag" at bounding box center [366, 163] width 233 height 16
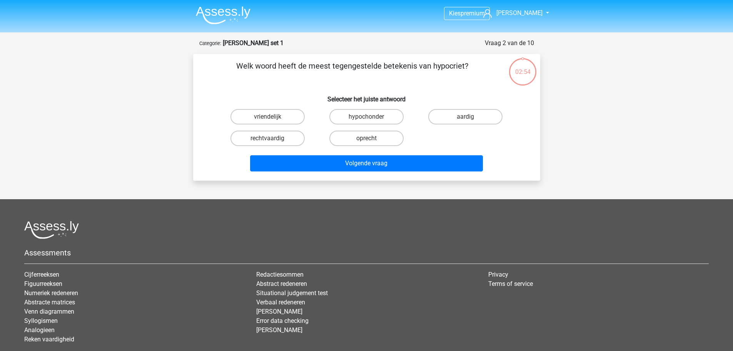
scroll to position [38, 0]
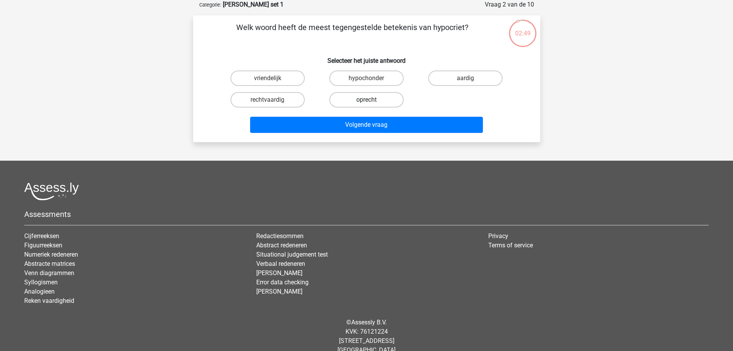
click at [386, 102] on label "oprecht" at bounding box center [366, 99] width 74 height 15
click at [371, 102] on input "oprecht" at bounding box center [368, 102] width 5 height 5
radio input "true"
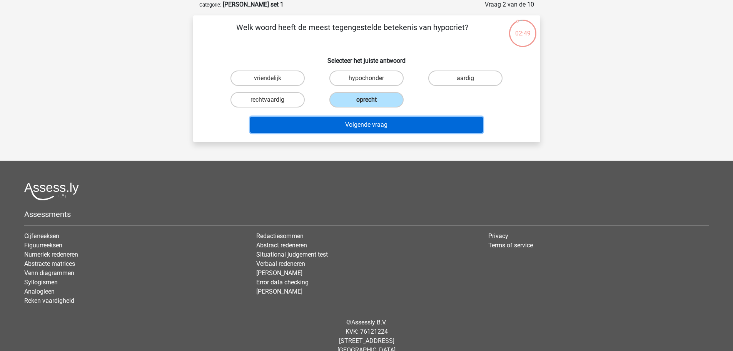
click at [386, 131] on button "Volgende vraag" at bounding box center [366, 125] width 233 height 16
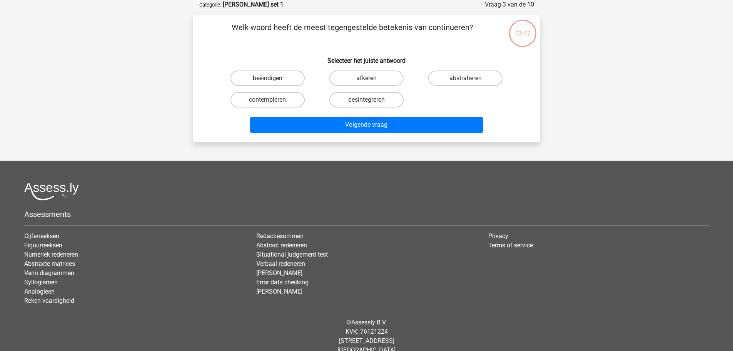
click at [272, 77] on label "beëindigen" at bounding box center [268, 77] width 74 height 15
click at [272, 78] on input "beëindigen" at bounding box center [269, 80] width 5 height 5
radio input "true"
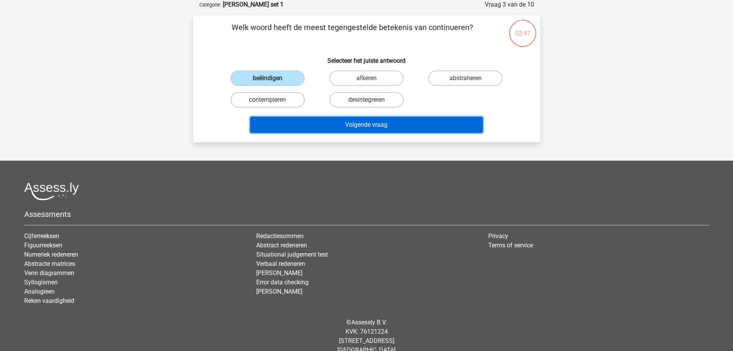
click at [334, 122] on button "Volgende vraag" at bounding box center [366, 125] width 233 height 16
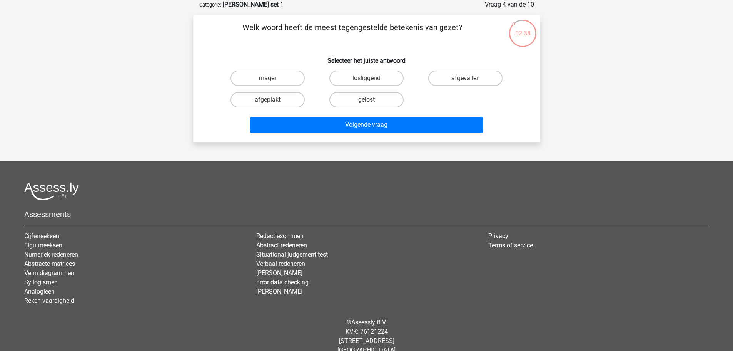
click at [272, 79] on input "mager" at bounding box center [269, 80] width 5 height 5
radio input "true"
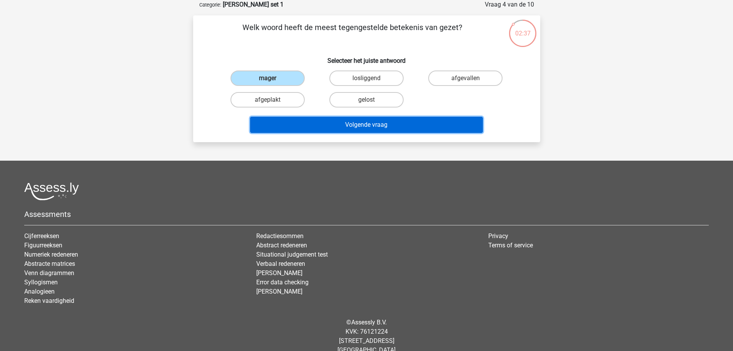
click at [338, 122] on button "Volgende vraag" at bounding box center [366, 125] width 233 height 16
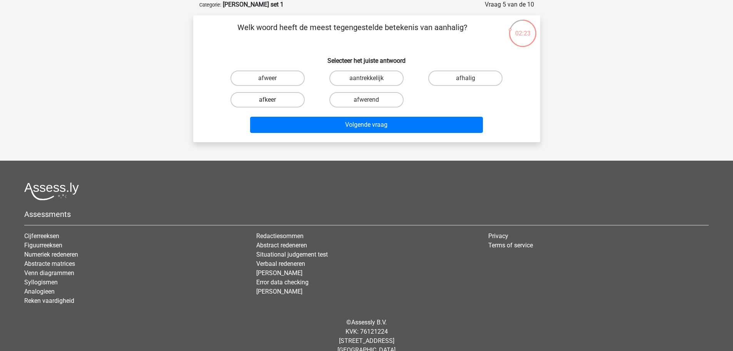
click at [282, 95] on label "afkeer" at bounding box center [268, 99] width 74 height 15
click at [273, 100] on input "afkeer" at bounding box center [269, 102] width 5 height 5
radio input "true"
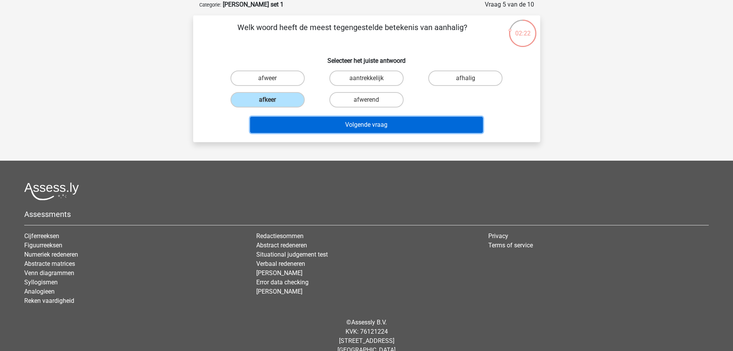
click at [335, 119] on button "Volgende vraag" at bounding box center [366, 125] width 233 height 16
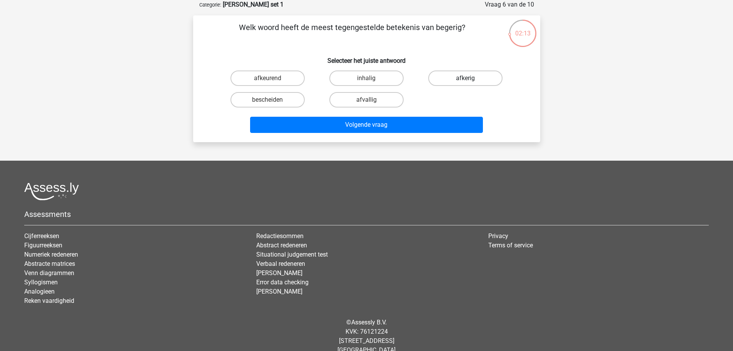
click at [469, 75] on label "afkerig" at bounding box center [465, 77] width 74 height 15
click at [469, 78] on input "afkerig" at bounding box center [468, 80] width 5 height 5
radio input "true"
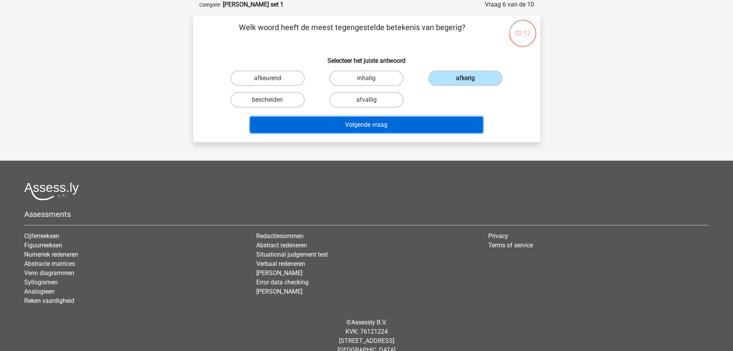
click at [408, 123] on button "Volgende vraag" at bounding box center [366, 125] width 233 height 16
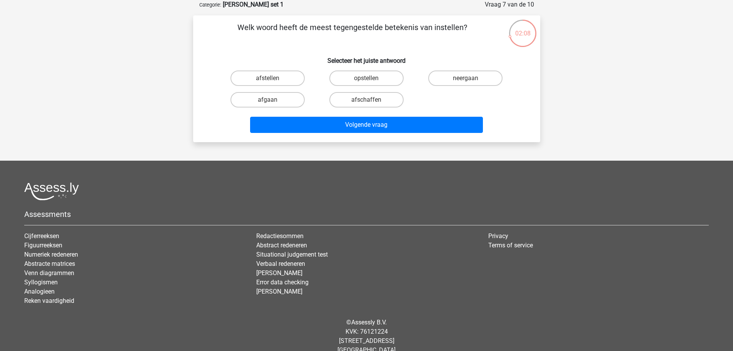
click at [369, 101] on input "afschaffen" at bounding box center [368, 102] width 5 height 5
radio input "true"
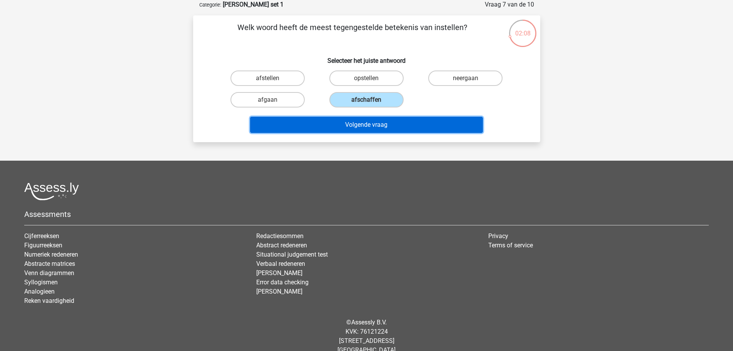
click at [367, 124] on button "Volgende vraag" at bounding box center [366, 125] width 233 height 16
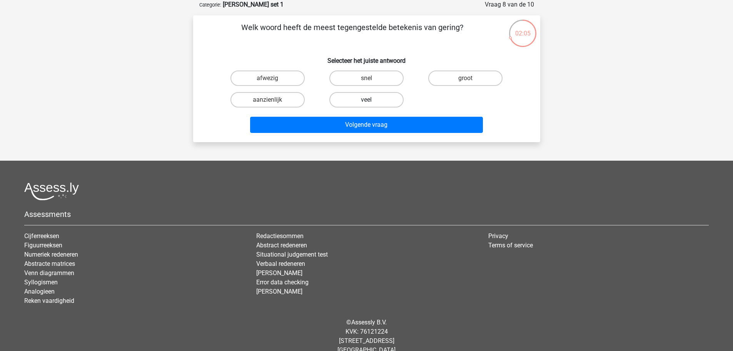
click at [360, 98] on label "veel" at bounding box center [366, 99] width 74 height 15
click at [366, 100] on input "veel" at bounding box center [368, 102] width 5 height 5
radio input "true"
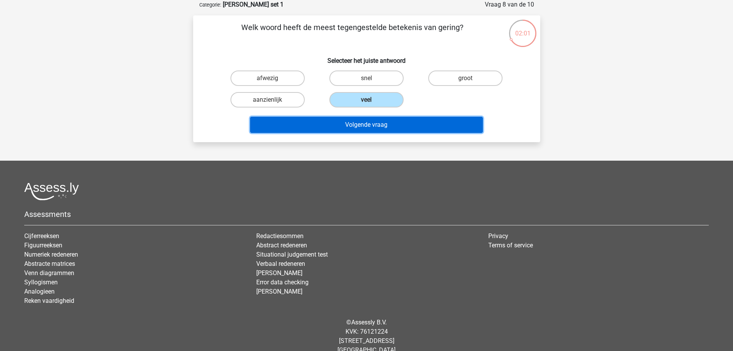
click at [372, 128] on button "Volgende vraag" at bounding box center [366, 125] width 233 height 16
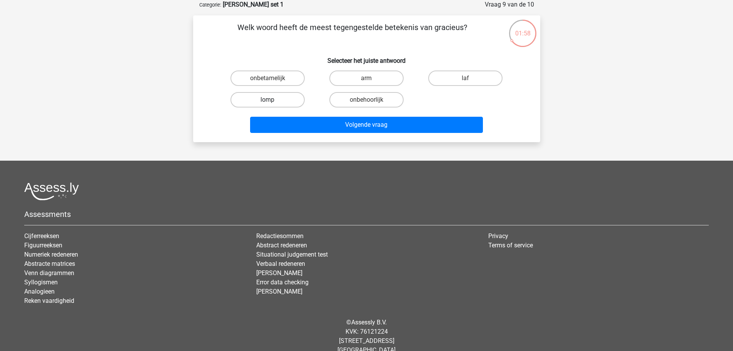
click at [291, 102] on label "lomp" at bounding box center [268, 99] width 74 height 15
click at [273, 102] on input "lomp" at bounding box center [269, 102] width 5 height 5
radio input "true"
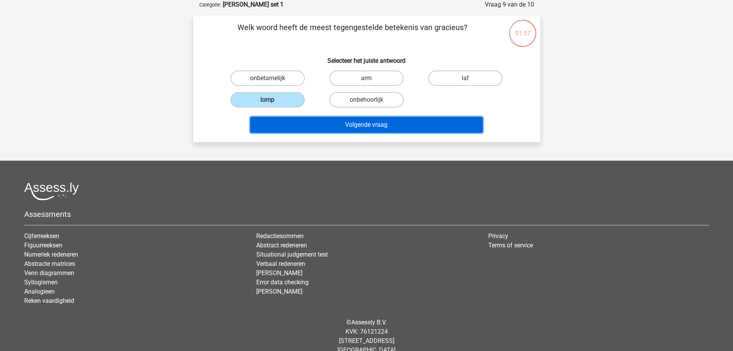
click at [329, 125] on button "Volgende vraag" at bounding box center [366, 125] width 233 height 16
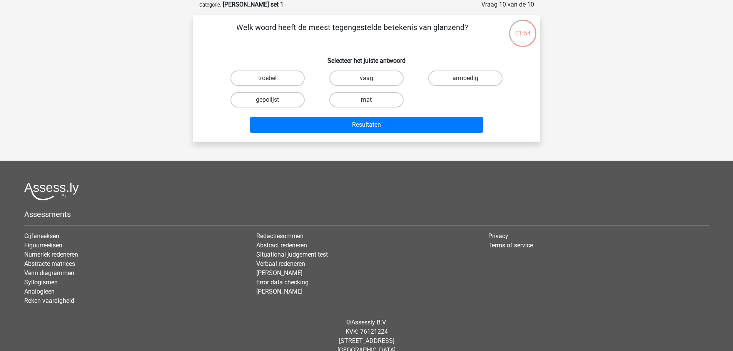
click at [374, 104] on label "mat" at bounding box center [366, 99] width 74 height 15
click at [371, 104] on input "mat" at bounding box center [368, 102] width 5 height 5
radio input "true"
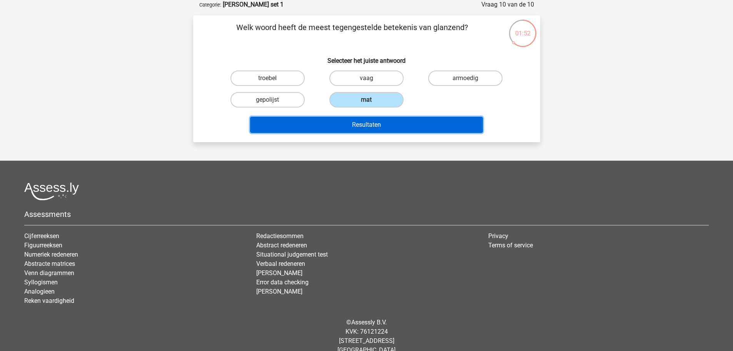
click at [378, 122] on button "Resultaten" at bounding box center [366, 125] width 233 height 16
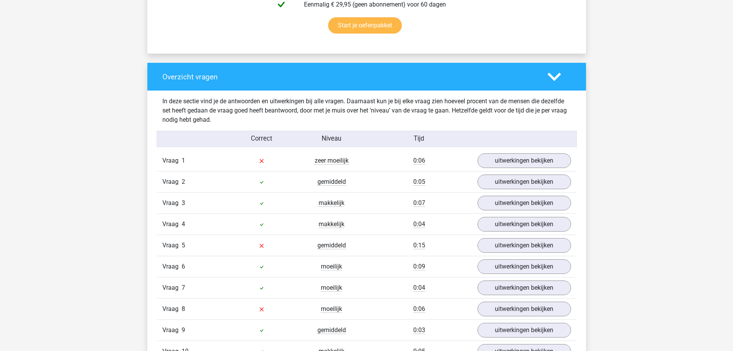
scroll to position [577, 0]
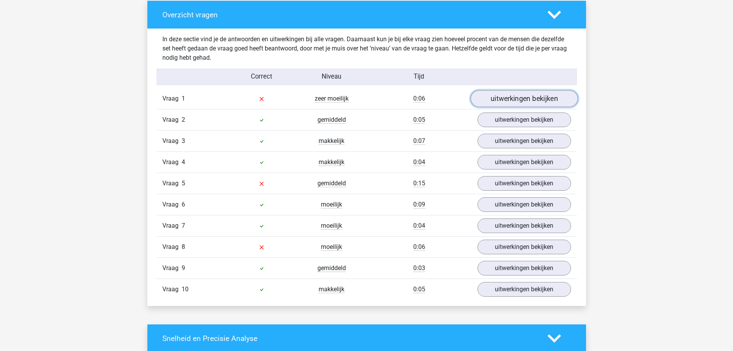
click at [510, 97] on link "uitwerkingen bekijken" at bounding box center [523, 98] width 107 height 17
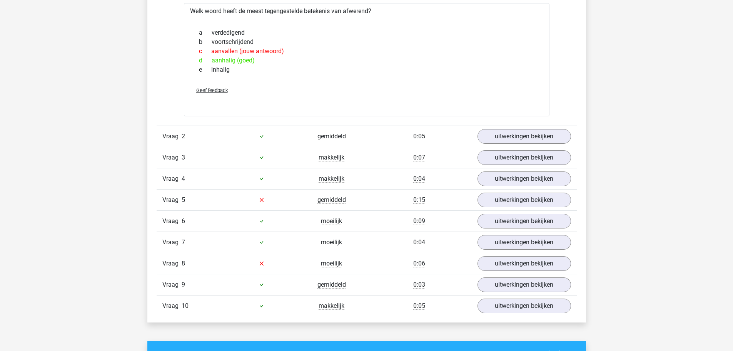
scroll to position [693, 0]
click at [526, 199] on link "uitwerkingen bekijken" at bounding box center [523, 199] width 107 height 17
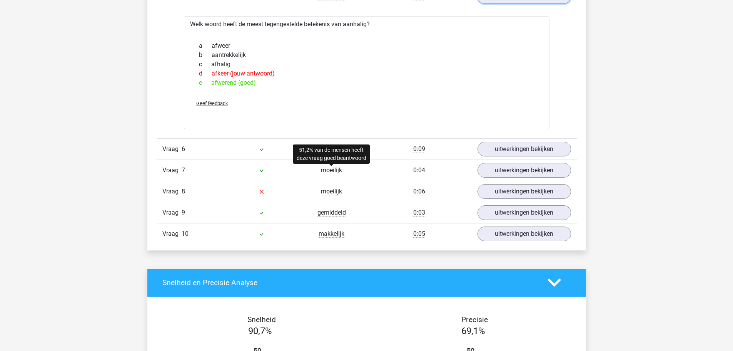
scroll to position [924, 0]
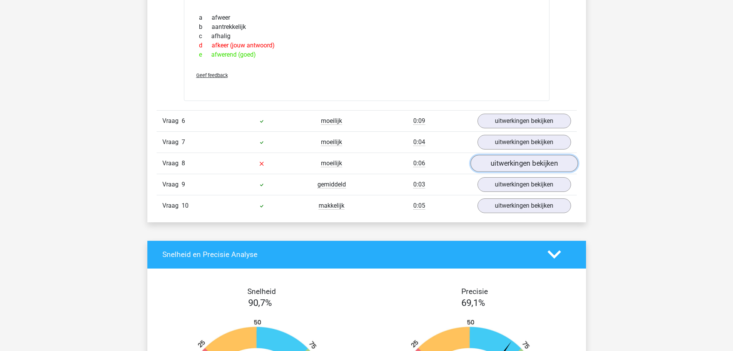
click at [507, 162] on link "uitwerkingen bekijken" at bounding box center [523, 163] width 107 height 17
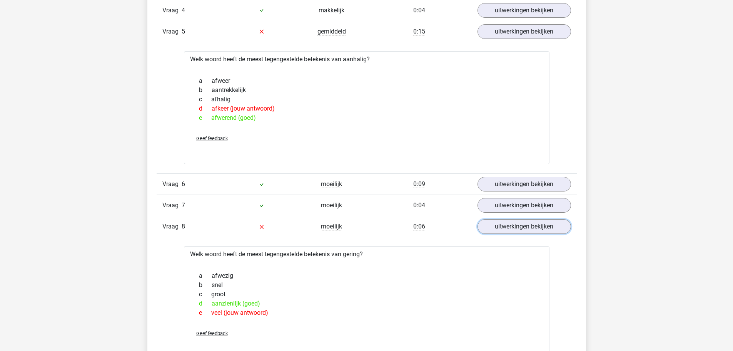
scroll to position [808, 0]
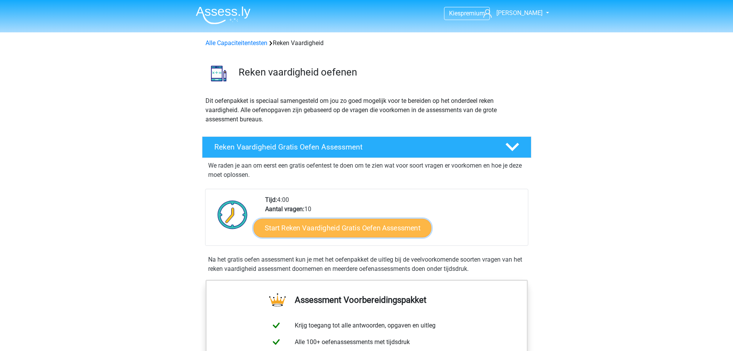
click at [391, 225] on link "Start Reken Vaardigheid Gratis Oefen Assessment" at bounding box center [343, 227] width 178 height 18
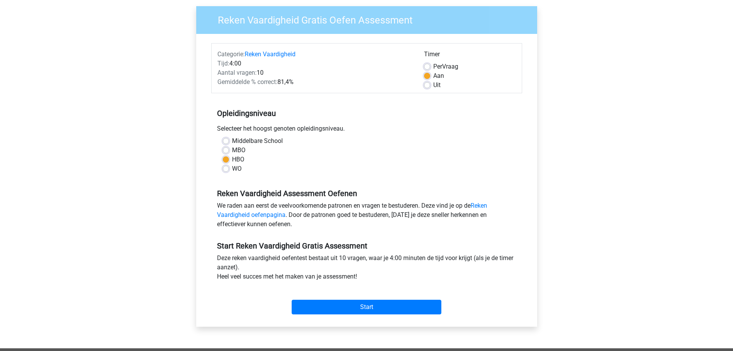
scroll to position [192, 0]
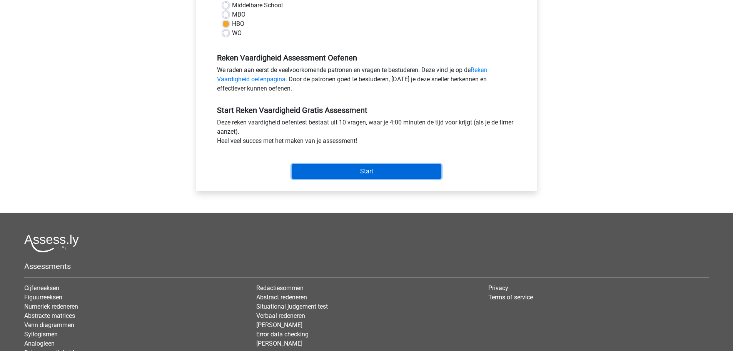
click at [393, 169] on input "Start" at bounding box center [367, 171] width 150 height 15
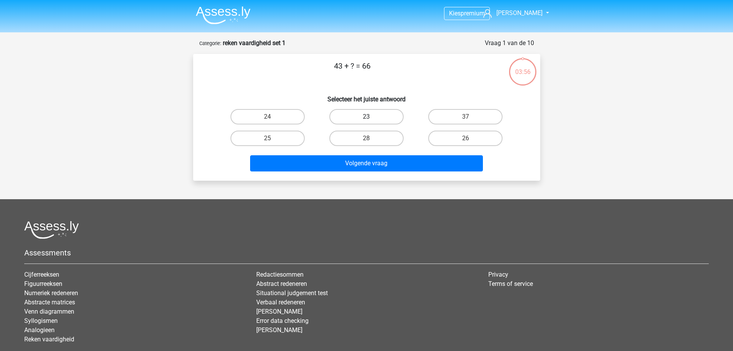
click at [382, 114] on label "23" at bounding box center [366, 116] width 74 height 15
click at [371, 117] on input "23" at bounding box center [368, 119] width 5 height 5
radio input "true"
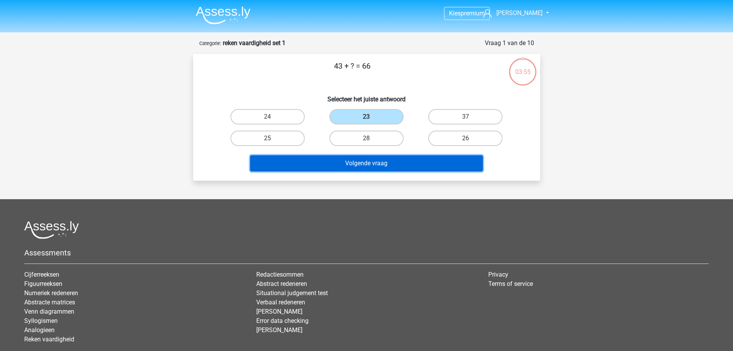
click at [374, 157] on button "Volgende vraag" at bounding box center [366, 163] width 233 height 16
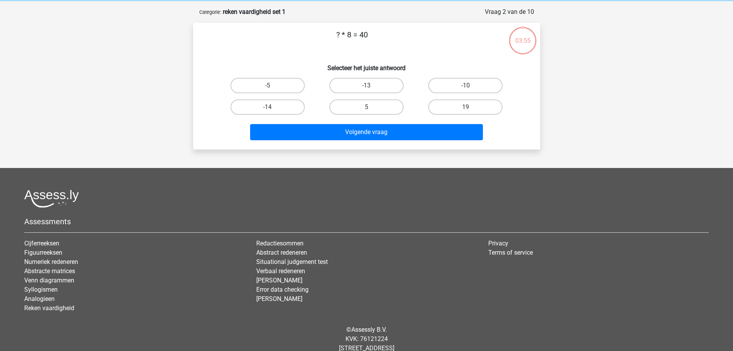
scroll to position [38, 0]
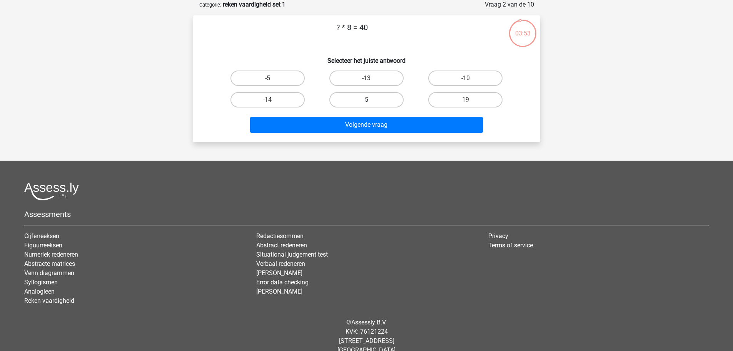
click at [365, 100] on label "5" at bounding box center [366, 99] width 74 height 15
click at [366, 100] on input "5" at bounding box center [368, 102] width 5 height 5
radio input "true"
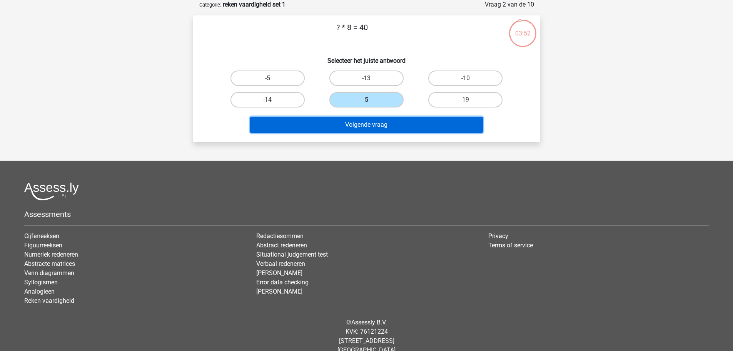
click at [371, 122] on button "Volgende vraag" at bounding box center [366, 125] width 233 height 16
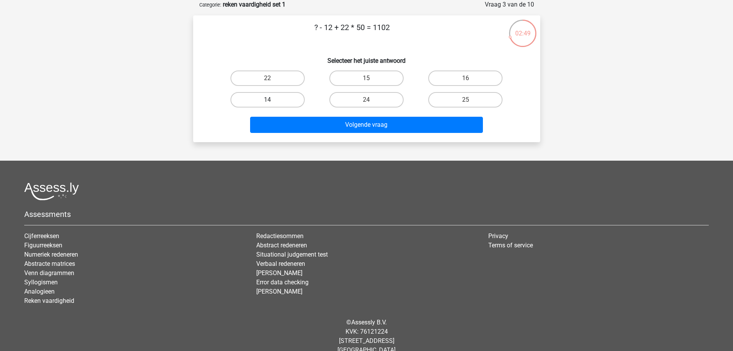
click at [279, 94] on label "14" at bounding box center [268, 99] width 74 height 15
click at [273, 100] on input "14" at bounding box center [269, 102] width 5 height 5
radio input "true"
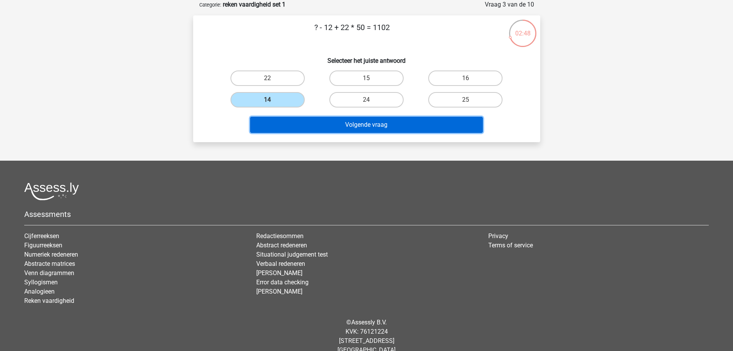
click at [353, 120] on button "Volgende vraag" at bounding box center [366, 125] width 233 height 16
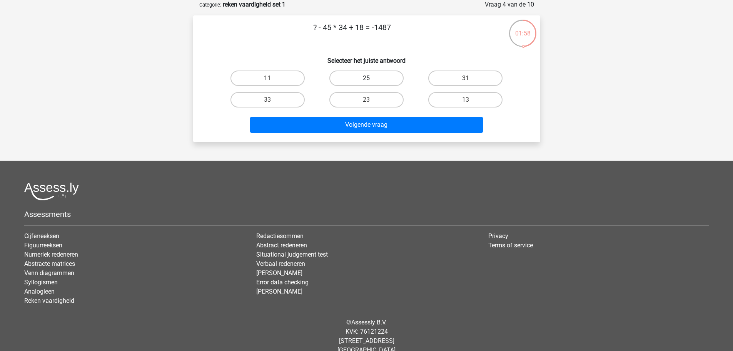
click at [368, 77] on label "25" at bounding box center [366, 77] width 74 height 15
click at [368, 78] on input "25" at bounding box center [368, 80] width 5 height 5
radio input "true"
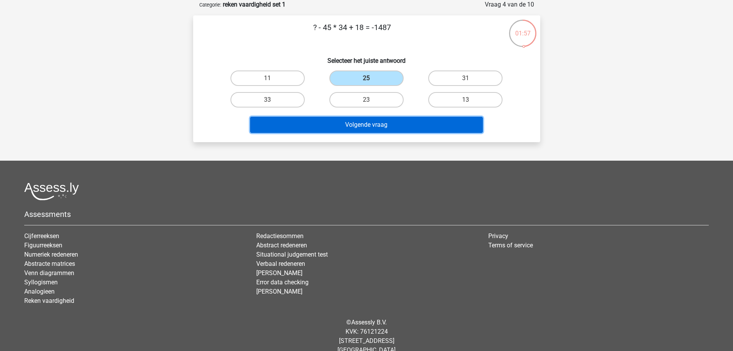
click at [368, 127] on button "Volgende vraag" at bounding box center [366, 125] width 233 height 16
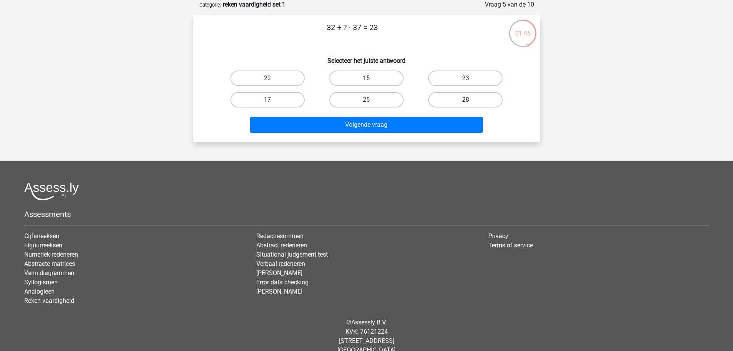
click at [450, 94] on label "28" at bounding box center [465, 99] width 74 height 15
click at [466, 100] on input "28" at bounding box center [468, 102] width 5 height 5
radio input "true"
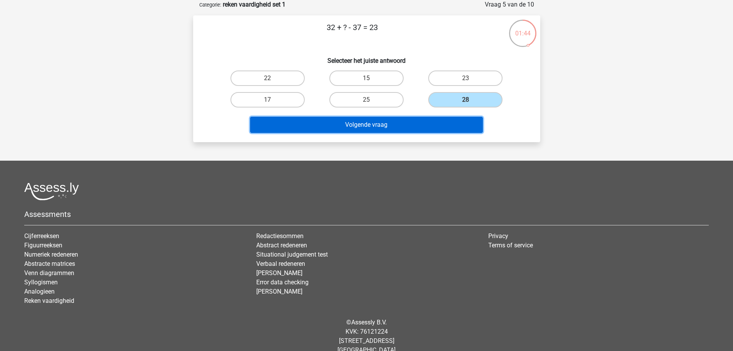
click at [422, 126] on button "Volgende vraag" at bounding box center [366, 125] width 233 height 16
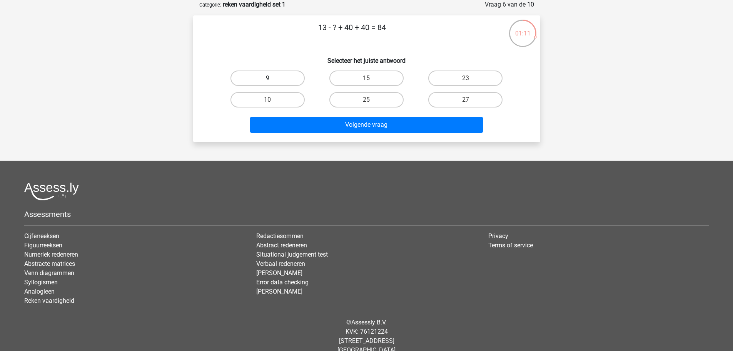
click at [287, 79] on label "9" at bounding box center [268, 77] width 74 height 15
click at [273, 79] on input "9" at bounding box center [269, 80] width 5 height 5
radio input "true"
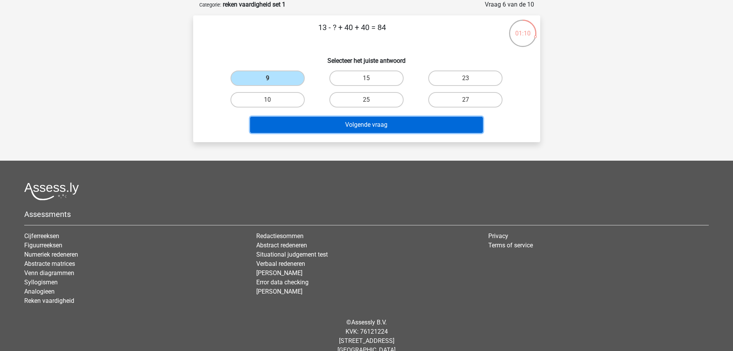
click at [349, 129] on button "Volgende vraag" at bounding box center [366, 125] width 233 height 16
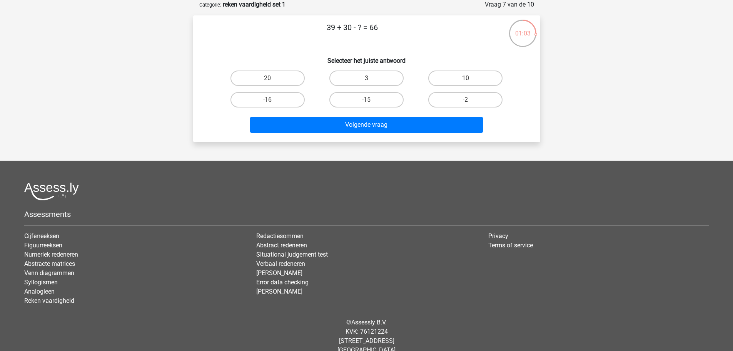
click at [368, 80] on input "3" at bounding box center [368, 80] width 5 height 5
radio input "true"
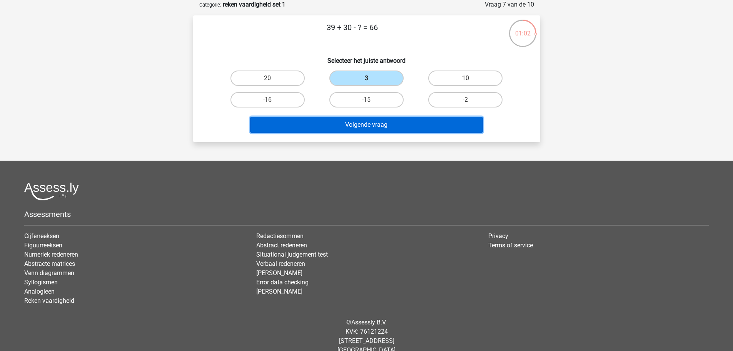
click at [380, 122] on button "Volgende vraag" at bounding box center [366, 125] width 233 height 16
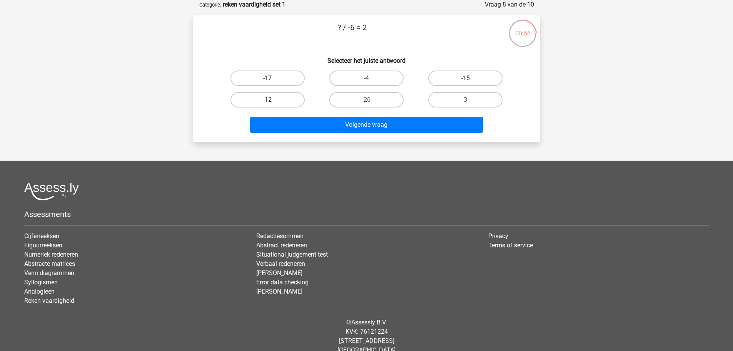
click at [281, 97] on label "-12" at bounding box center [268, 99] width 74 height 15
click at [273, 100] on input "-12" at bounding box center [269, 102] width 5 height 5
radio input "true"
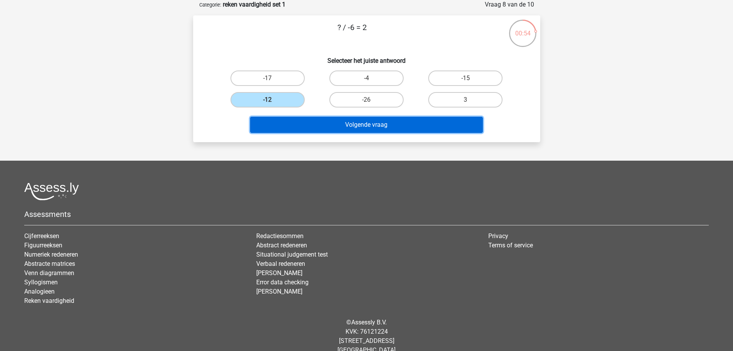
click at [374, 124] on button "Volgende vraag" at bounding box center [366, 125] width 233 height 16
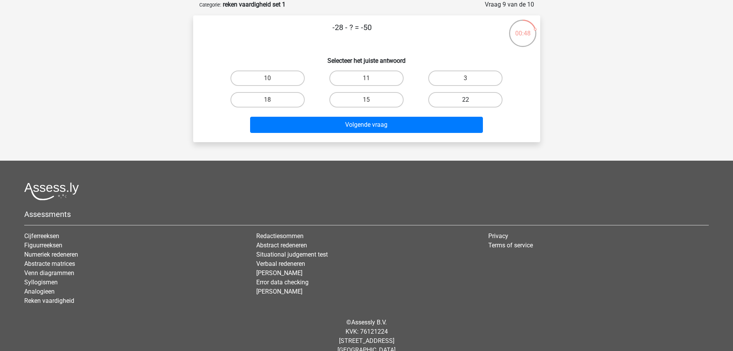
click at [476, 97] on label "22" at bounding box center [465, 99] width 74 height 15
click at [471, 100] on input "22" at bounding box center [468, 102] width 5 height 5
radio input "true"
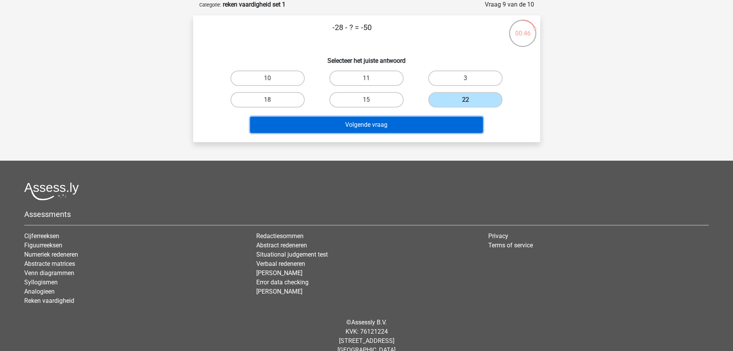
click at [407, 122] on button "Volgende vraag" at bounding box center [366, 125] width 233 height 16
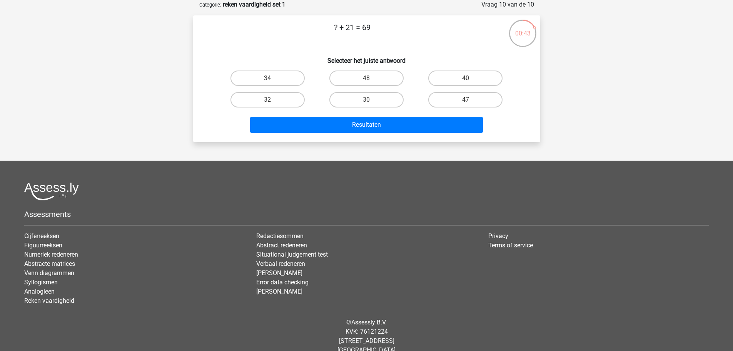
click at [371, 80] on input "48" at bounding box center [368, 80] width 5 height 5
radio input "true"
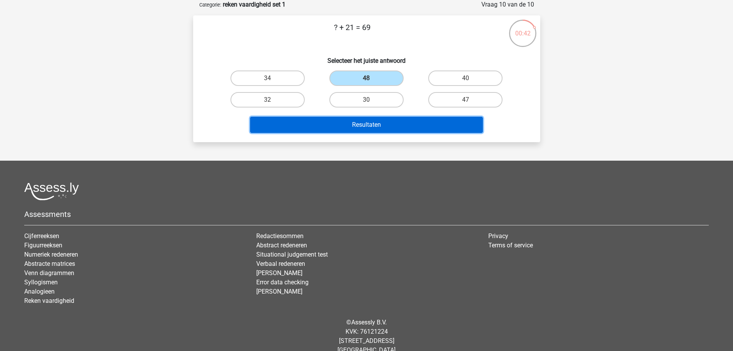
click at [378, 119] on button "Resultaten" at bounding box center [366, 125] width 233 height 16
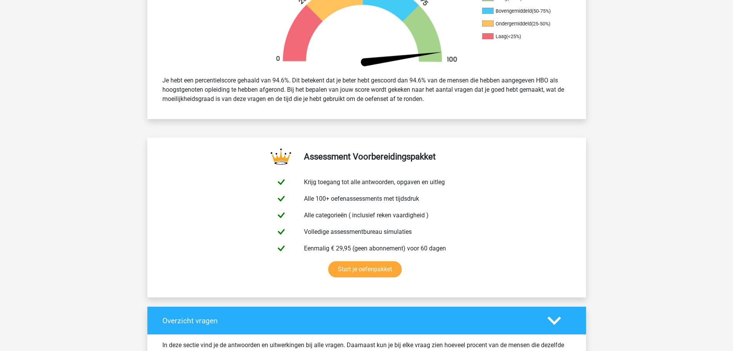
scroll to position [308, 0]
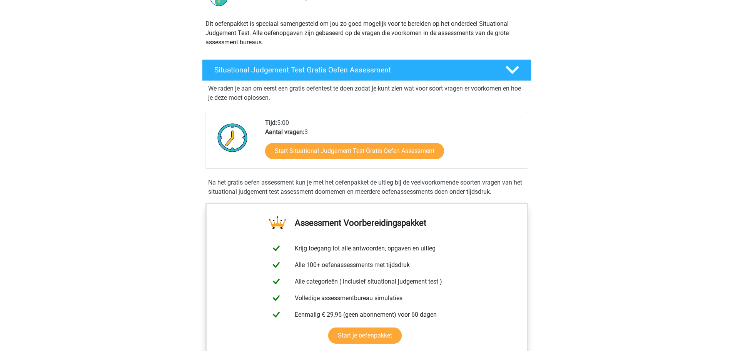
scroll to position [77, 0]
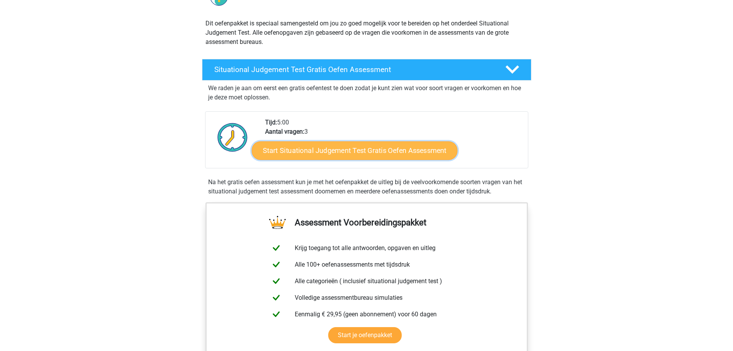
click at [371, 154] on link "Start Situational Judgement Test Gratis Oefen Assessment" at bounding box center [355, 150] width 206 height 18
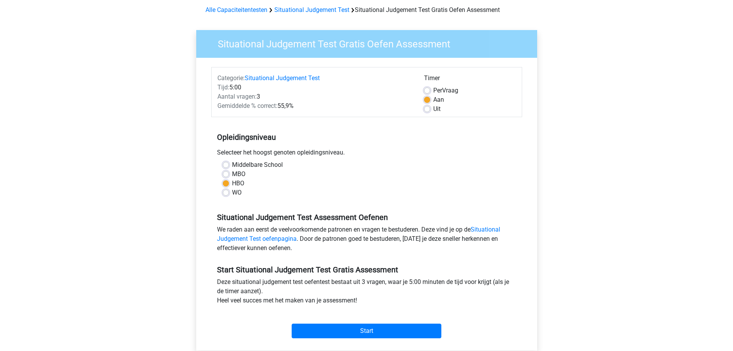
scroll to position [192, 0]
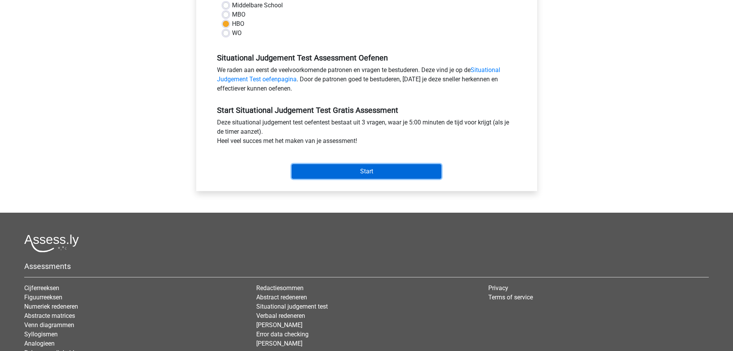
click at [367, 171] on input "Start" at bounding box center [367, 171] width 150 height 15
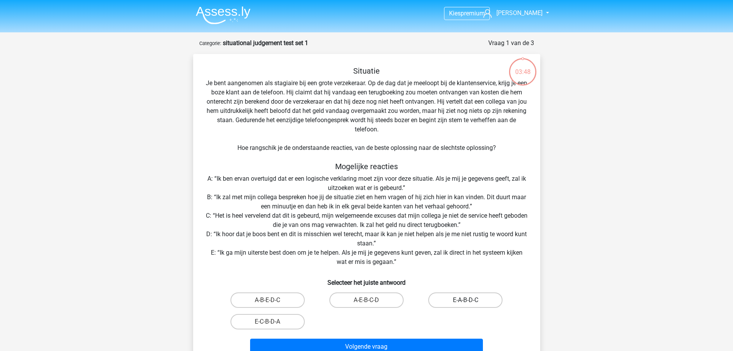
click at [483, 299] on label "E-A-B-D-C" at bounding box center [465, 299] width 74 height 15
click at [471, 300] on input "E-A-B-D-C" at bounding box center [468, 302] width 5 height 5
radio input "true"
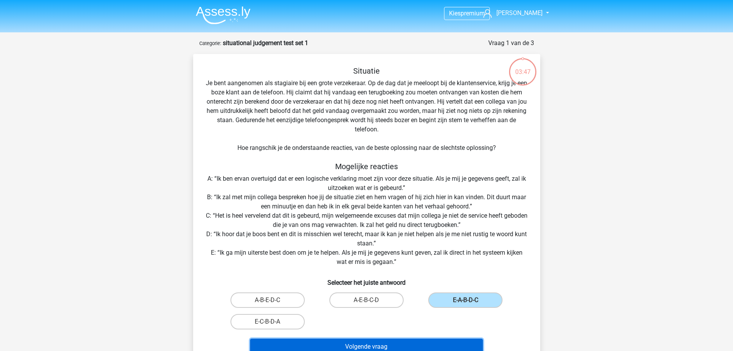
click at [409, 344] on button "Volgende vraag" at bounding box center [366, 346] width 233 height 16
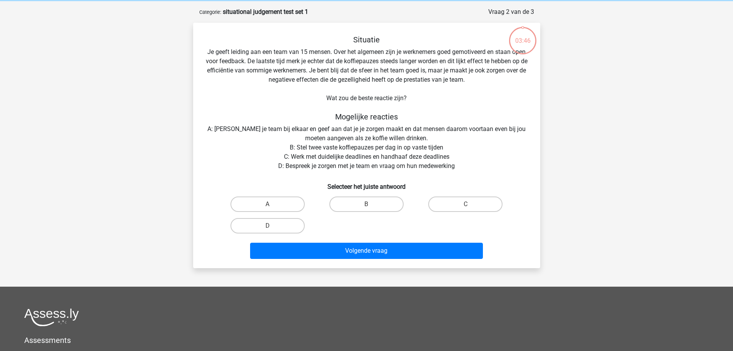
scroll to position [38, 0]
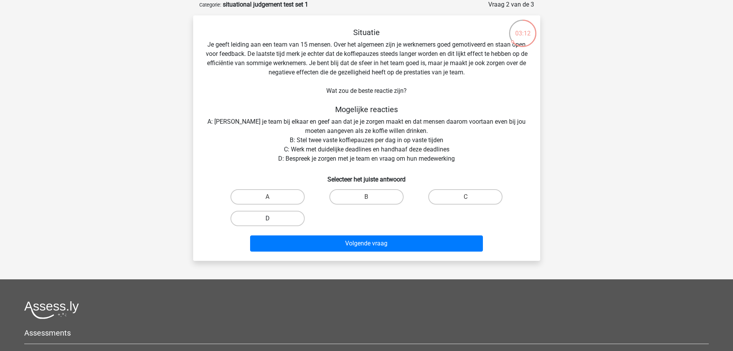
click at [276, 217] on label "D" at bounding box center [268, 218] width 74 height 15
click at [273, 218] on input "D" at bounding box center [269, 220] width 5 height 5
radio input "true"
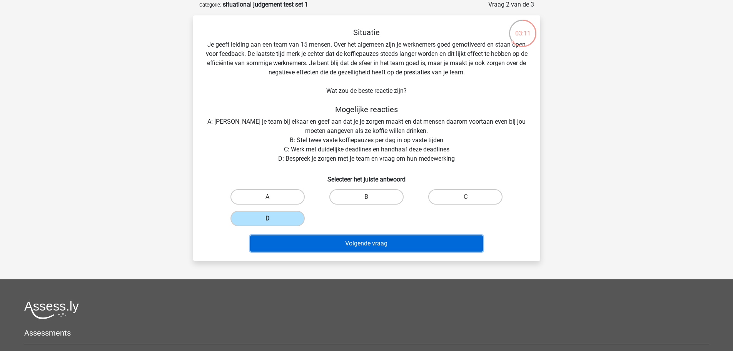
click at [356, 239] on button "Volgende vraag" at bounding box center [366, 243] width 233 height 16
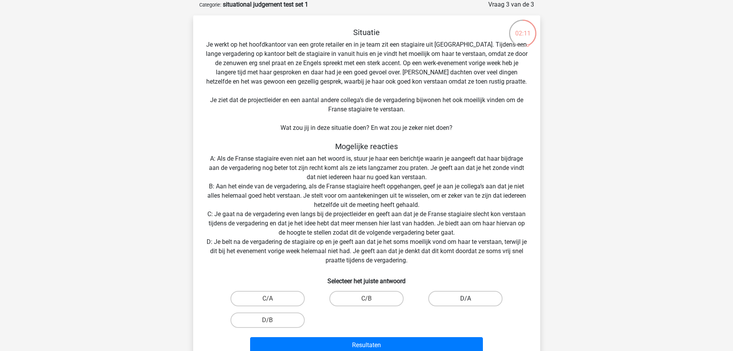
click at [465, 299] on label "D/A" at bounding box center [465, 298] width 74 height 15
click at [466, 299] on input "D/A" at bounding box center [468, 300] width 5 height 5
radio input "true"
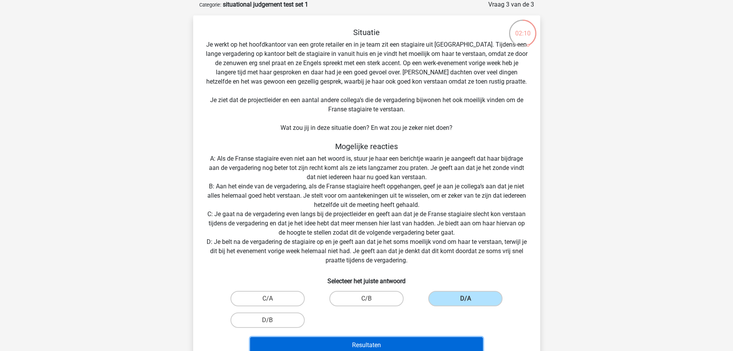
click at [431, 342] on button "Resultaten" at bounding box center [366, 345] width 233 height 16
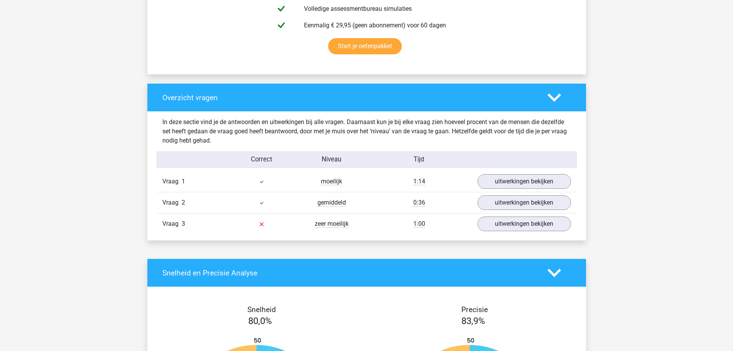
scroll to position [500, 0]
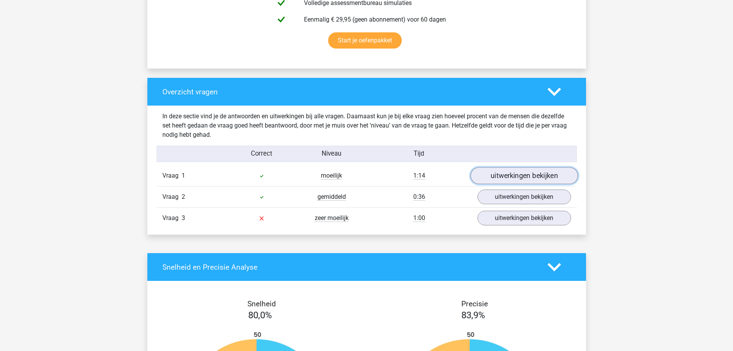
click at [510, 180] on link "uitwerkingen bekijken" at bounding box center [523, 175] width 107 height 17
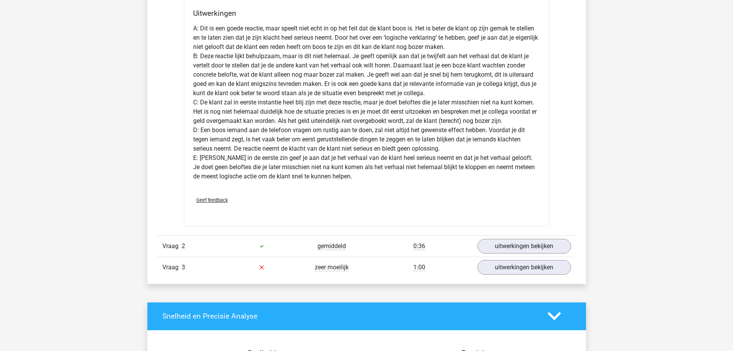
scroll to position [1001, 0]
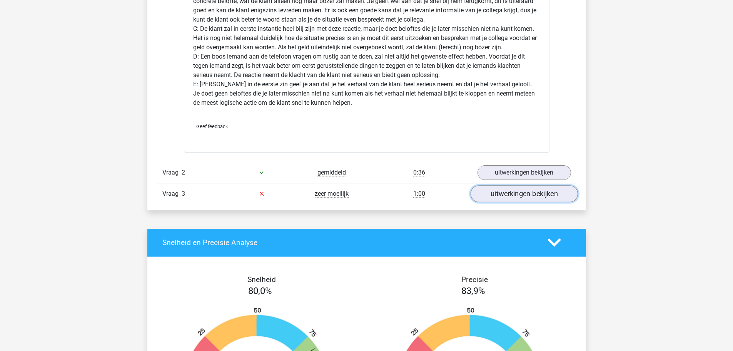
click at [537, 196] on link "uitwerkingen bekijken" at bounding box center [523, 193] width 107 height 17
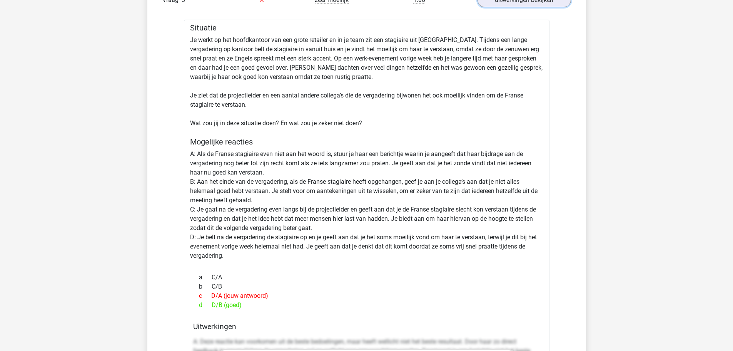
scroll to position [1193, 0]
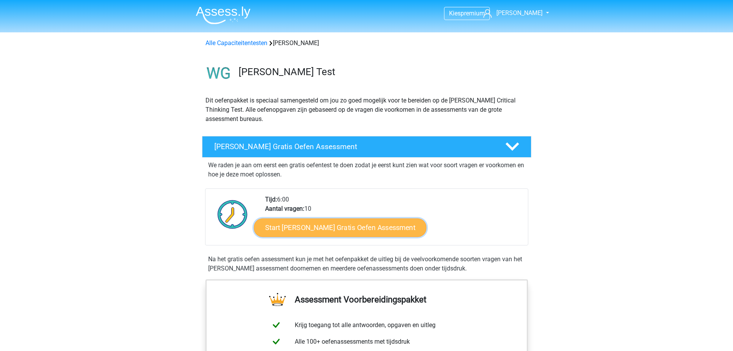
click at [306, 224] on link "Start Watson Glaser Gratis Oefen Assessment" at bounding box center [340, 227] width 173 height 18
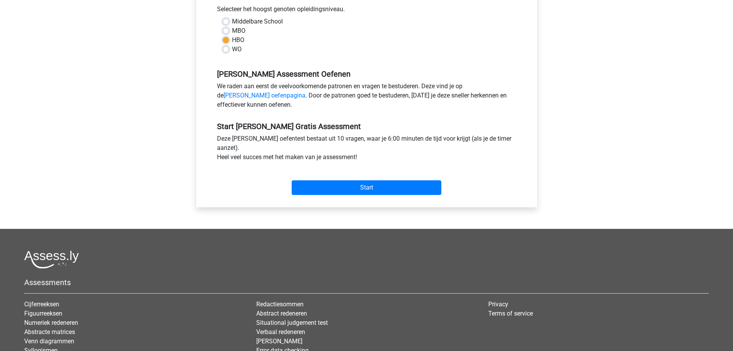
scroll to position [192, 0]
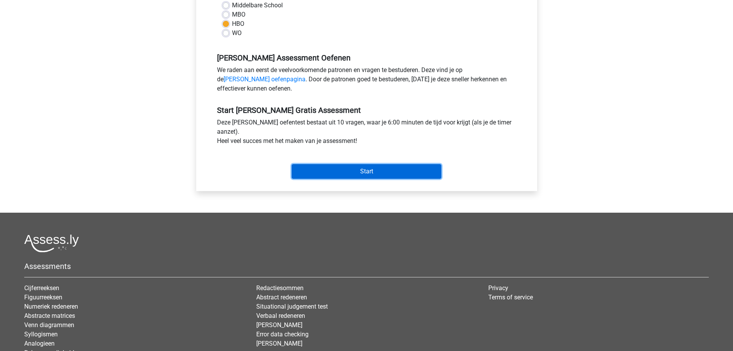
click at [361, 168] on input "Start" at bounding box center [367, 171] width 150 height 15
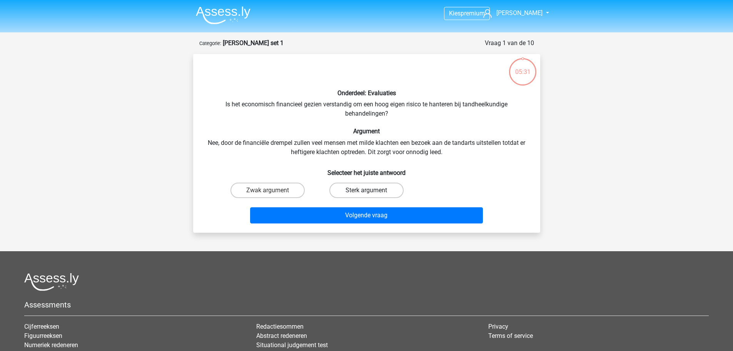
click at [382, 186] on label "Sterk argument" at bounding box center [366, 189] width 74 height 15
click at [371, 190] on input "Sterk argument" at bounding box center [368, 192] width 5 height 5
radio input "true"
click at [381, 225] on div "Volgende vraag" at bounding box center [366, 216] width 297 height 19
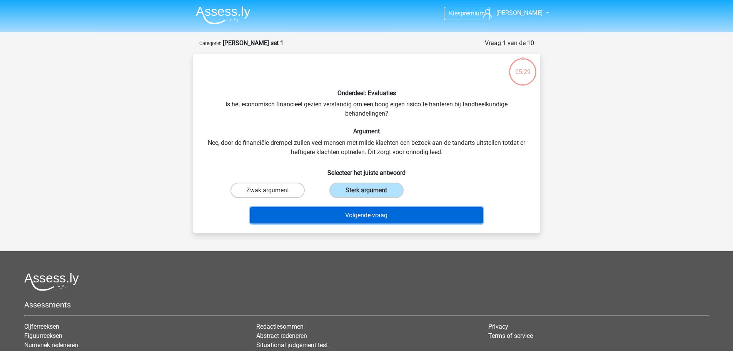
click at [381, 217] on button "Volgende vraag" at bounding box center [366, 215] width 233 height 16
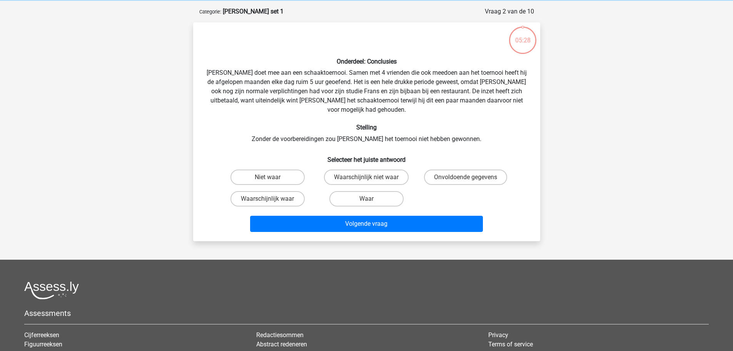
scroll to position [38, 0]
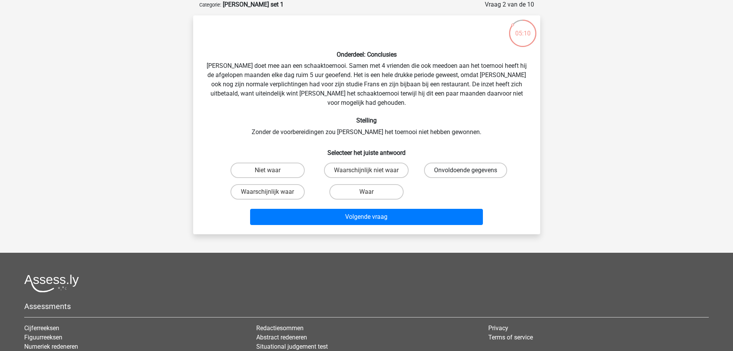
click at [466, 162] on label "Onvoldoende gegevens" at bounding box center [465, 169] width 83 height 15
click at [466, 170] on input "Onvoldoende gegevens" at bounding box center [468, 172] width 5 height 5
radio input "true"
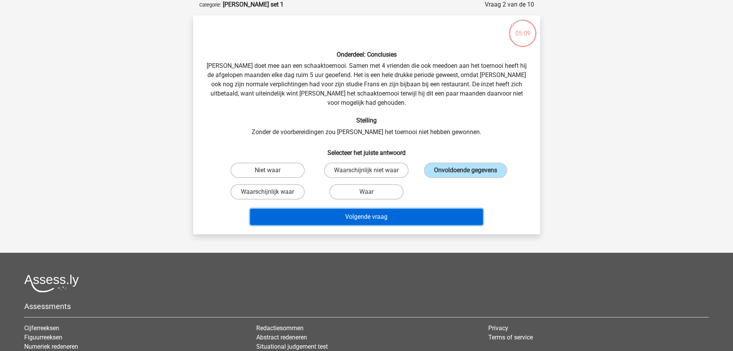
click at [416, 209] on button "Volgende vraag" at bounding box center [366, 217] width 233 height 16
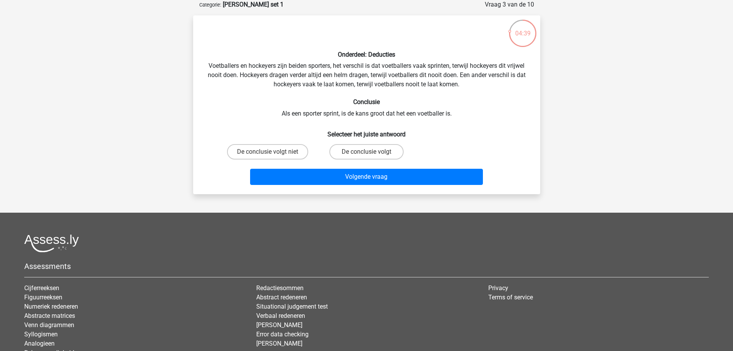
click at [366, 152] on input "De conclusie volgt" at bounding box center [368, 154] width 5 height 5
radio input "true"
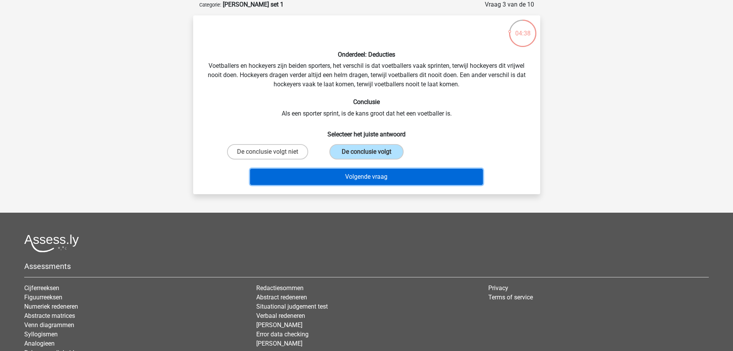
click at [371, 179] on button "Volgende vraag" at bounding box center [366, 177] width 233 height 16
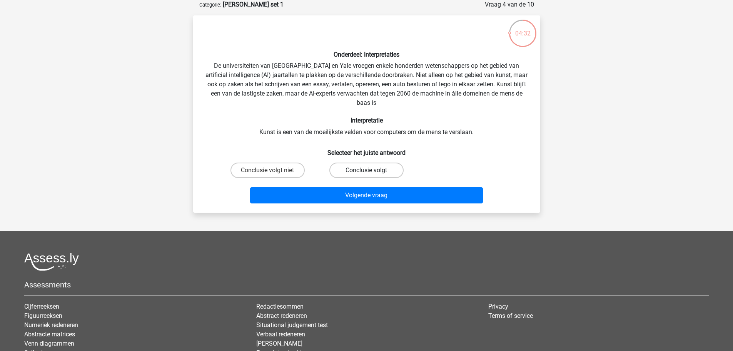
click at [378, 168] on label "Conclusie volgt" at bounding box center [366, 169] width 74 height 15
click at [371, 170] on input "Conclusie volgt" at bounding box center [368, 172] width 5 height 5
radio input "true"
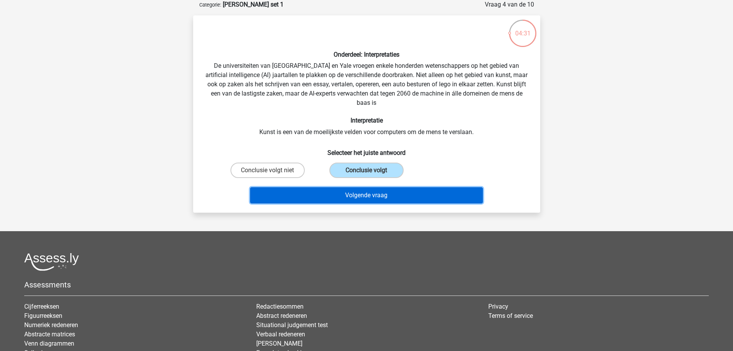
click at [389, 190] on button "Volgende vraag" at bounding box center [366, 195] width 233 height 16
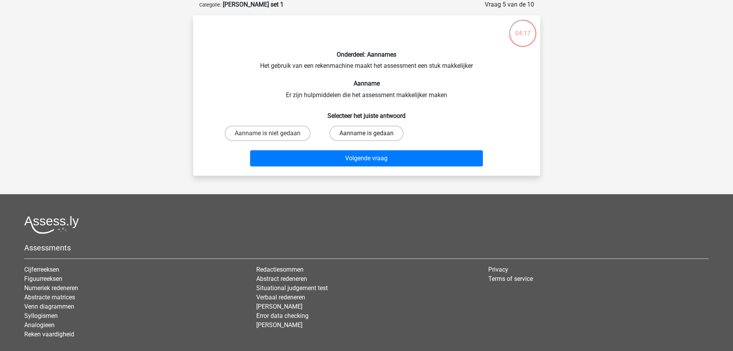
click at [355, 133] on label "Aanname is gedaan" at bounding box center [366, 132] width 74 height 15
click at [366, 133] on input "Aanname is gedaan" at bounding box center [368, 135] width 5 height 5
radio input "true"
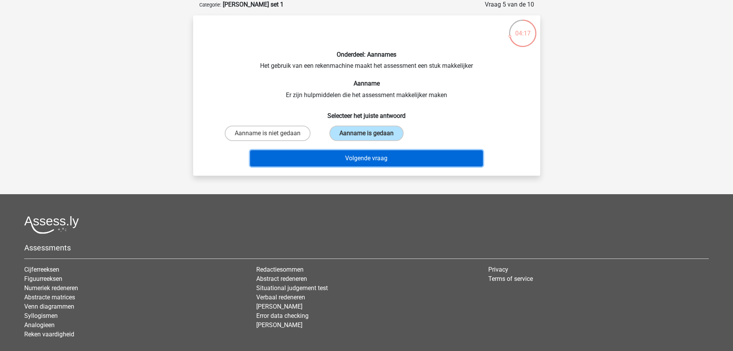
click at [364, 151] on button "Volgende vraag" at bounding box center [366, 158] width 233 height 16
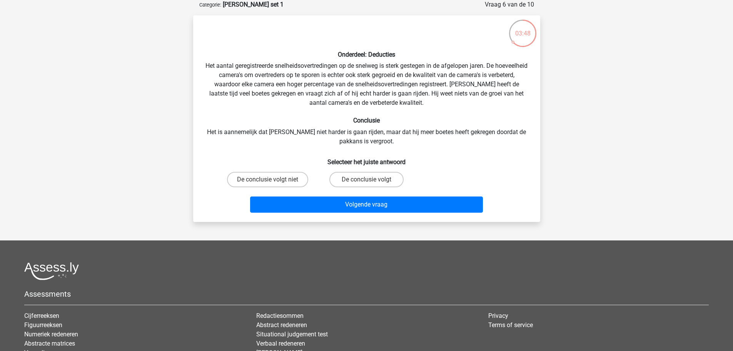
click at [367, 179] on input "De conclusie volgt" at bounding box center [368, 181] width 5 height 5
radio input "true"
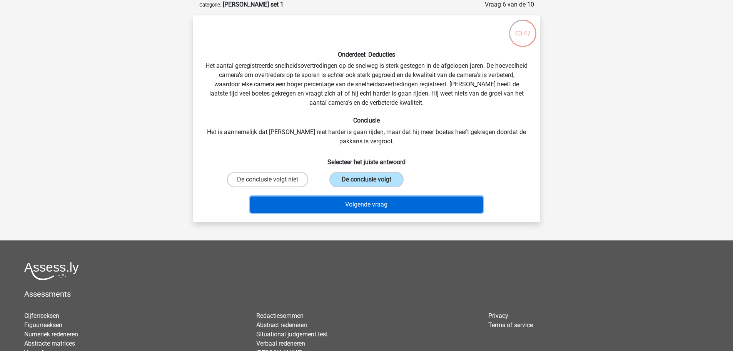
click at [378, 201] on button "Volgende vraag" at bounding box center [366, 204] width 233 height 16
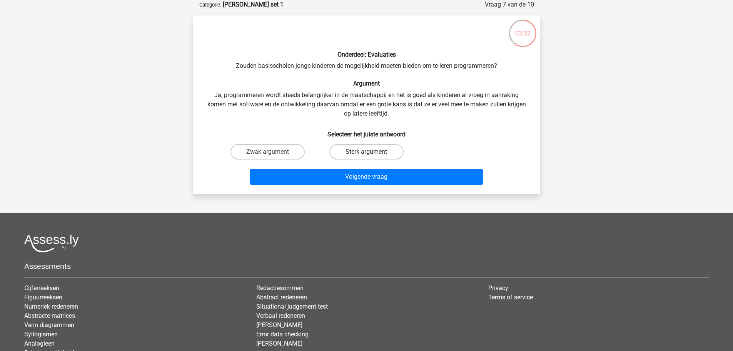
click at [363, 151] on label "Sterk argument" at bounding box center [366, 151] width 74 height 15
click at [366, 152] on input "Sterk argument" at bounding box center [368, 154] width 5 height 5
radio input "true"
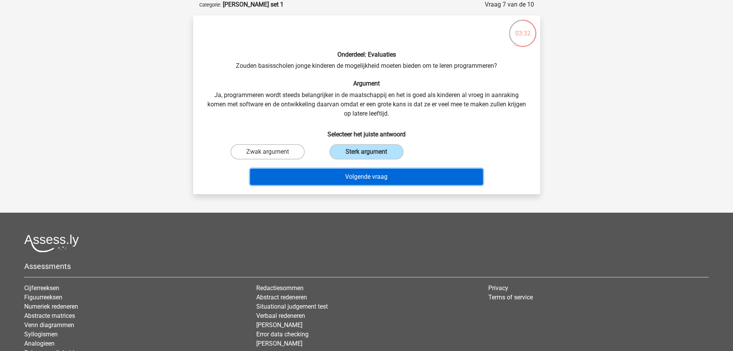
click at [363, 172] on button "Volgende vraag" at bounding box center [366, 177] width 233 height 16
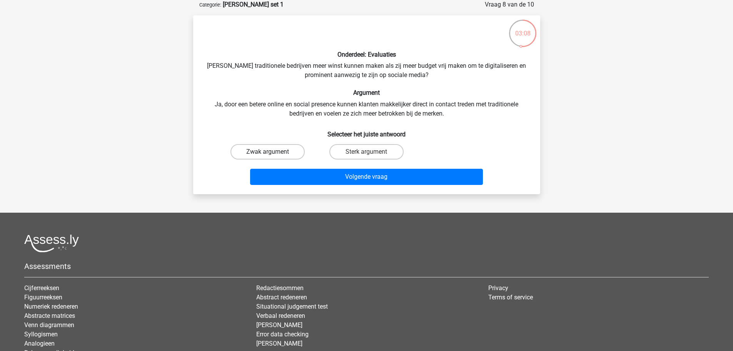
click at [277, 150] on label "Zwak argument" at bounding box center [268, 151] width 74 height 15
click at [273, 152] on input "Zwak argument" at bounding box center [269, 154] width 5 height 5
radio input "true"
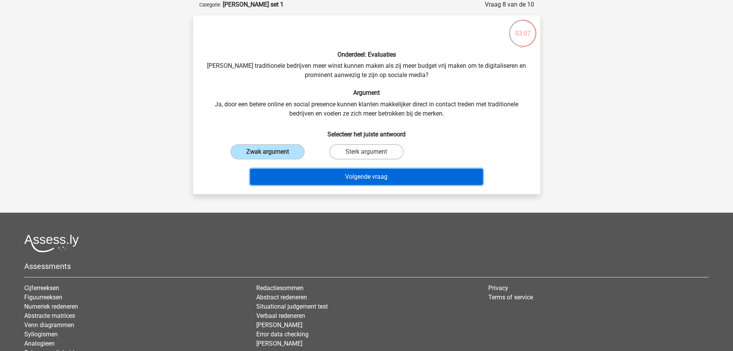
click at [354, 174] on button "Volgende vraag" at bounding box center [366, 177] width 233 height 16
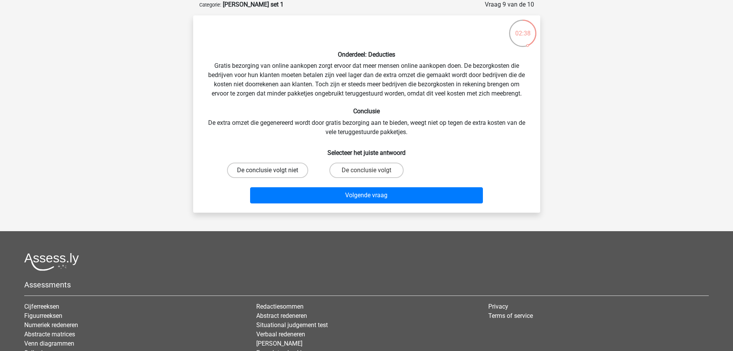
click at [282, 171] on label "De conclusie volgt niet" at bounding box center [267, 169] width 81 height 15
click at [273, 171] on input "De conclusie volgt niet" at bounding box center [269, 172] width 5 height 5
radio input "true"
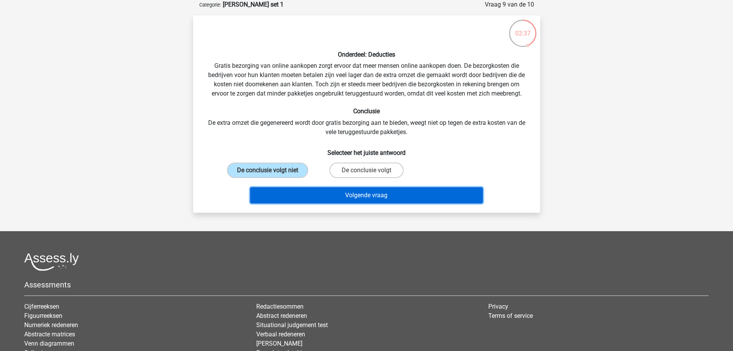
click at [321, 193] on button "Volgende vraag" at bounding box center [366, 195] width 233 height 16
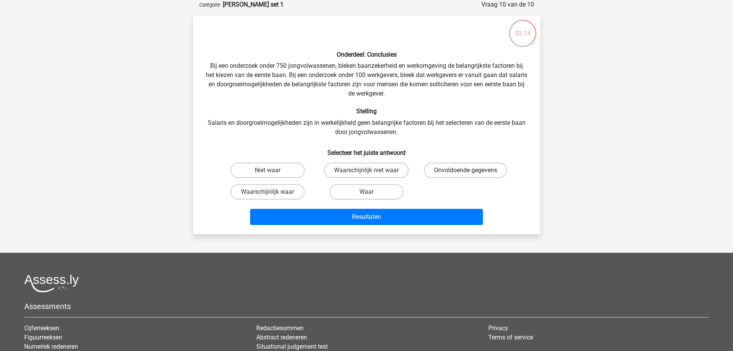
click at [475, 168] on label "Onvoldoende gegevens" at bounding box center [465, 169] width 83 height 15
click at [471, 170] on input "Onvoldoende gegevens" at bounding box center [468, 172] width 5 height 5
radio input "true"
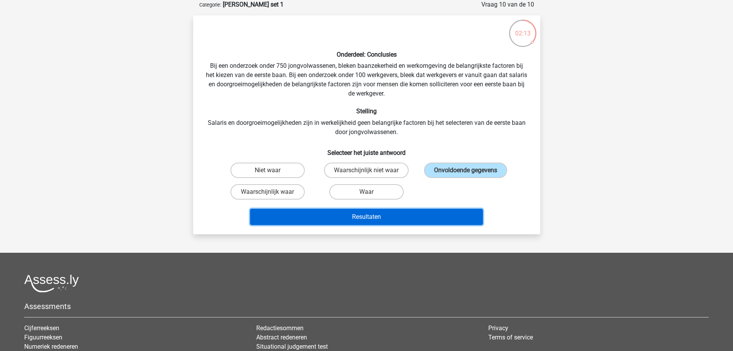
click at [418, 213] on button "Resultaten" at bounding box center [366, 217] width 233 height 16
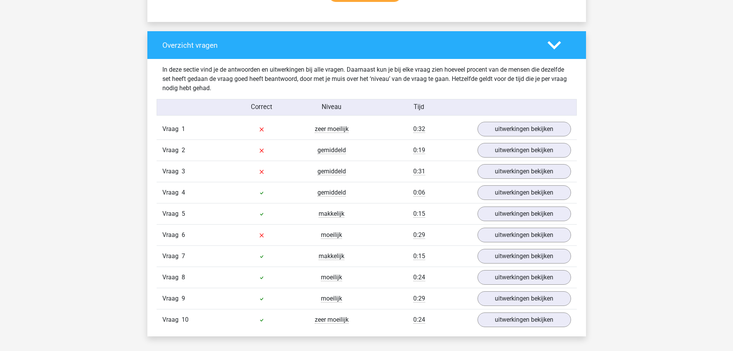
scroll to position [616, 0]
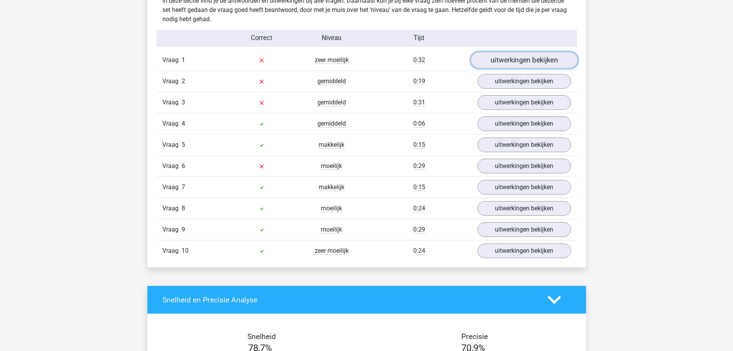
click at [491, 59] on link "uitwerkingen bekijken" at bounding box center [523, 60] width 107 height 17
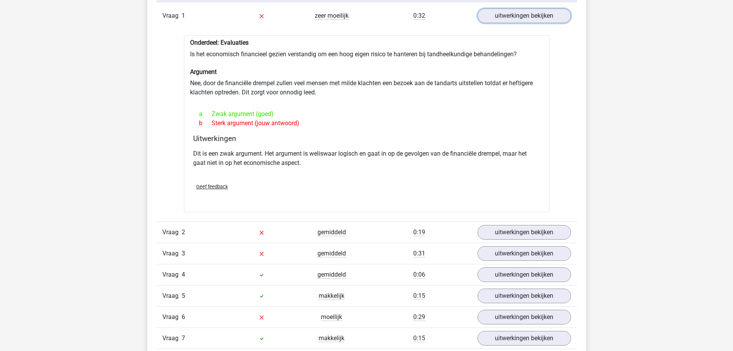
scroll to position [731, 0]
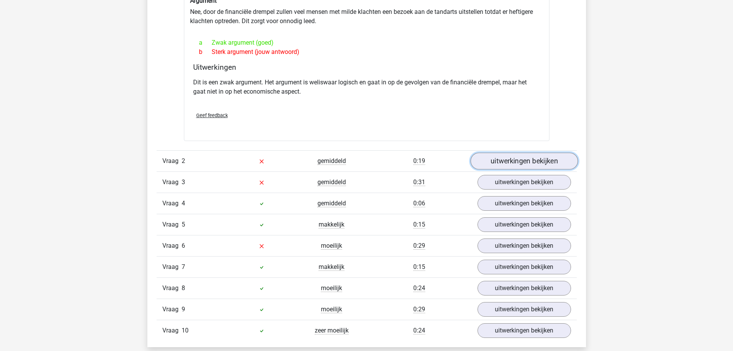
click at [503, 156] on link "uitwerkingen bekijken" at bounding box center [523, 160] width 107 height 17
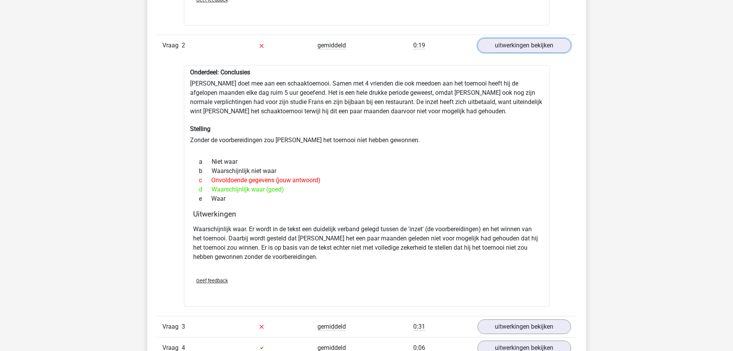
scroll to position [924, 0]
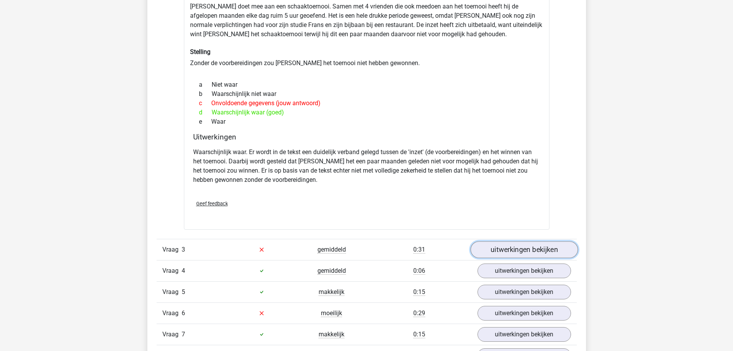
click at [510, 248] on link "uitwerkingen bekijken" at bounding box center [523, 249] width 107 height 17
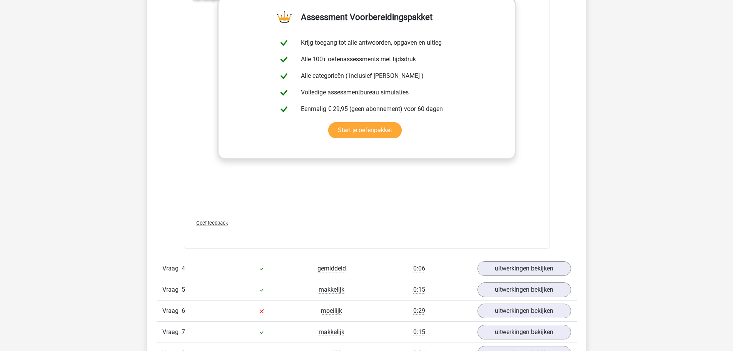
scroll to position [1424, 0]
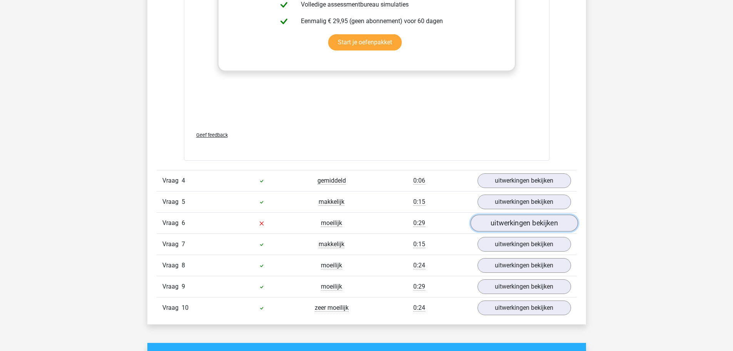
click at [530, 222] on link "uitwerkingen bekijken" at bounding box center [523, 222] width 107 height 17
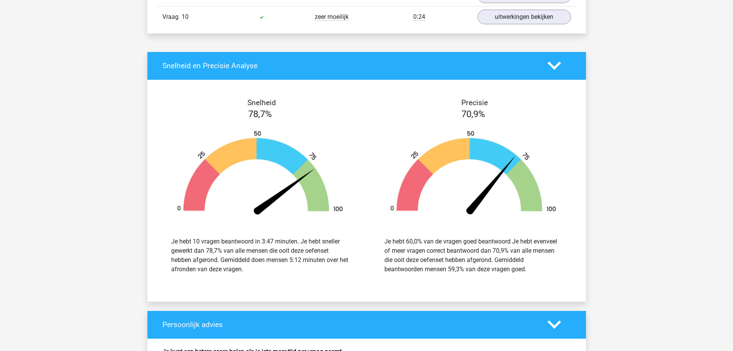
scroll to position [1963, 0]
